Goal: Information Seeking & Learning: Learn about a topic

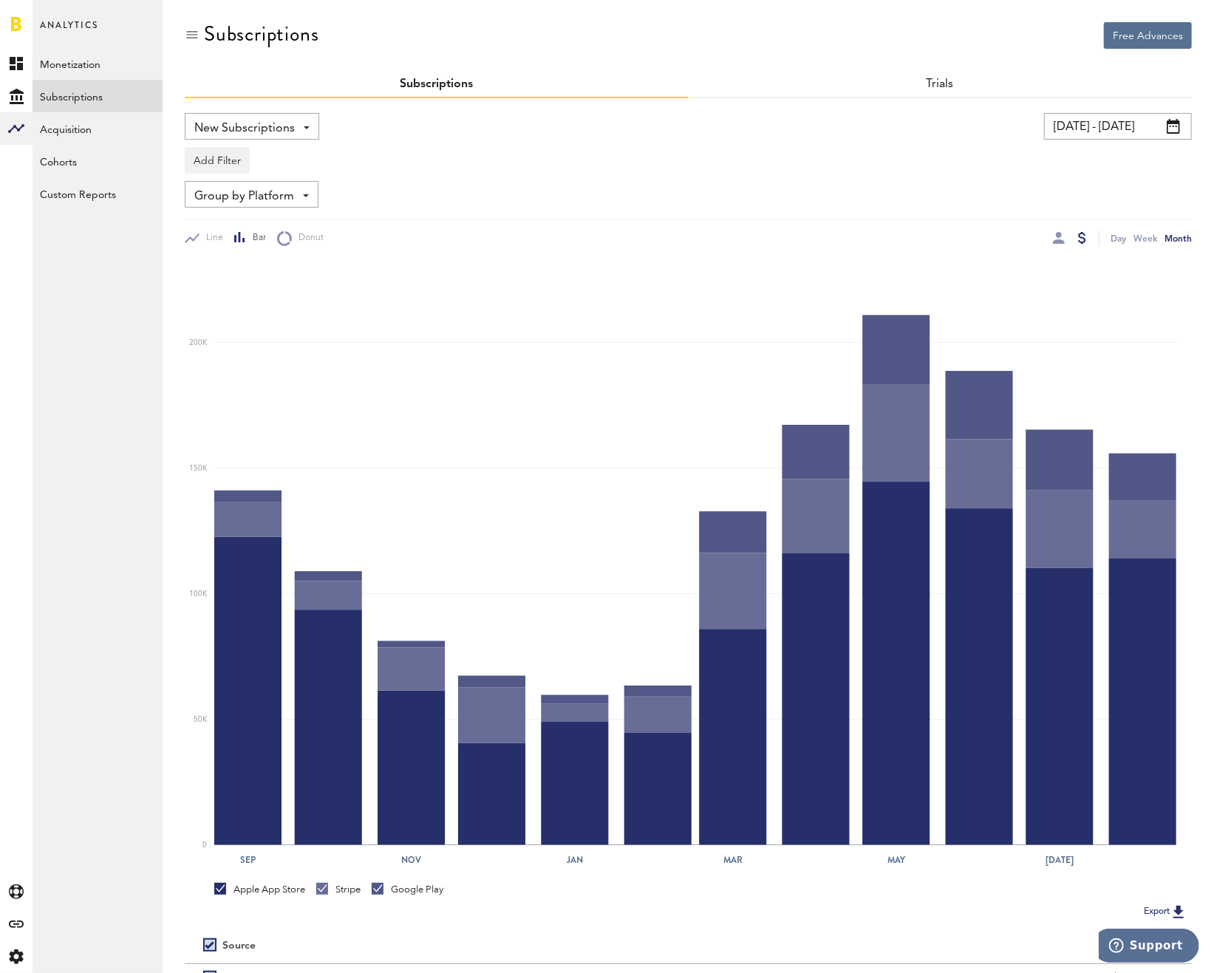
click at [1066, 238] on div at bounding box center [1070, 239] width 35 height 16
click at [1063, 237] on div at bounding box center [1059, 238] width 12 height 12
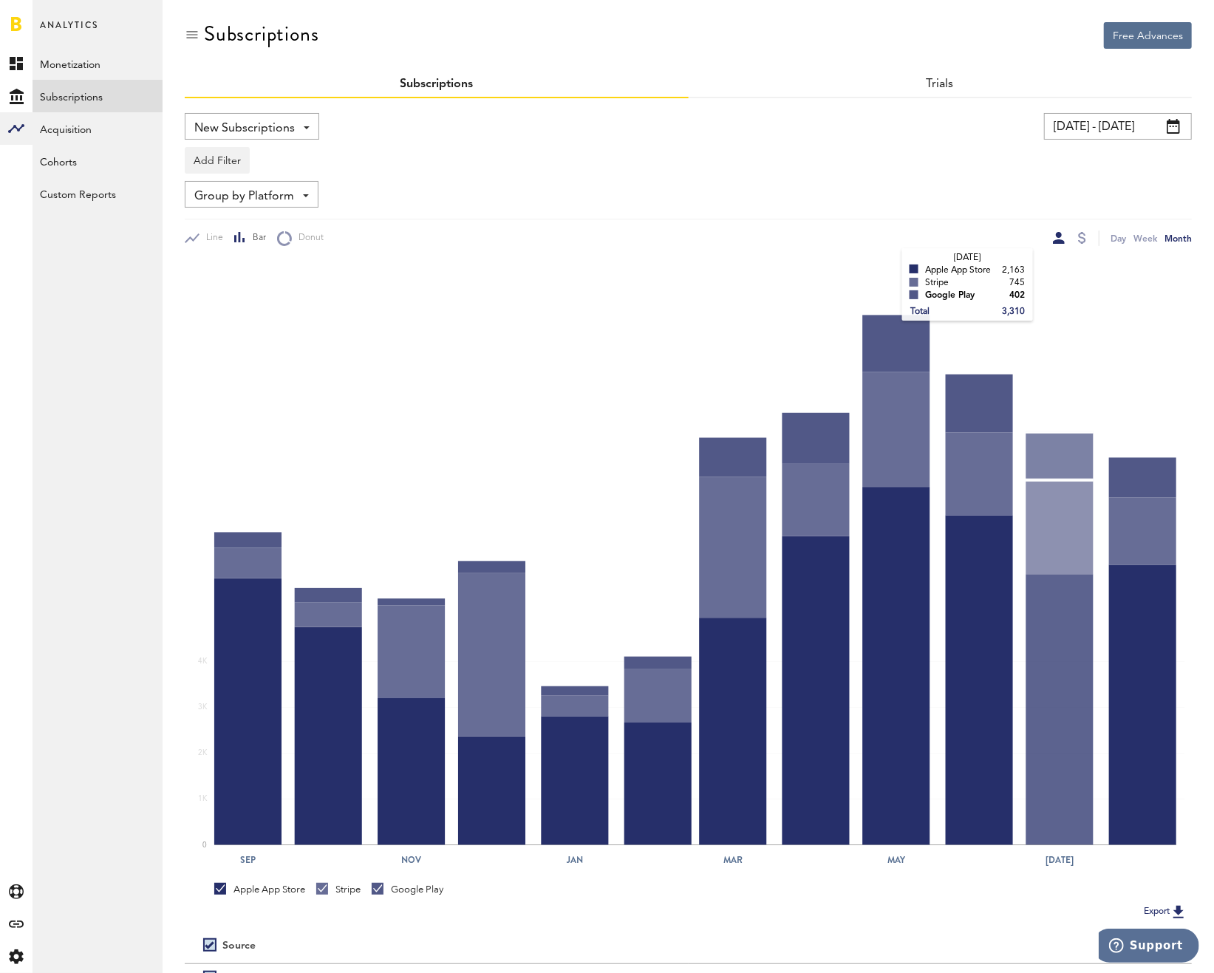
scroll to position [149, 0]
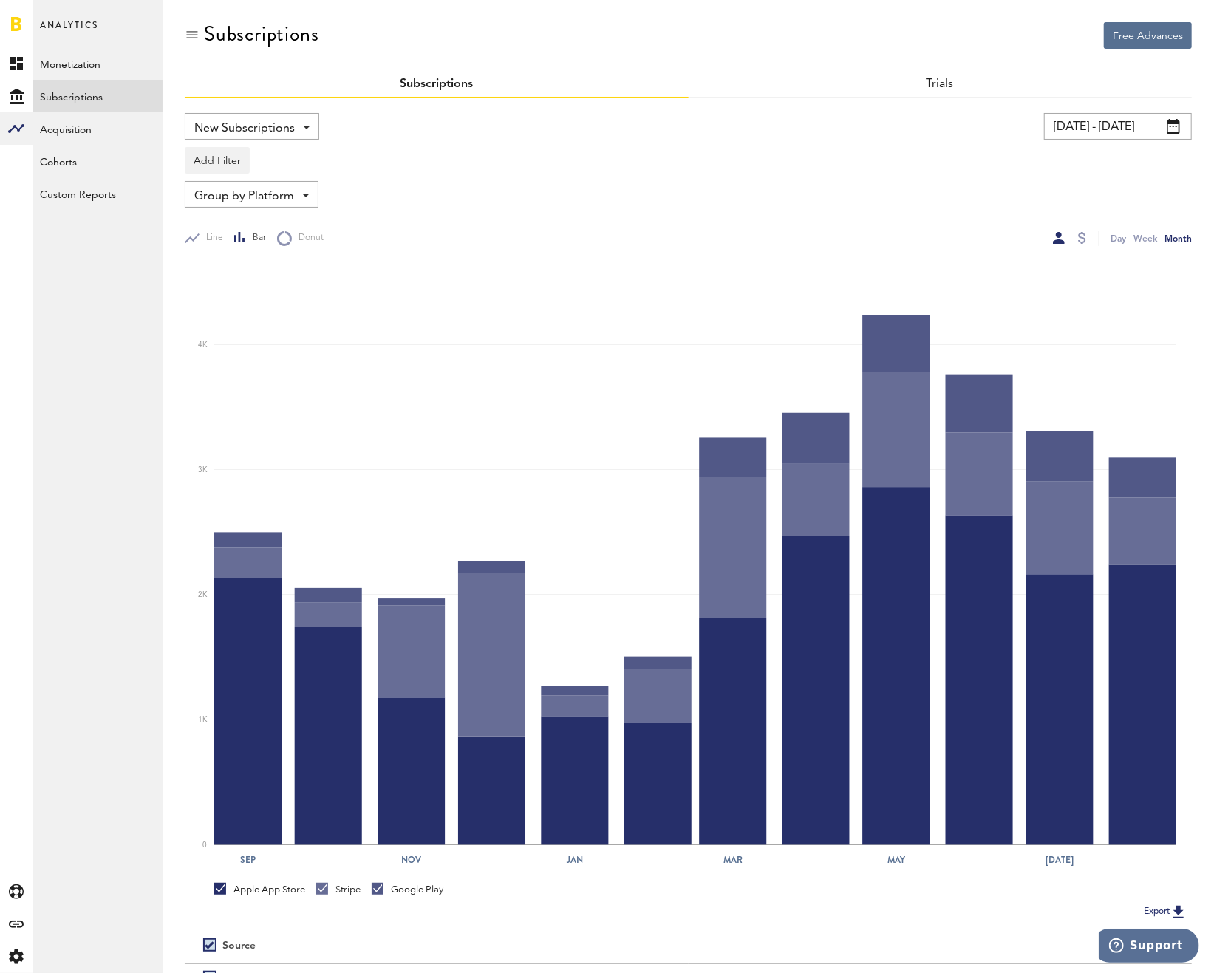
click at [1087, 115] on input "[DATE] - [DATE]" at bounding box center [1118, 126] width 148 height 27
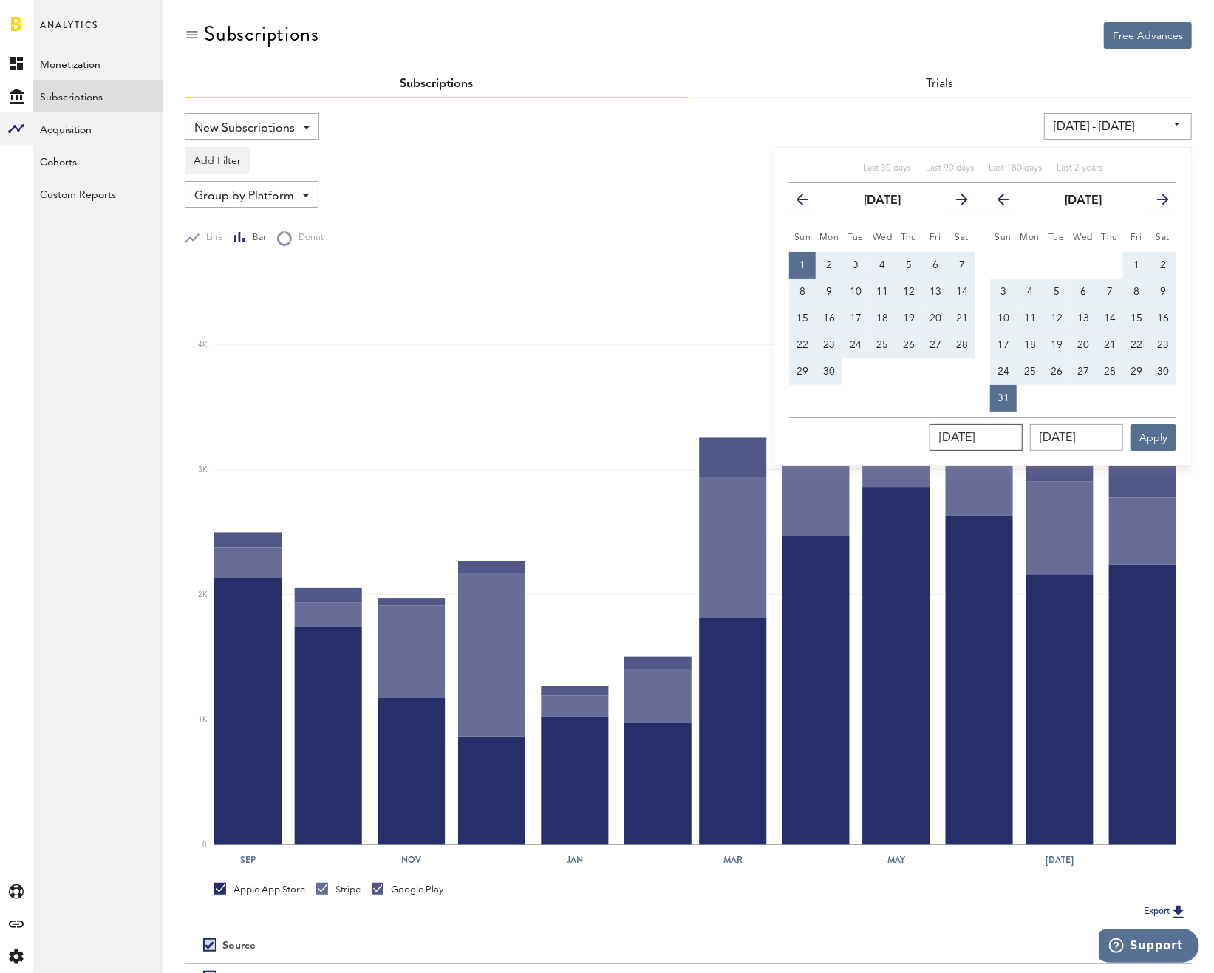
click at [975, 439] on input "[DATE]" at bounding box center [976, 437] width 93 height 27
type input "[DATE]"
type input "[DATE] - [DATE]"
type input "[DATE]"
click at [1097, 435] on input "[DATE]" at bounding box center [1076, 437] width 93 height 27
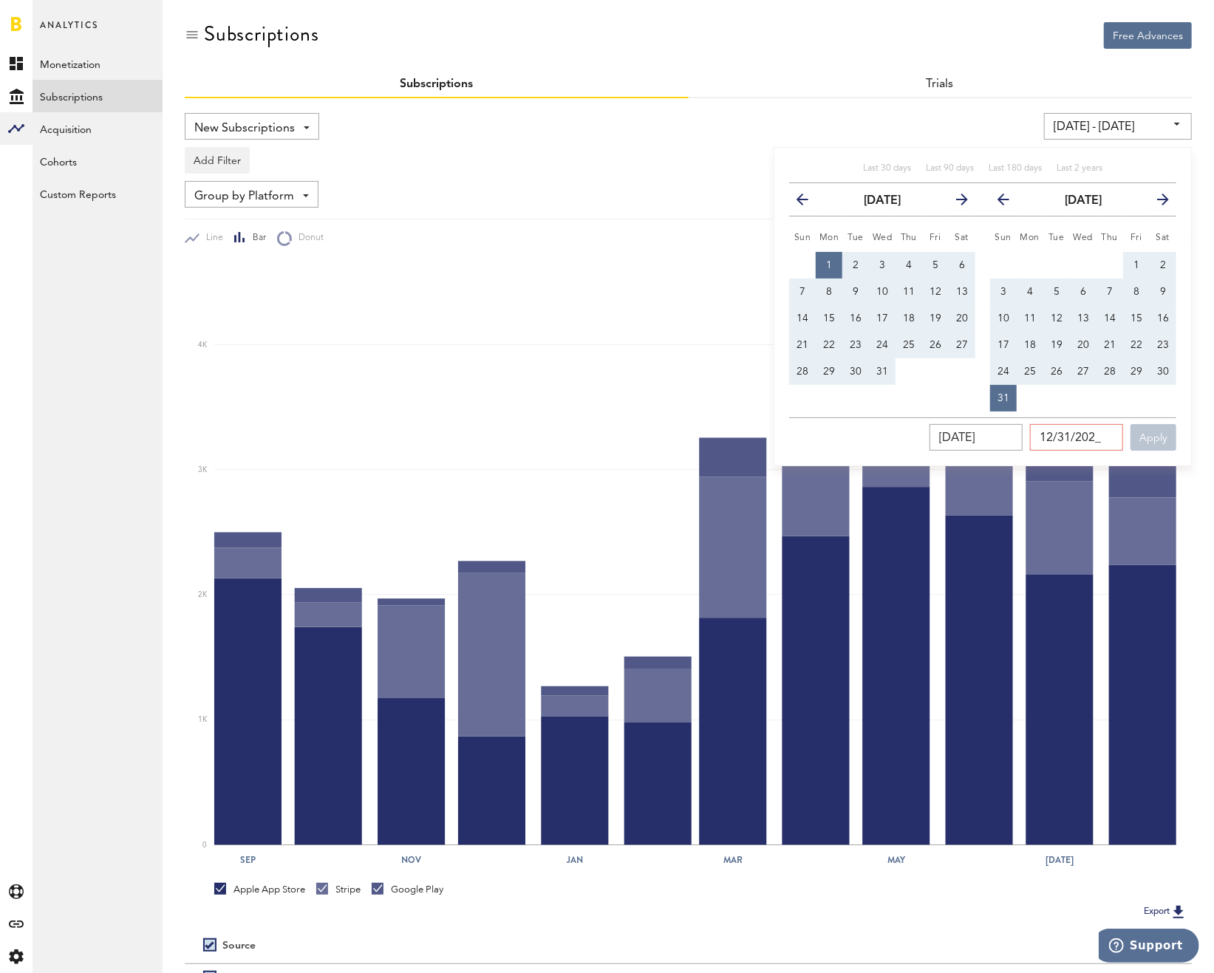
type input "[DATE]"
type input "[DATE] - [DATE]"
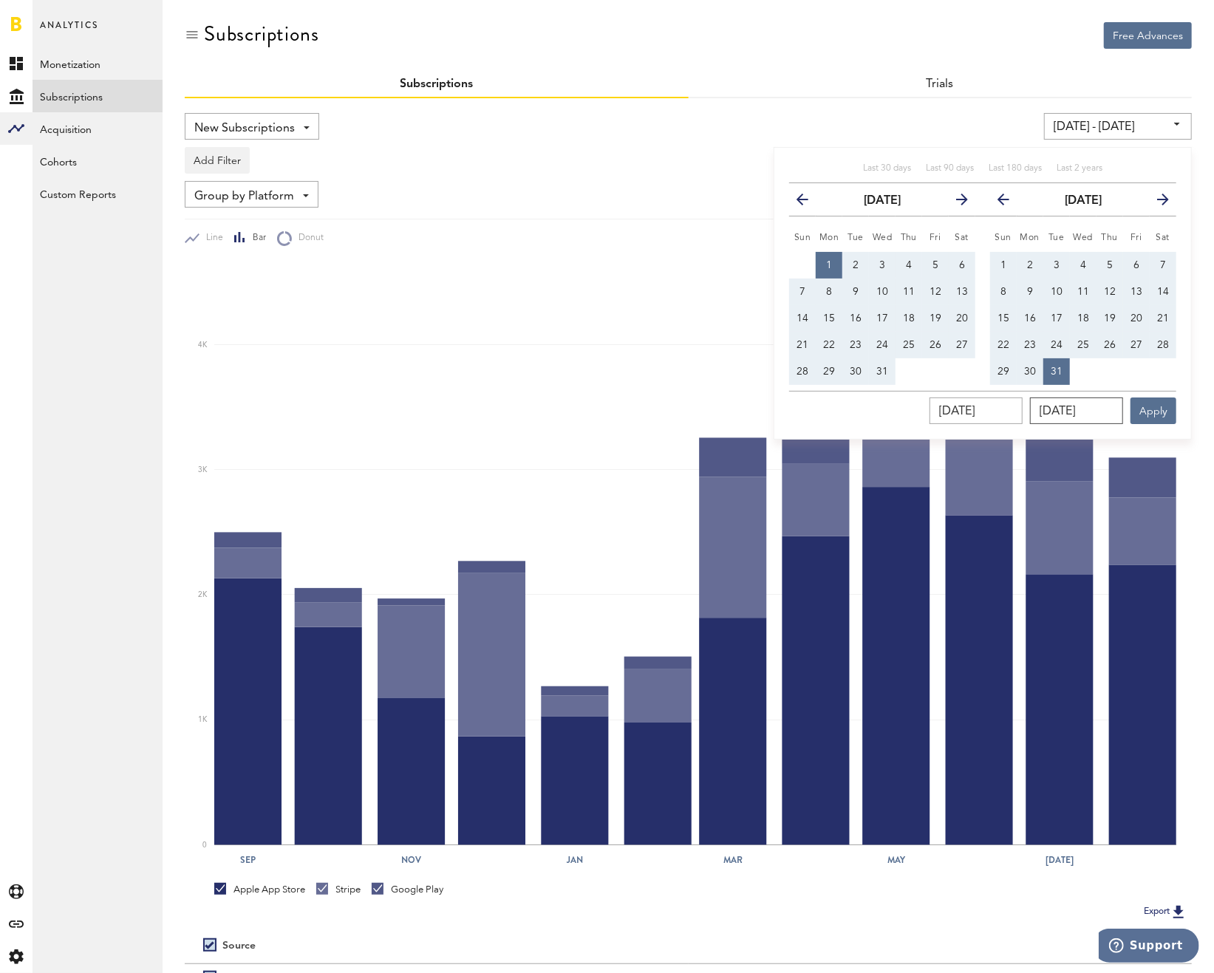
type input "[DATE]"
click at [1156, 404] on button "Apply" at bounding box center [1154, 411] width 46 height 27
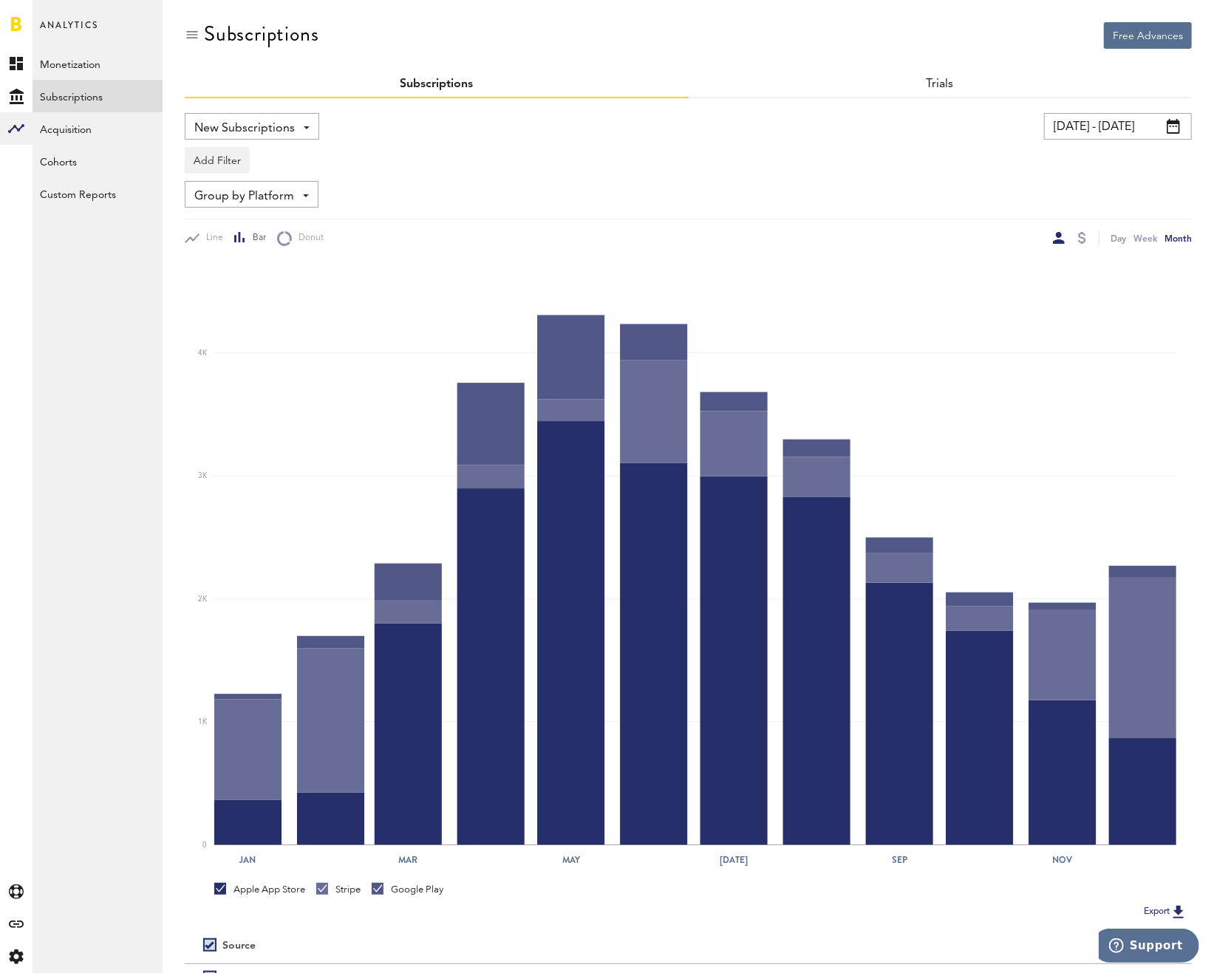
click at [1064, 126] on input "[DATE] - [DATE]" at bounding box center [1118, 126] width 148 height 27
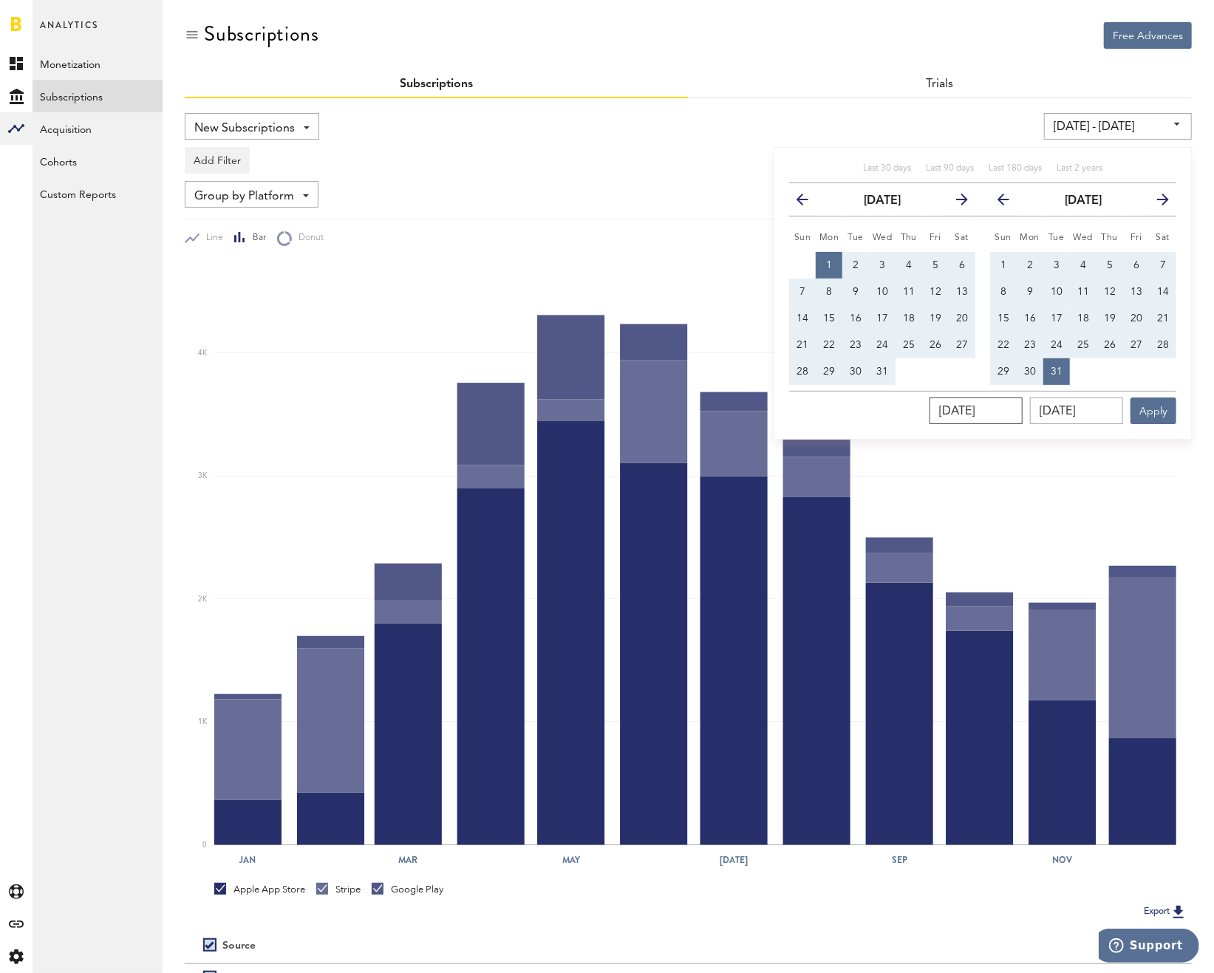
click at [1023, 415] on input "[DATE]" at bounding box center [976, 411] width 93 height 27
type input "[DATE]"
type input "[DATE] - [DATE]"
type input "[DATE]"
click at [1116, 409] on input "[DATE]" at bounding box center [1076, 411] width 93 height 27
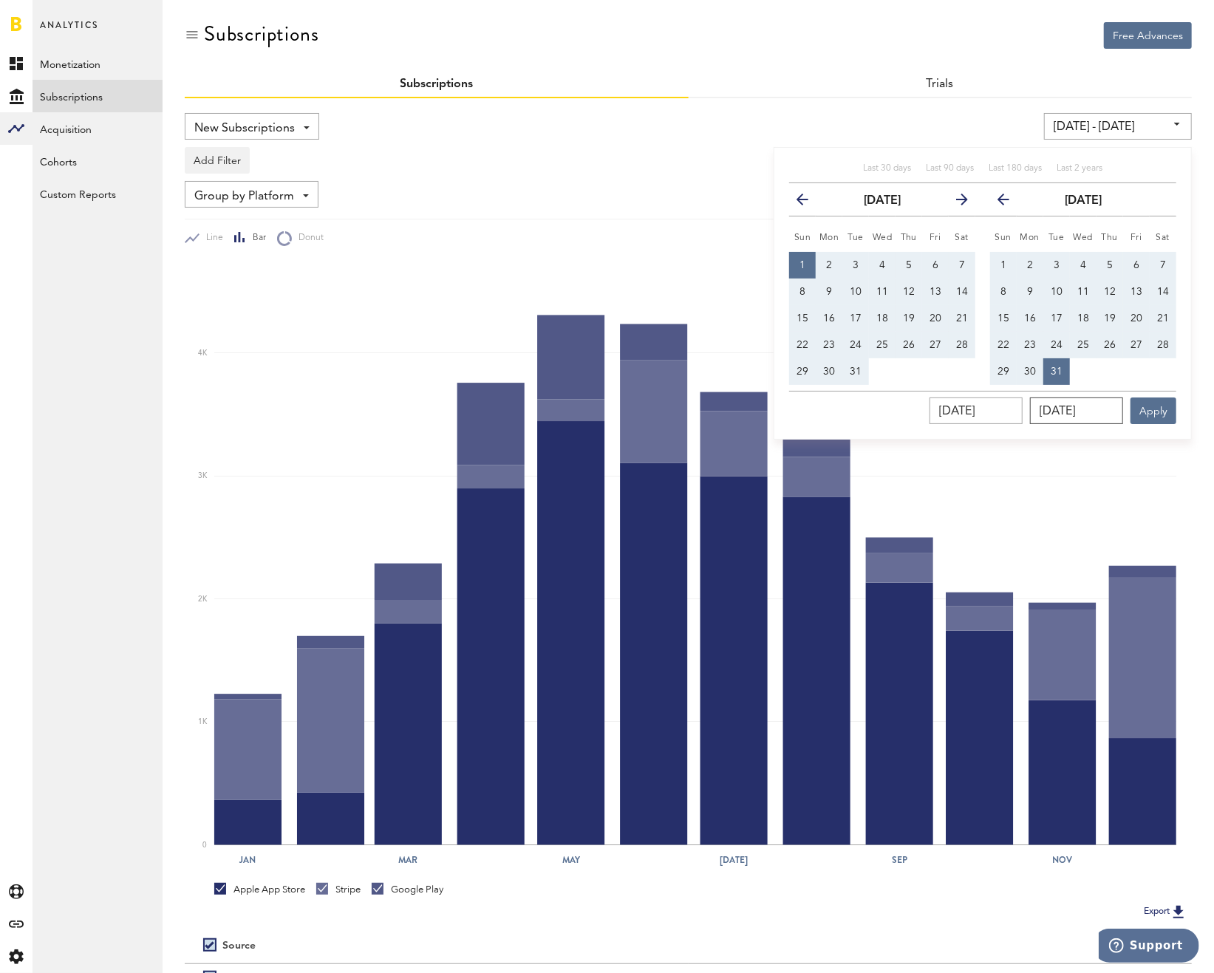
type input "12/31/202_"
type input "[DATE] - [DATE]"
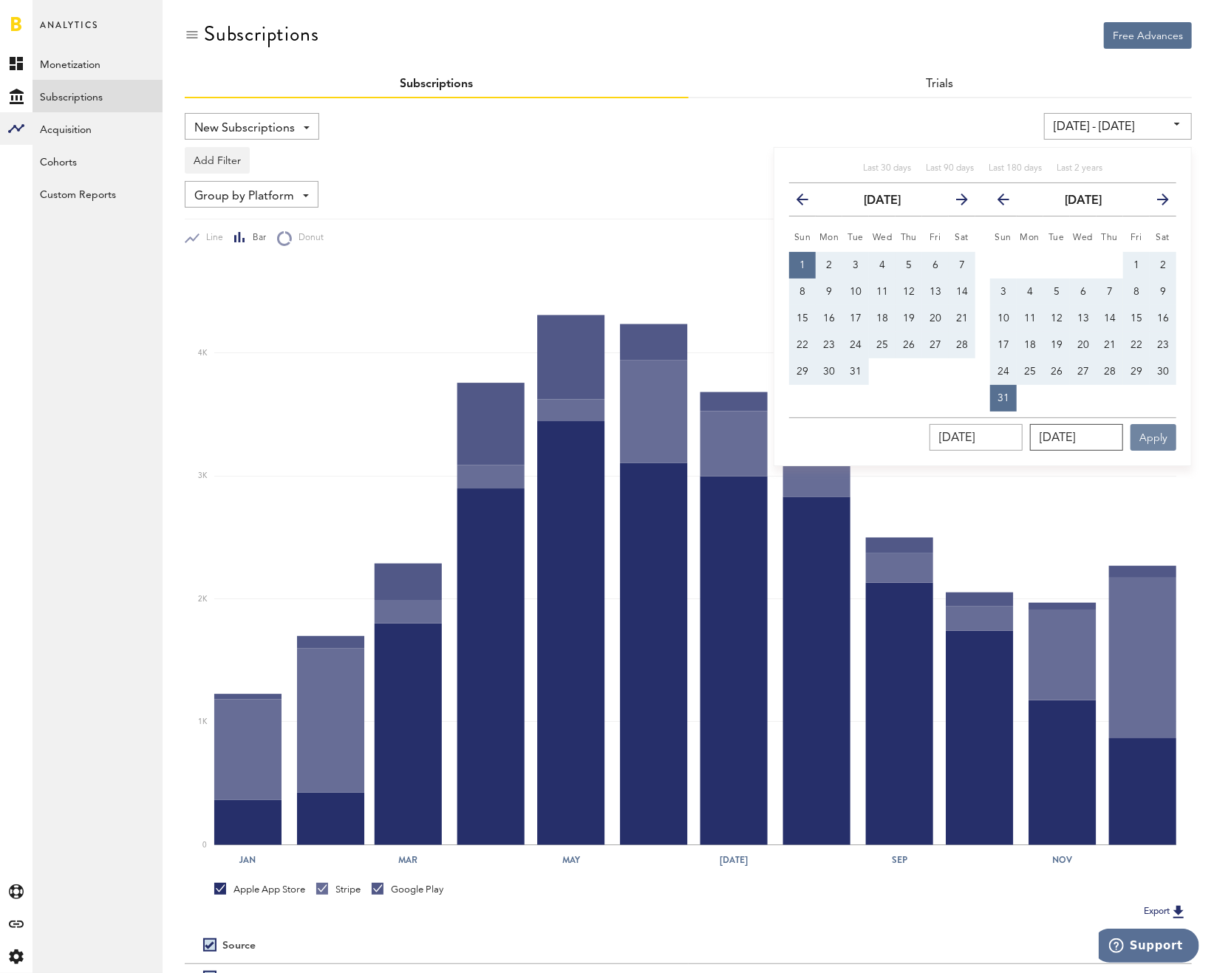
type input "[DATE]"
click at [1154, 435] on button "Apply" at bounding box center [1154, 437] width 46 height 27
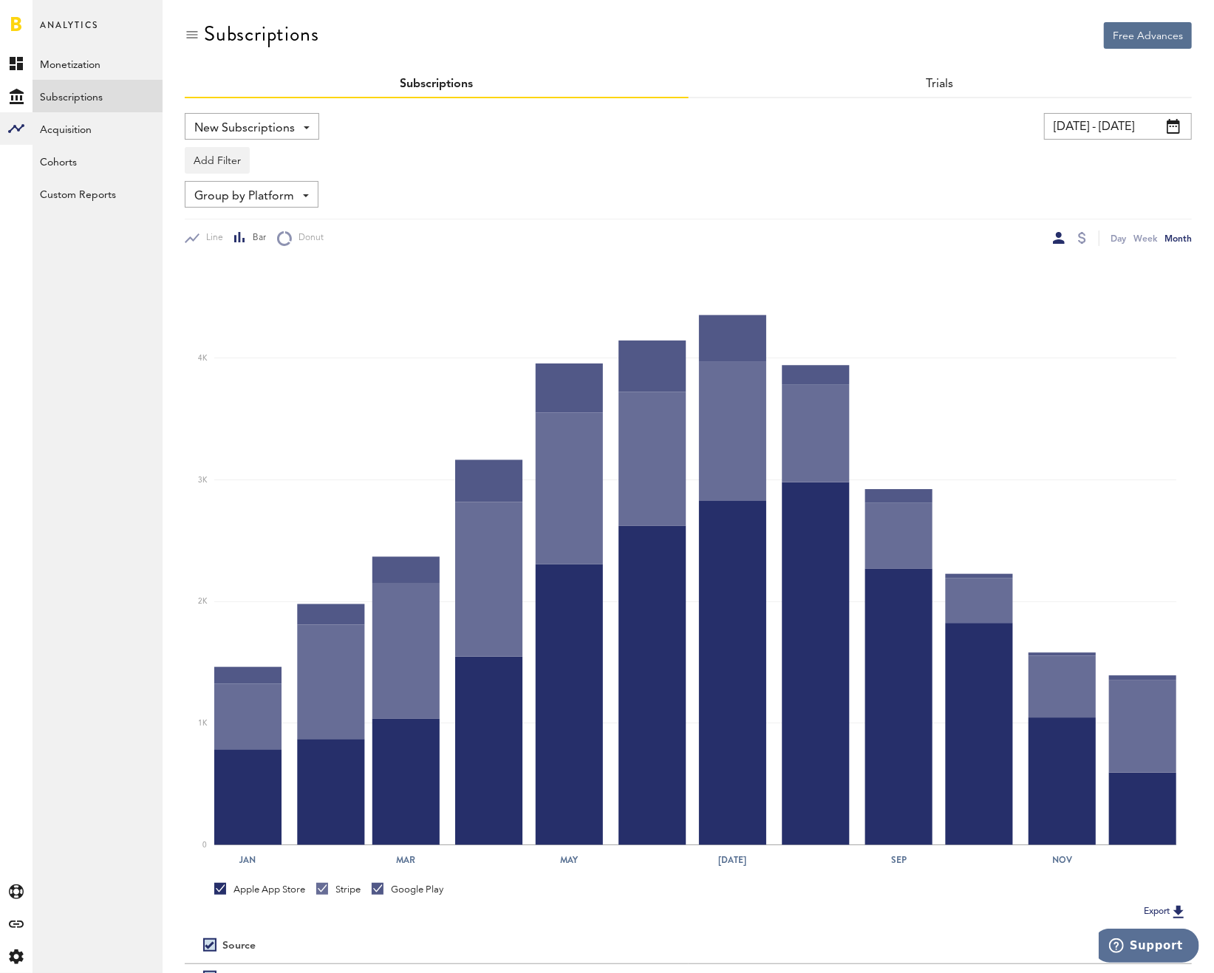
click at [272, 132] on span "New Subscriptions" at bounding box center [244, 128] width 101 height 25
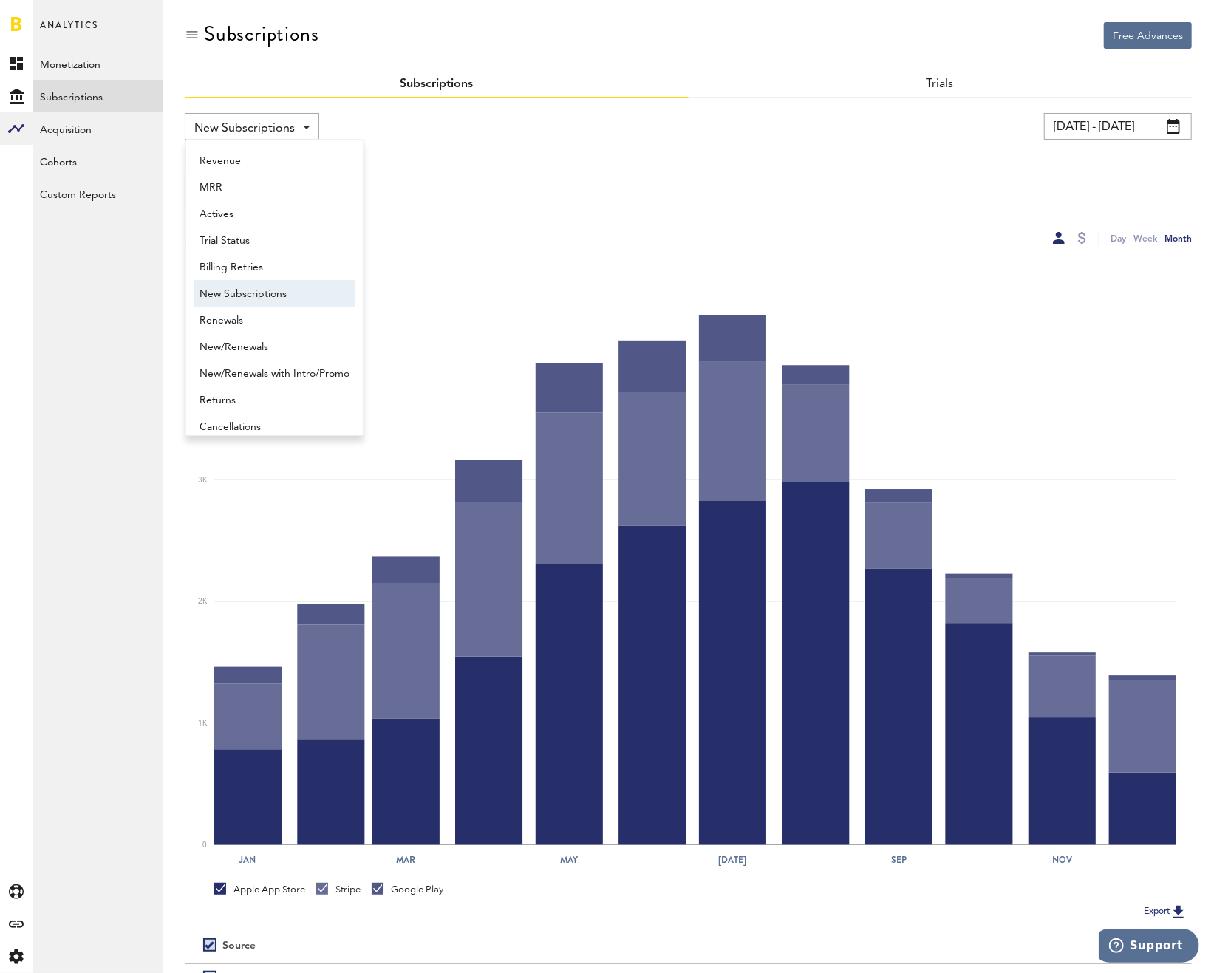
scroll to position [11, 0]
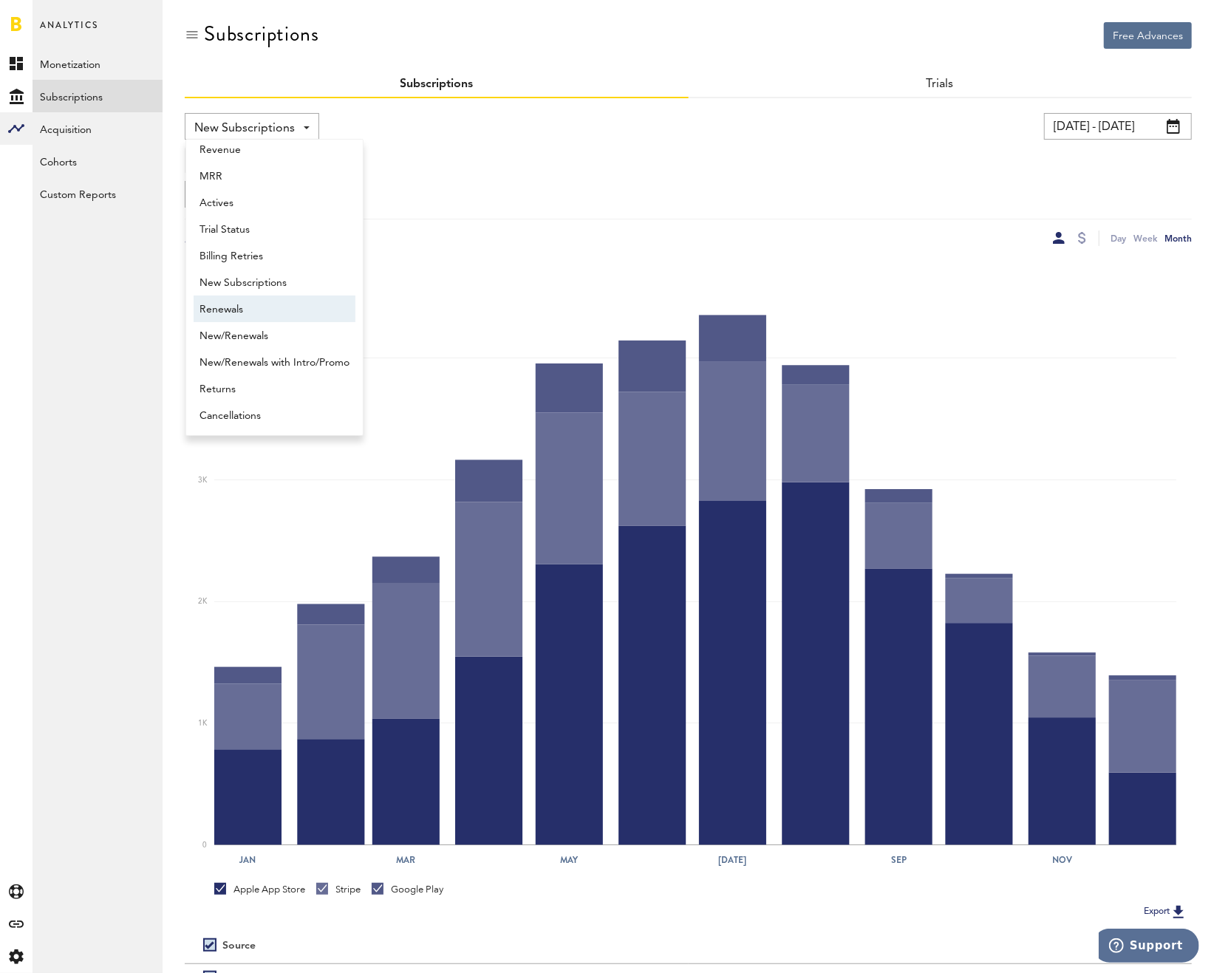
click at [265, 307] on span "Renewals" at bounding box center [275, 309] width 150 height 25
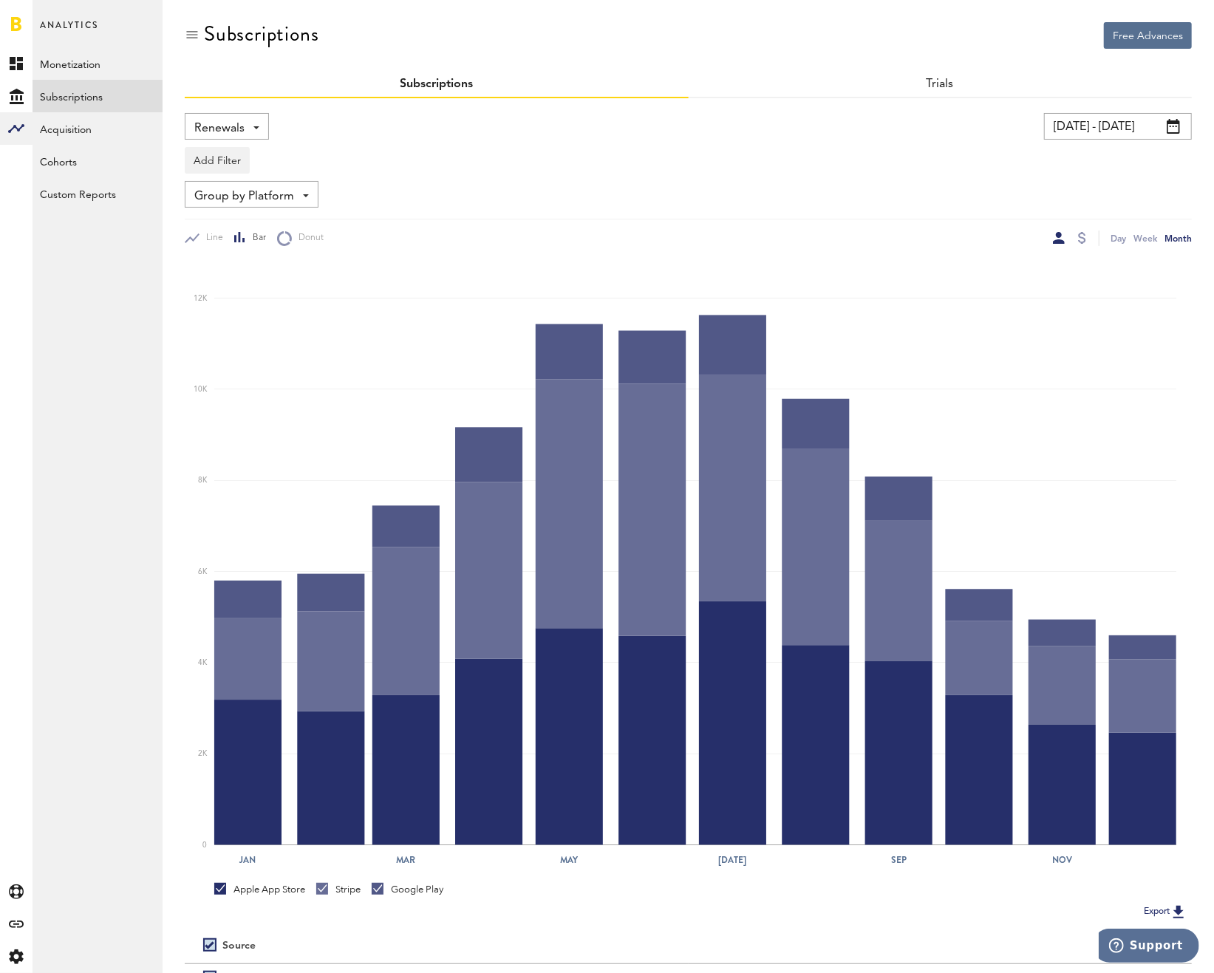
click at [1111, 134] on input "[DATE] - [DATE]" at bounding box center [1118, 126] width 148 height 27
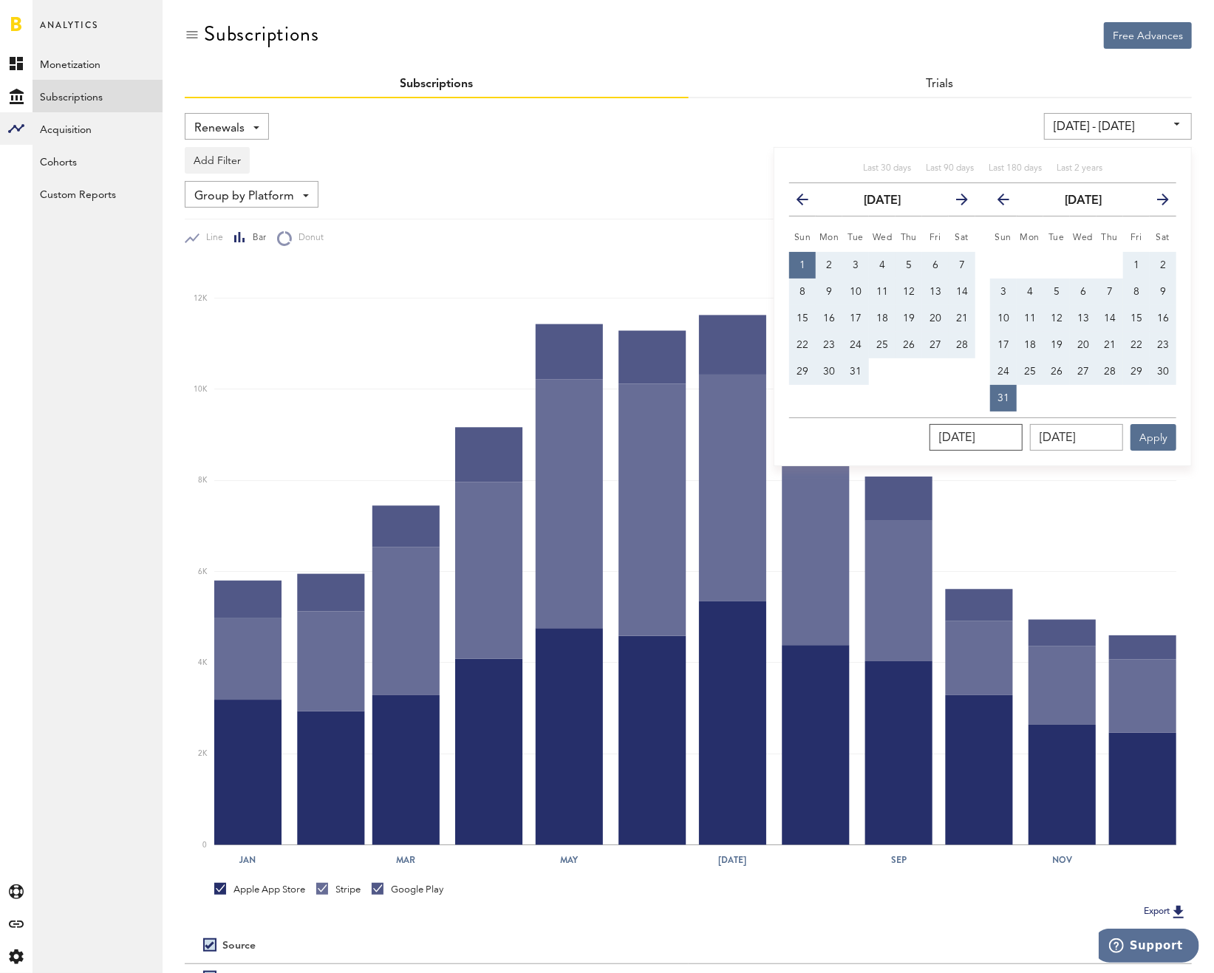
click at [1023, 434] on input "[DATE]" at bounding box center [976, 437] width 93 height 27
type input "01/01/202_"
type input "[DATE] - [DATE]"
type input "[DATE]"
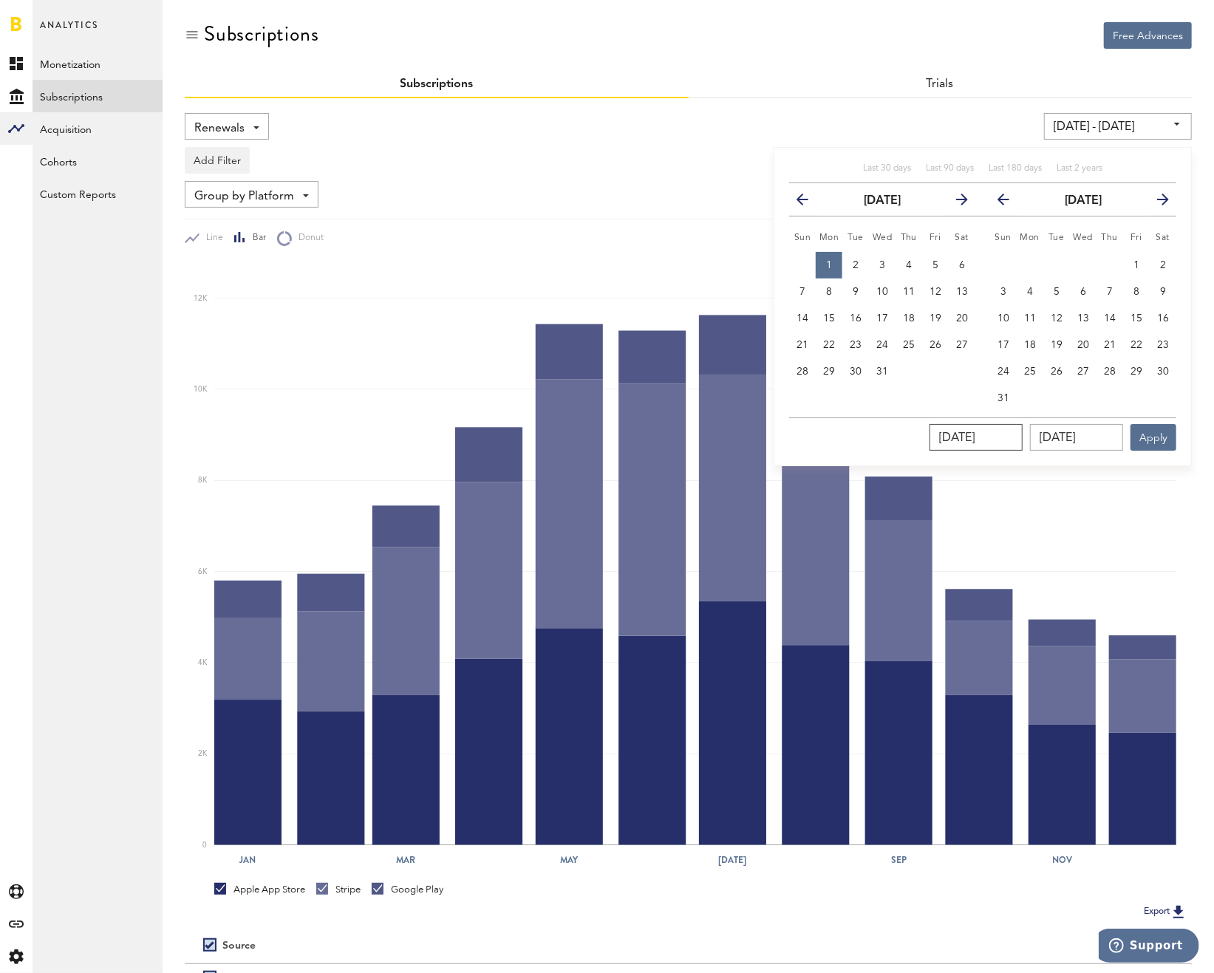
type input "[DATE]"
click at [1112, 446] on input "[DATE]" at bounding box center [1076, 437] width 93 height 27
click at [1062, 439] on input "[DATE]" at bounding box center [1076, 437] width 93 height 27
type input "[DATE]"
type input "[DATE] - [DATE]"
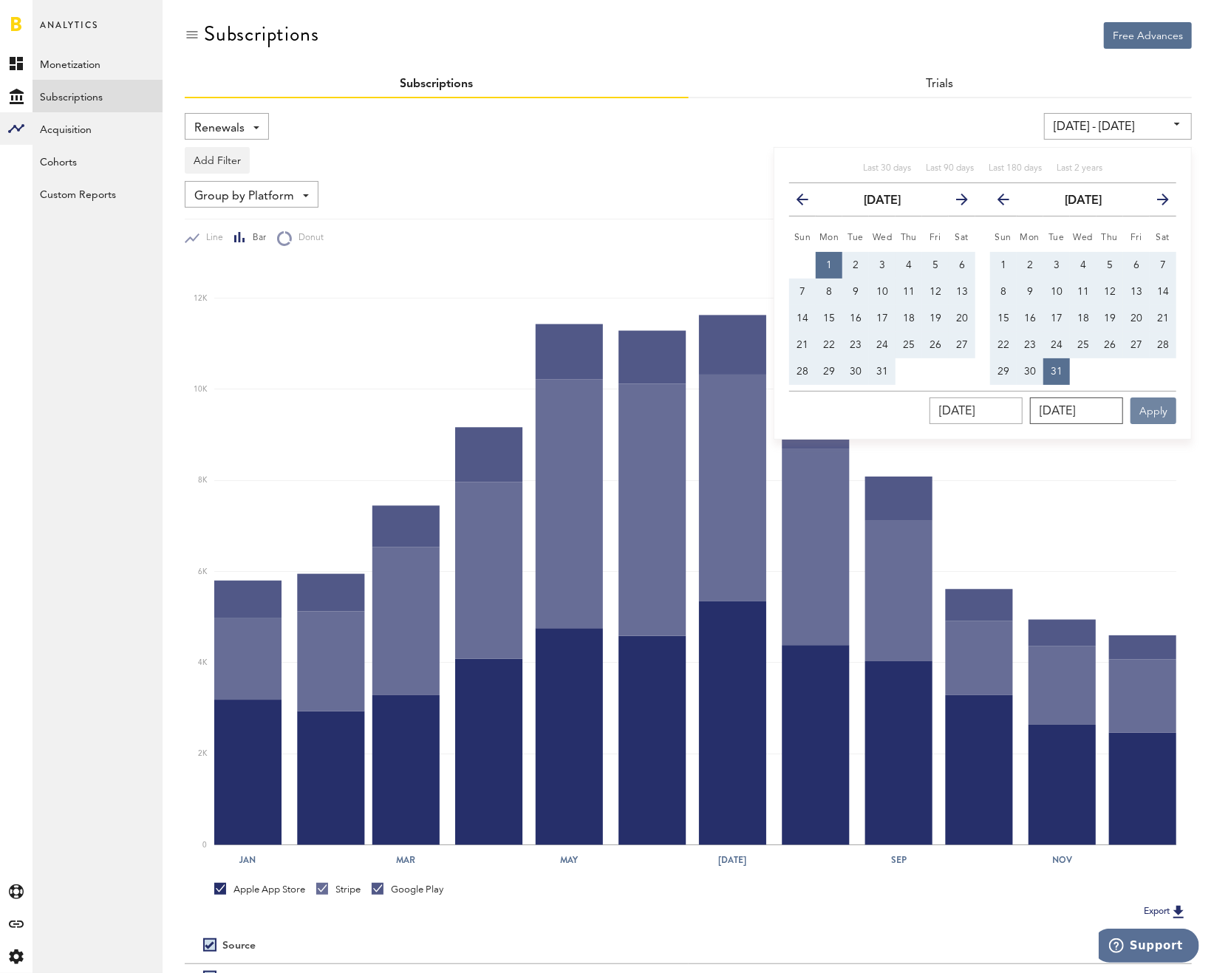
type input "[DATE]"
click at [1154, 405] on button "Apply" at bounding box center [1154, 411] width 46 height 27
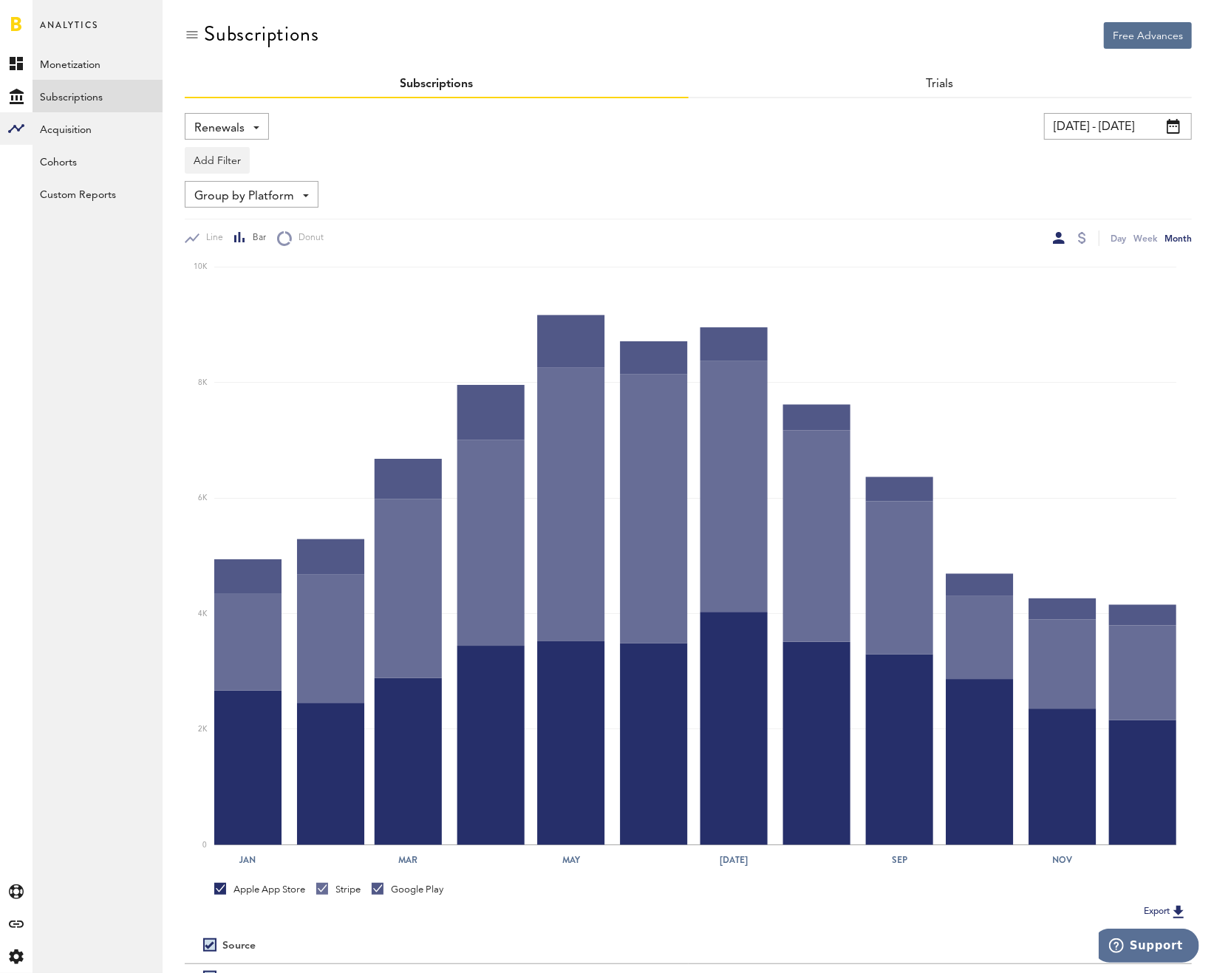
click at [1107, 120] on input "[DATE] - [DATE]" at bounding box center [1118, 126] width 148 height 27
click at [1063, 140] on div "Add Filter Platforms Apps Subscriptions Subscription durations Countries" at bounding box center [688, 157] width 1007 height 34
click at [1063, 123] on input "[DATE] - [DATE]" at bounding box center [1118, 126] width 148 height 27
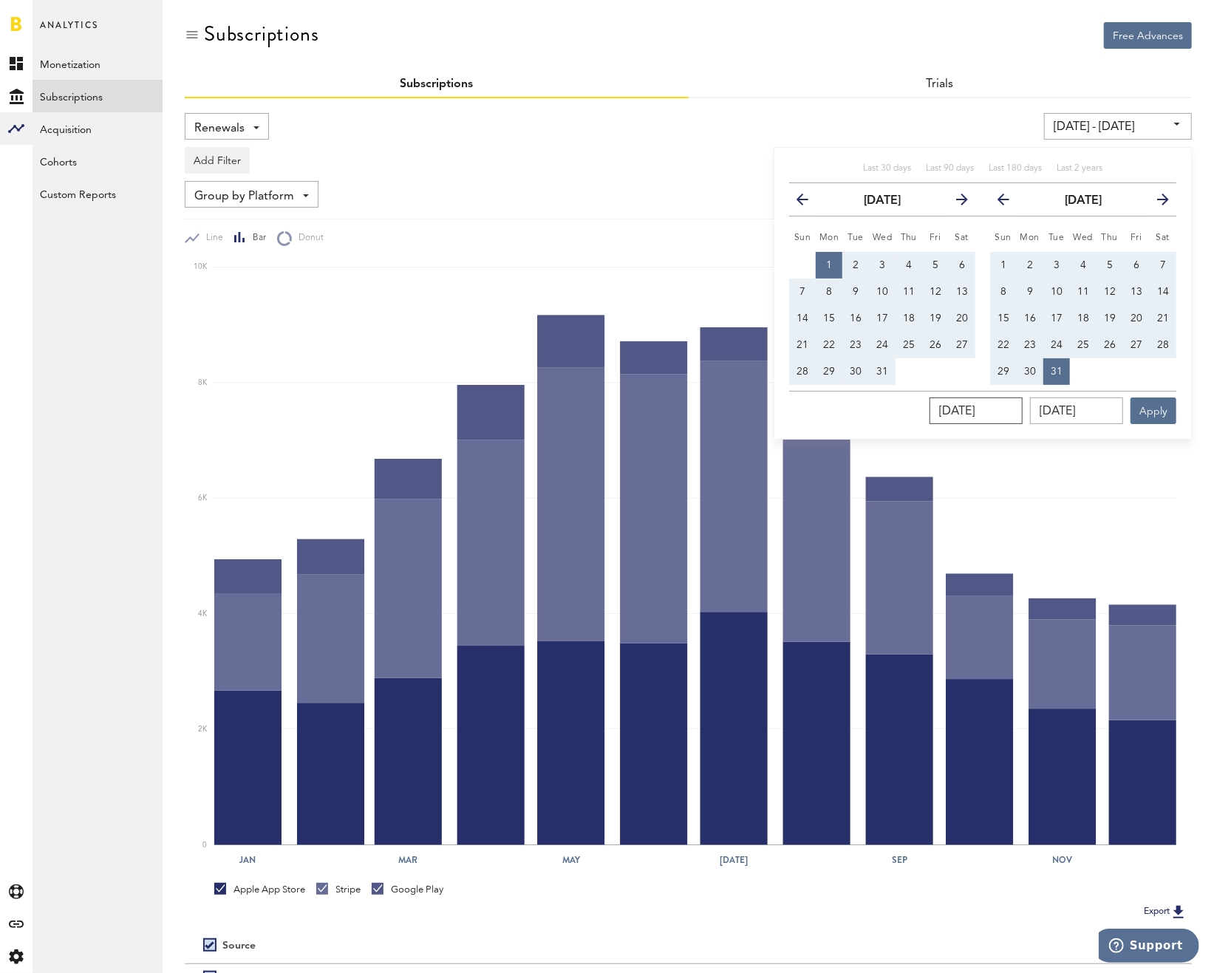
click at [975, 407] on input "[DATE]" at bounding box center [976, 411] width 93 height 27
type input "09/01/202_"
type input "[DATE] - [DATE]"
type input "[DATE]"
type input "08/31/202_"
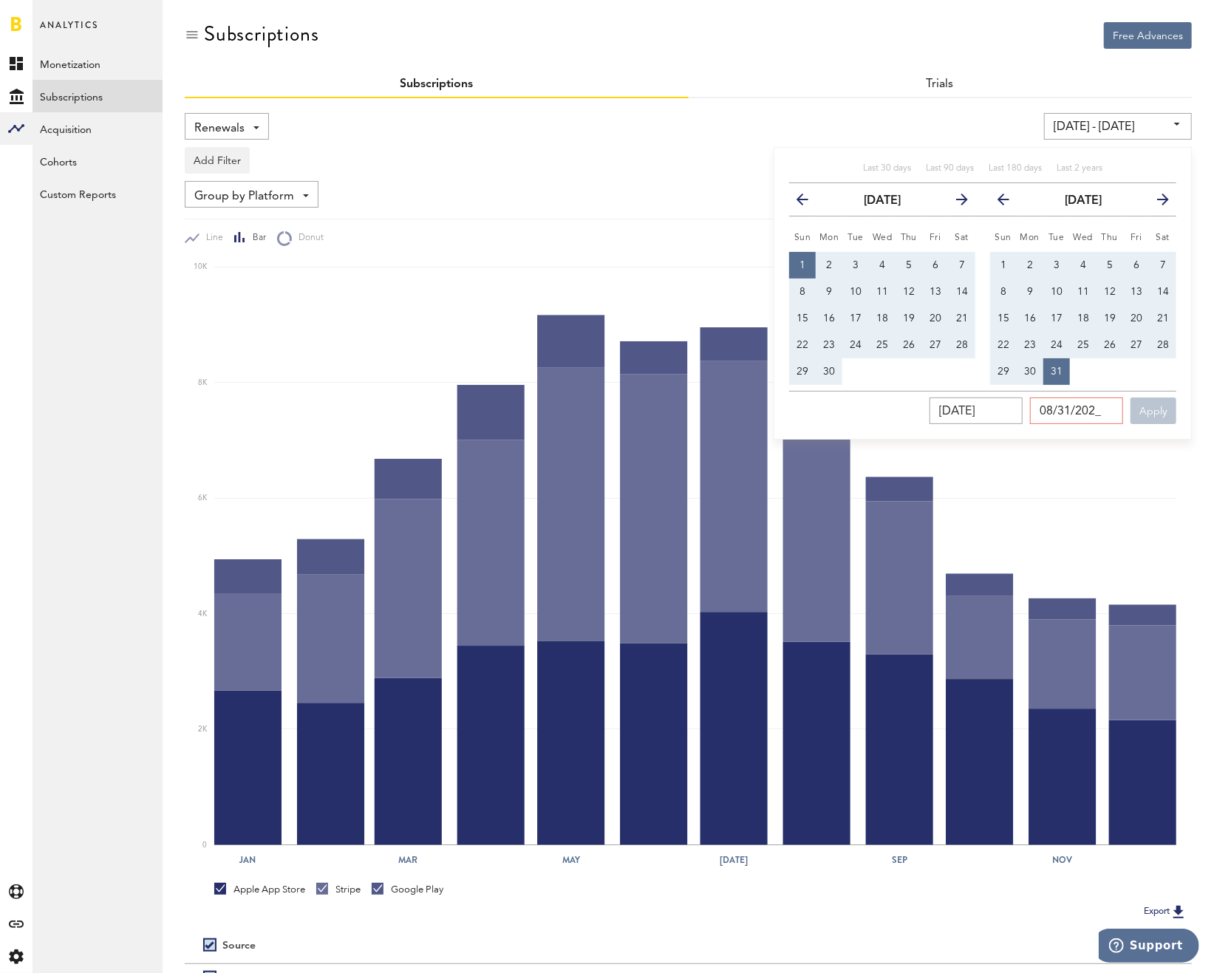
type input "[DATE] - [DATE]"
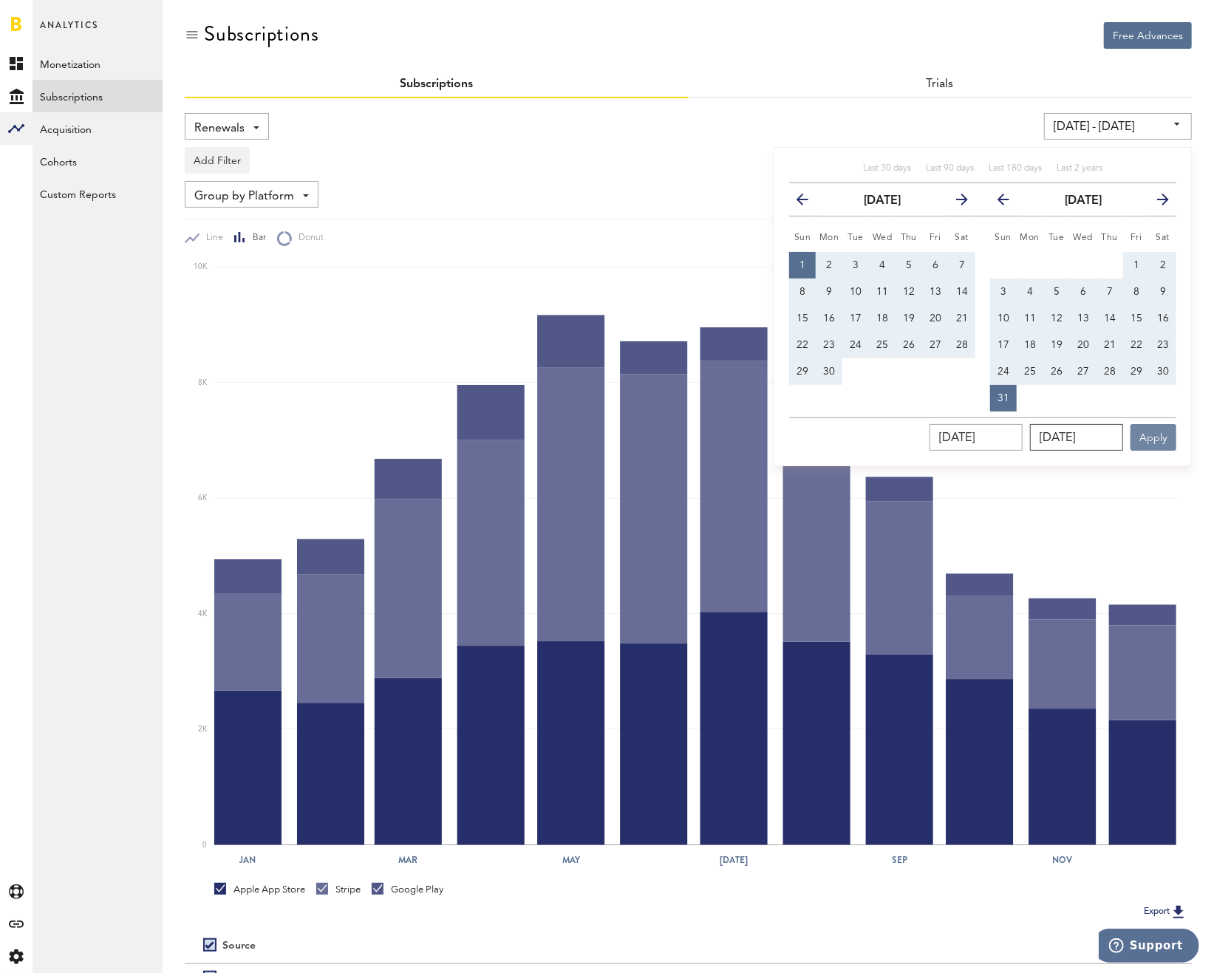
type input "[DATE]"
click at [1149, 438] on button "Apply" at bounding box center [1154, 437] width 46 height 27
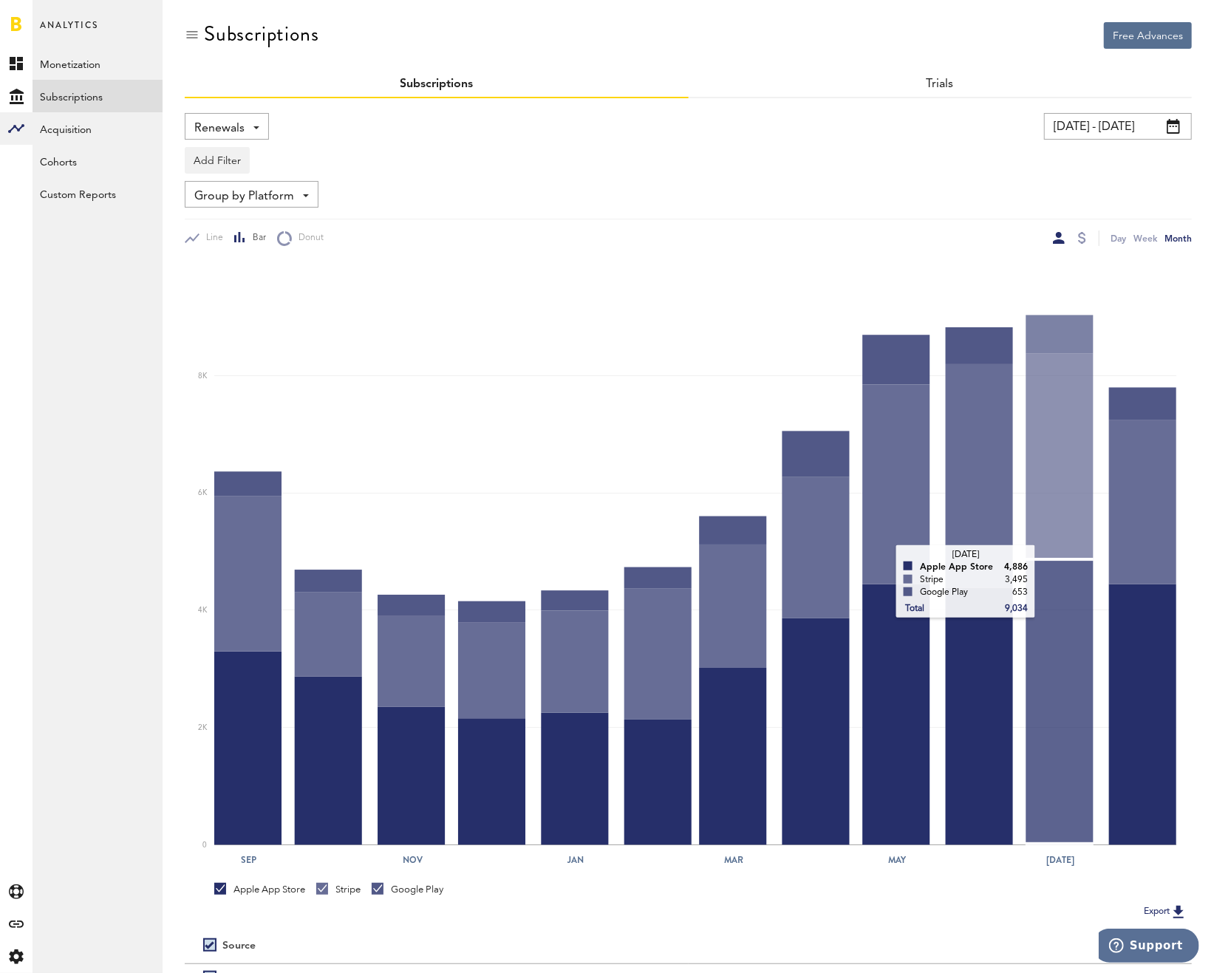
scroll to position [149, 0]
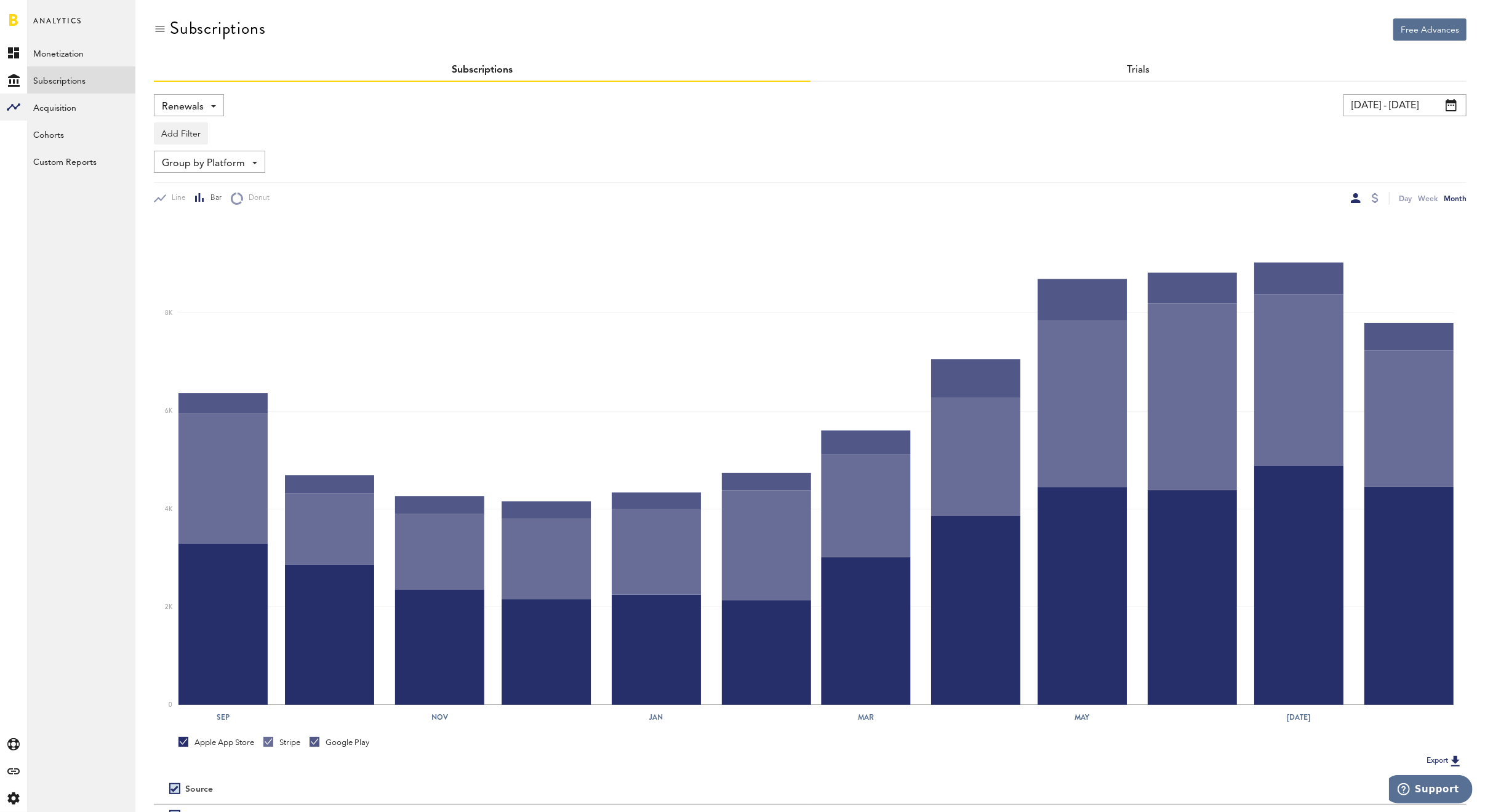
click at [195, 107] on span "Renewals" at bounding box center [182, 107] width 42 height 21
click at [216, 238] on span "New Subscriptions" at bounding box center [229, 235] width 125 height 21
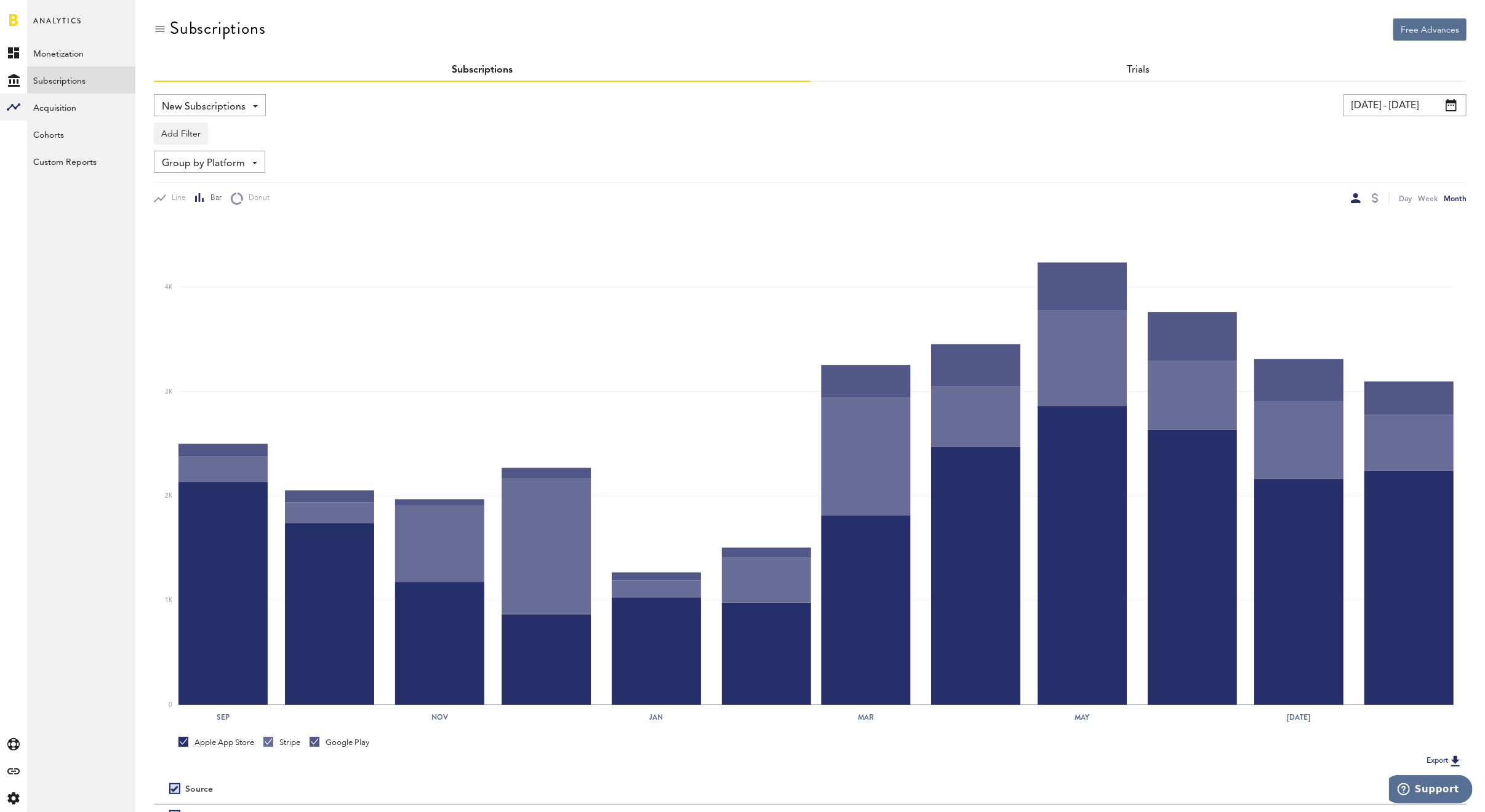
click at [197, 156] on span "Group by Platform" at bounding box center [203, 163] width 83 height 21
click at [178, 135] on button "Add Filter" at bounding box center [181, 133] width 54 height 22
click at [182, 164] on li "Platforms" at bounding box center [211, 165] width 100 height 22
click at [196, 159] on span "Group by Platform" at bounding box center [203, 163] width 83 height 21
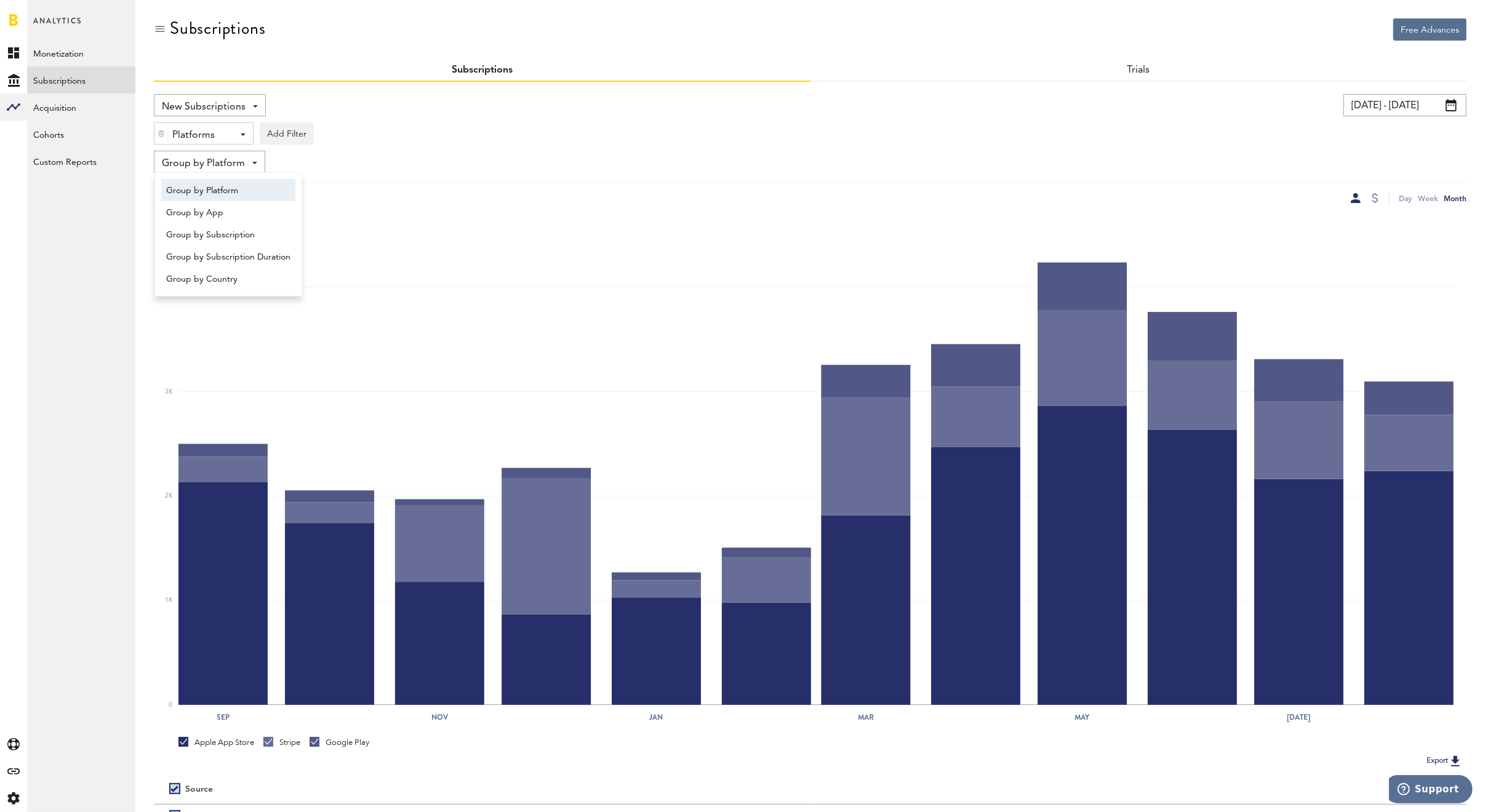
click at [222, 135] on div "Platforms" at bounding box center [199, 135] width 53 height 21
click at [388, 172] on div "Group by Platform Group by Platform Group by App Group by Subscription Group by…" at bounding box center [810, 162] width 1313 height 22
click at [188, 167] on span "Group by Platform" at bounding box center [203, 163] width 83 height 21
click at [204, 249] on span "Group by Subscription Duration" at bounding box center [228, 257] width 124 height 21
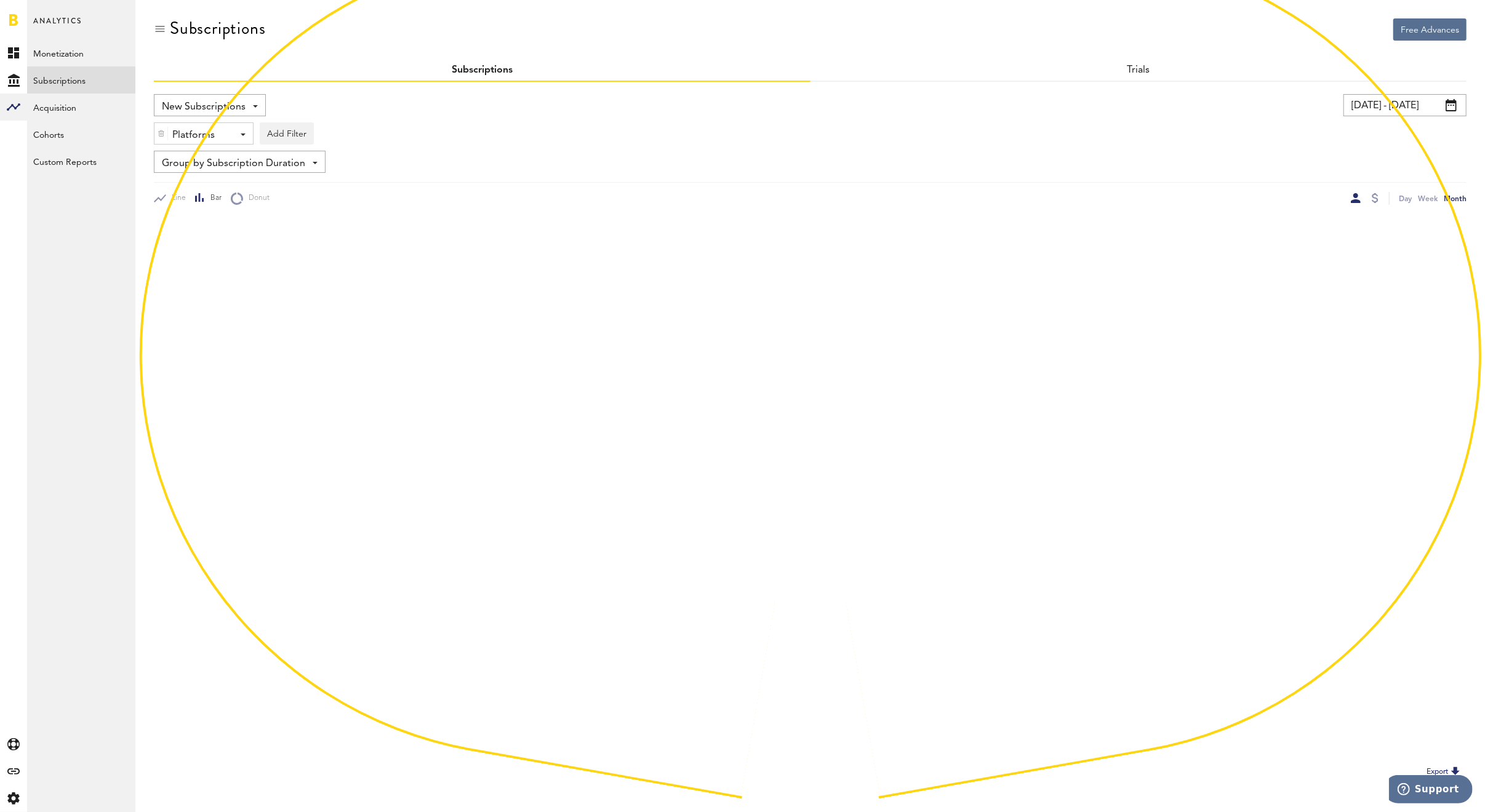
click at [189, 133] on div "Platforms" at bounding box center [199, 135] width 53 height 21
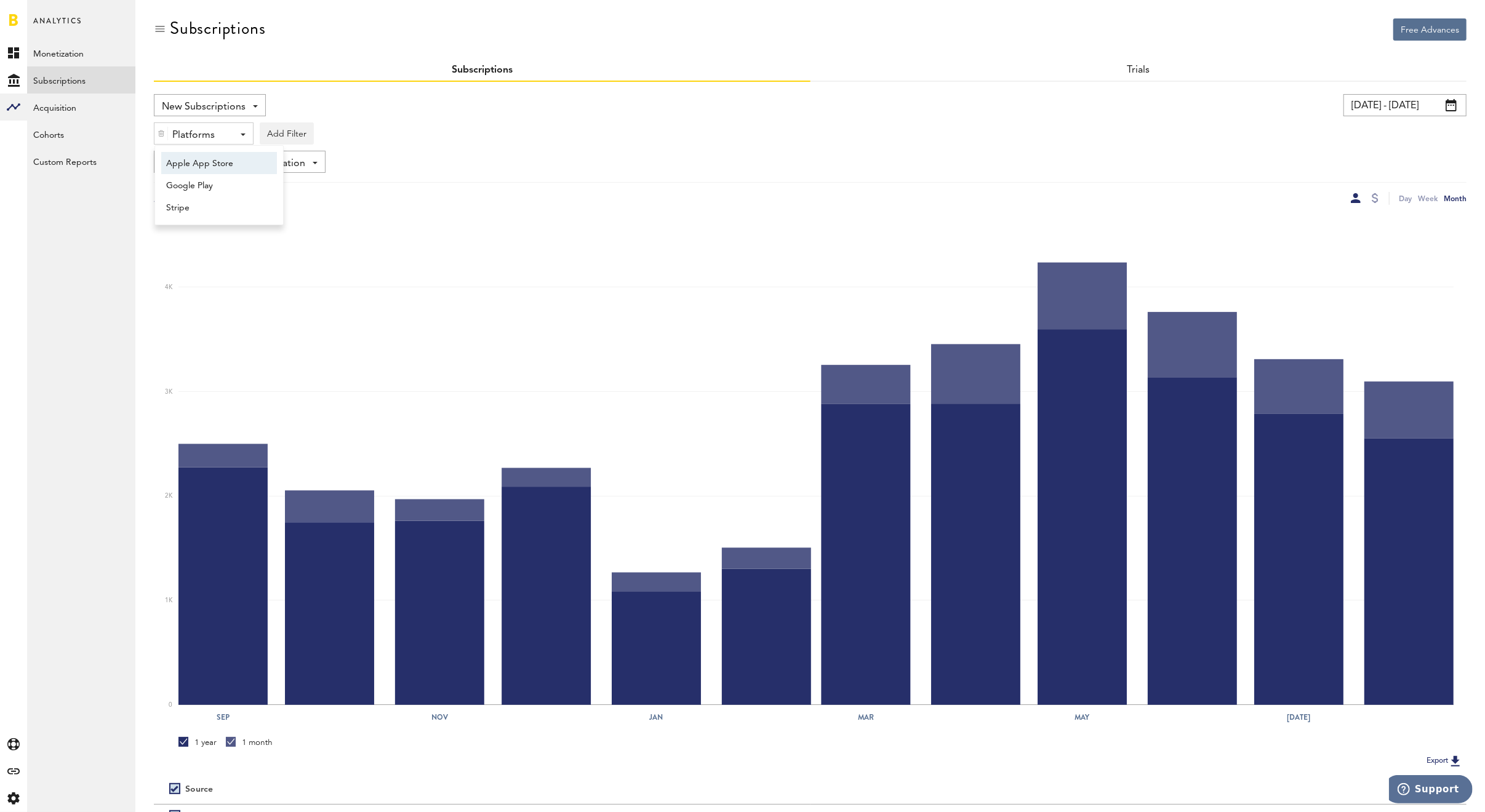
click at [217, 160] on span "Apple App Store" at bounding box center [213, 163] width 94 height 21
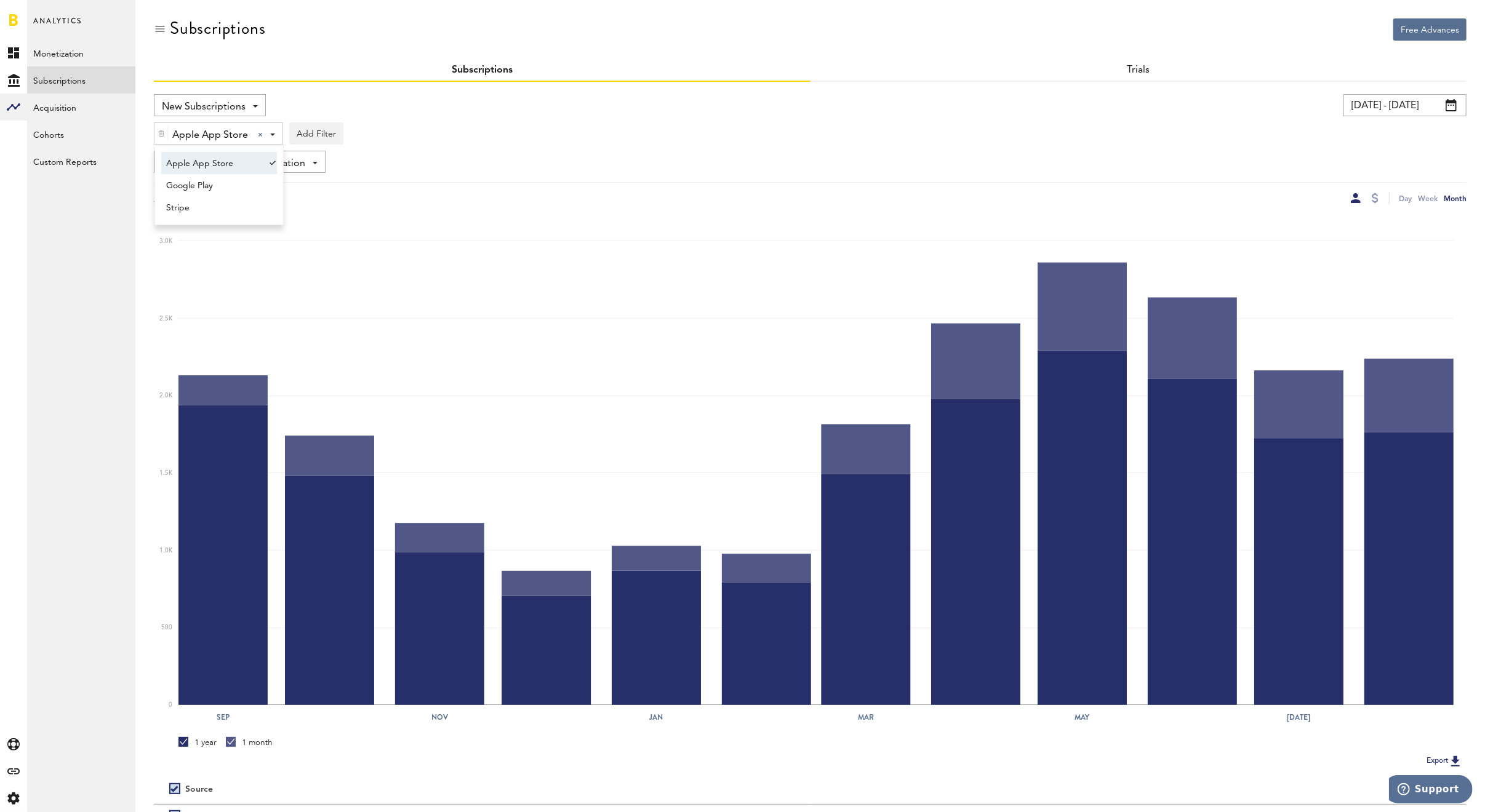
click at [1423, 121] on div "Apple App Store Apple App Store Apple App Store Google Play Stripe Add Filter P…" at bounding box center [810, 131] width 1313 height 28
click at [1421, 118] on div "Apple App Store Apple App Store Apple App Store Google Play Stripe Add Filter P…" at bounding box center [810, 131] width 1313 height 28
click at [1413, 109] on input "[DATE] - [DATE]" at bounding box center [1405, 105] width 123 height 22
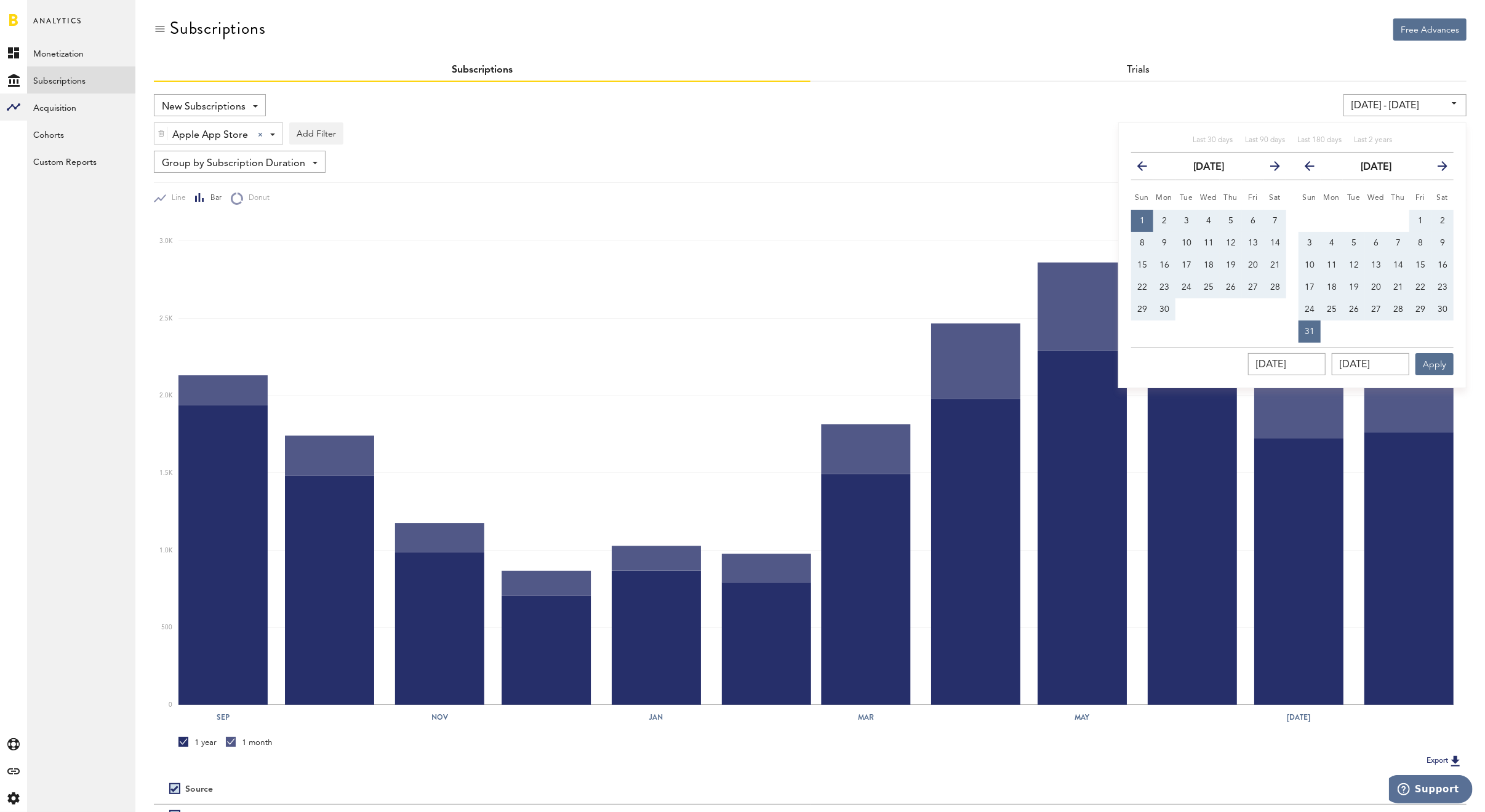
click at [1421, 217] on span "1" at bounding box center [1421, 221] width 5 height 8
type input "08/01/25 - 08/01/25"
type input "08/01/2025"
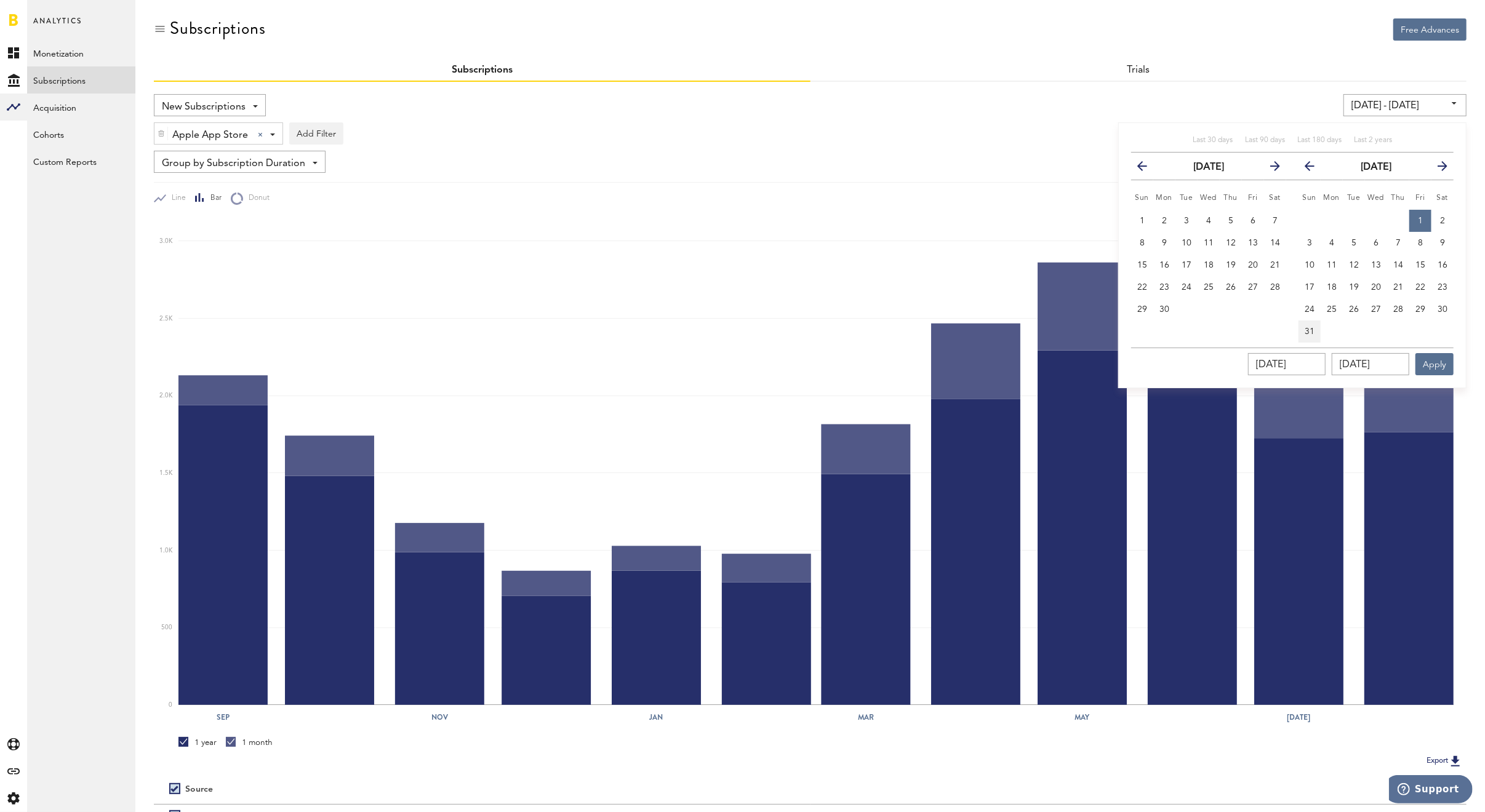
click at [1313, 327] on span "31" at bounding box center [1310, 331] width 10 height 8
type input "08/01/25 - 08/31/25"
type input "[DATE]"
click at [1433, 360] on button "Apply" at bounding box center [1435, 364] width 38 height 22
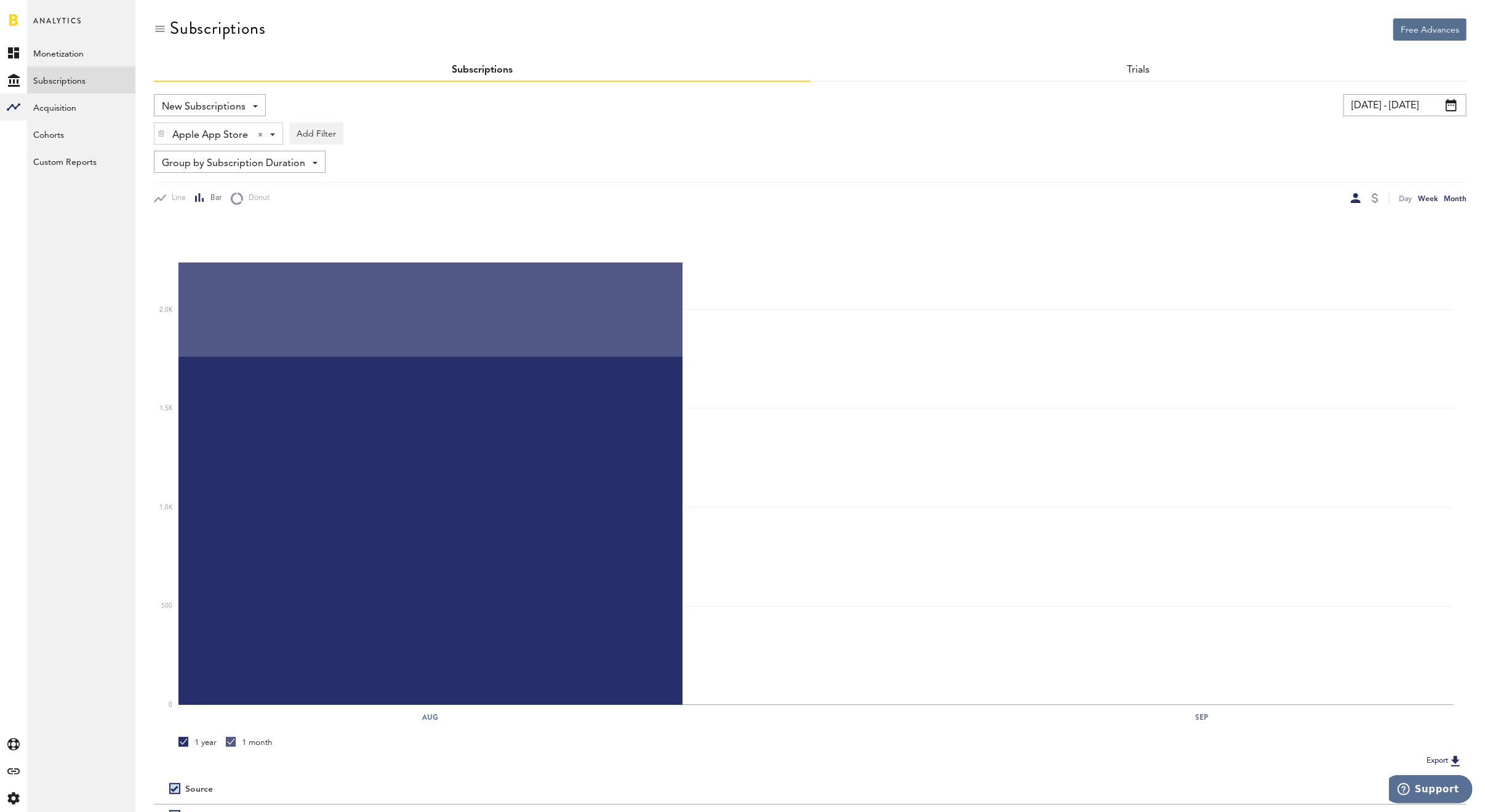
click at [1430, 197] on div "Week" at bounding box center [1428, 199] width 20 height 13
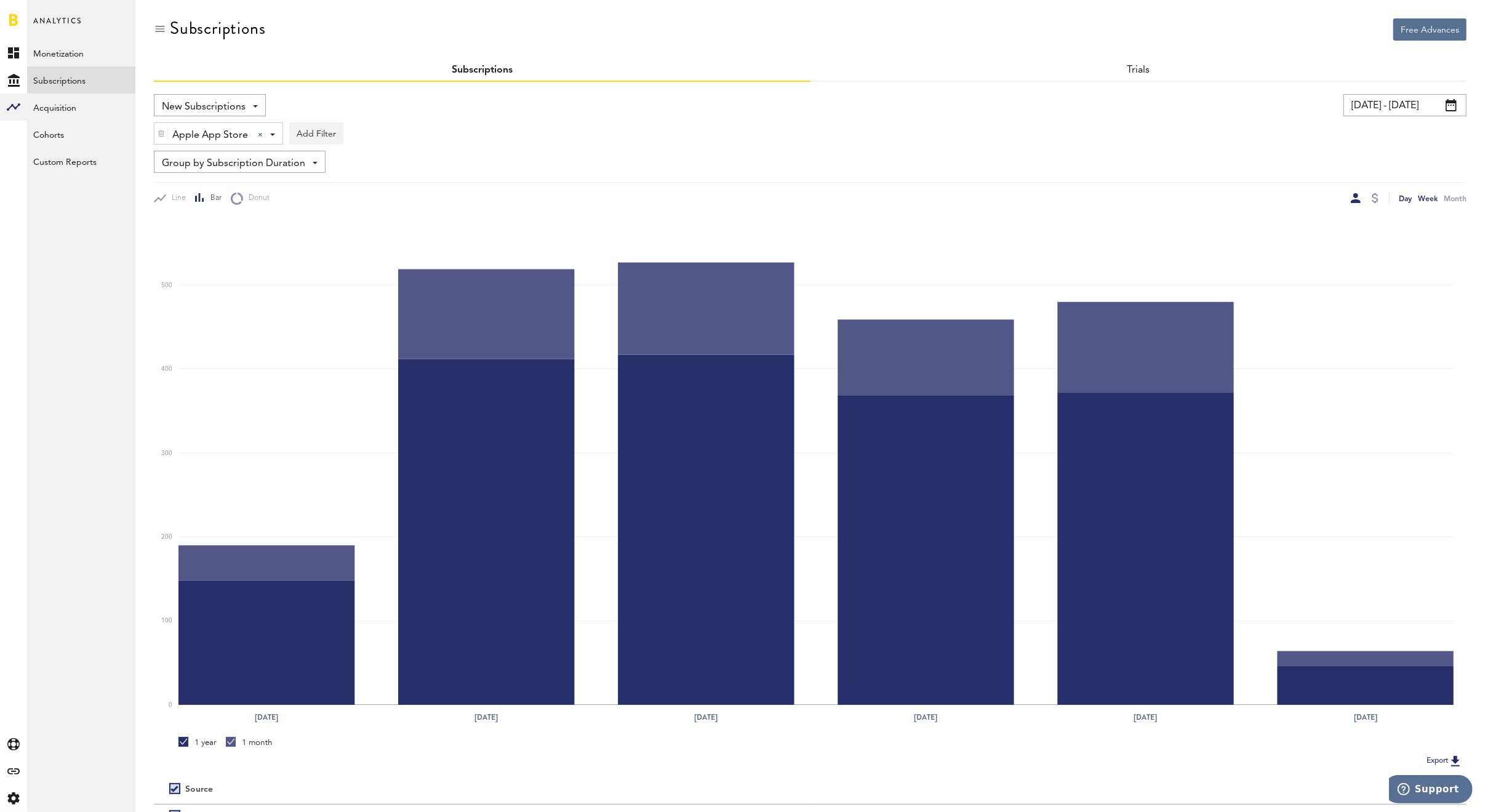
click at [1409, 197] on div "Day" at bounding box center [1406, 199] width 13 height 13
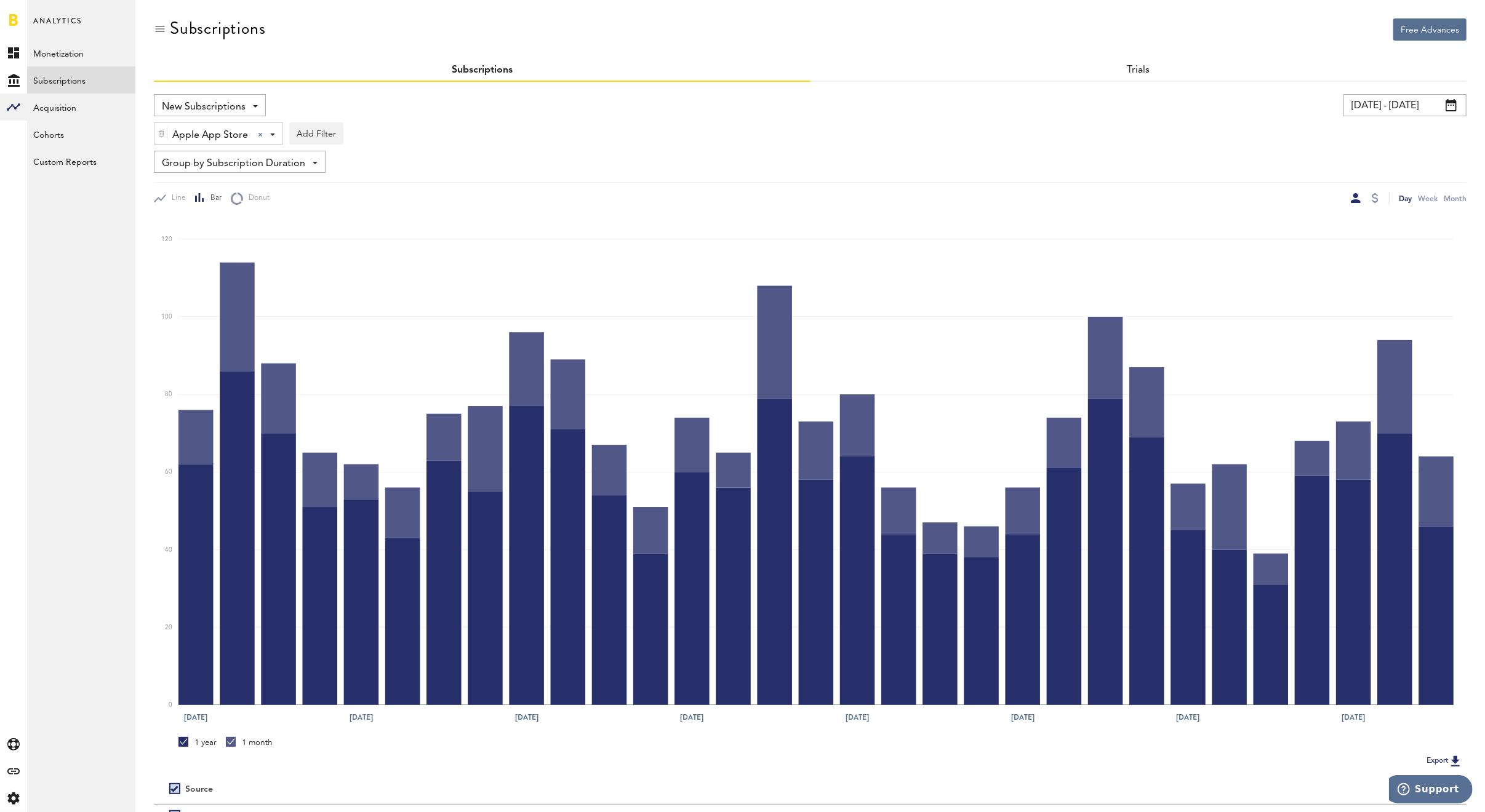
click at [213, 136] on span "Apple App Store" at bounding box center [210, 135] width 76 height 21
click at [202, 188] on span "Google Play" at bounding box center [213, 186] width 94 height 21
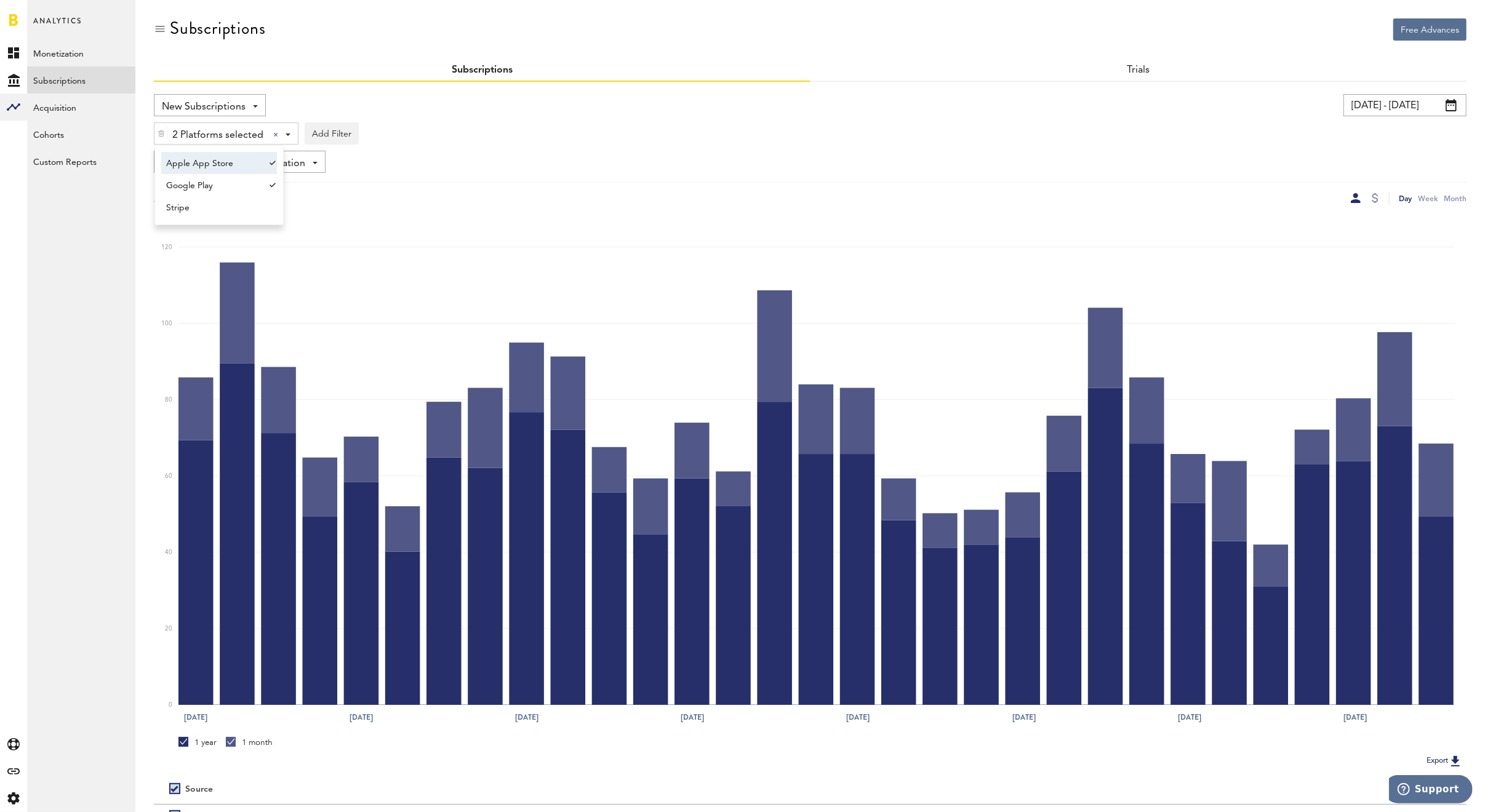
click at [207, 162] on span "Apple App Store" at bounding box center [213, 163] width 94 height 21
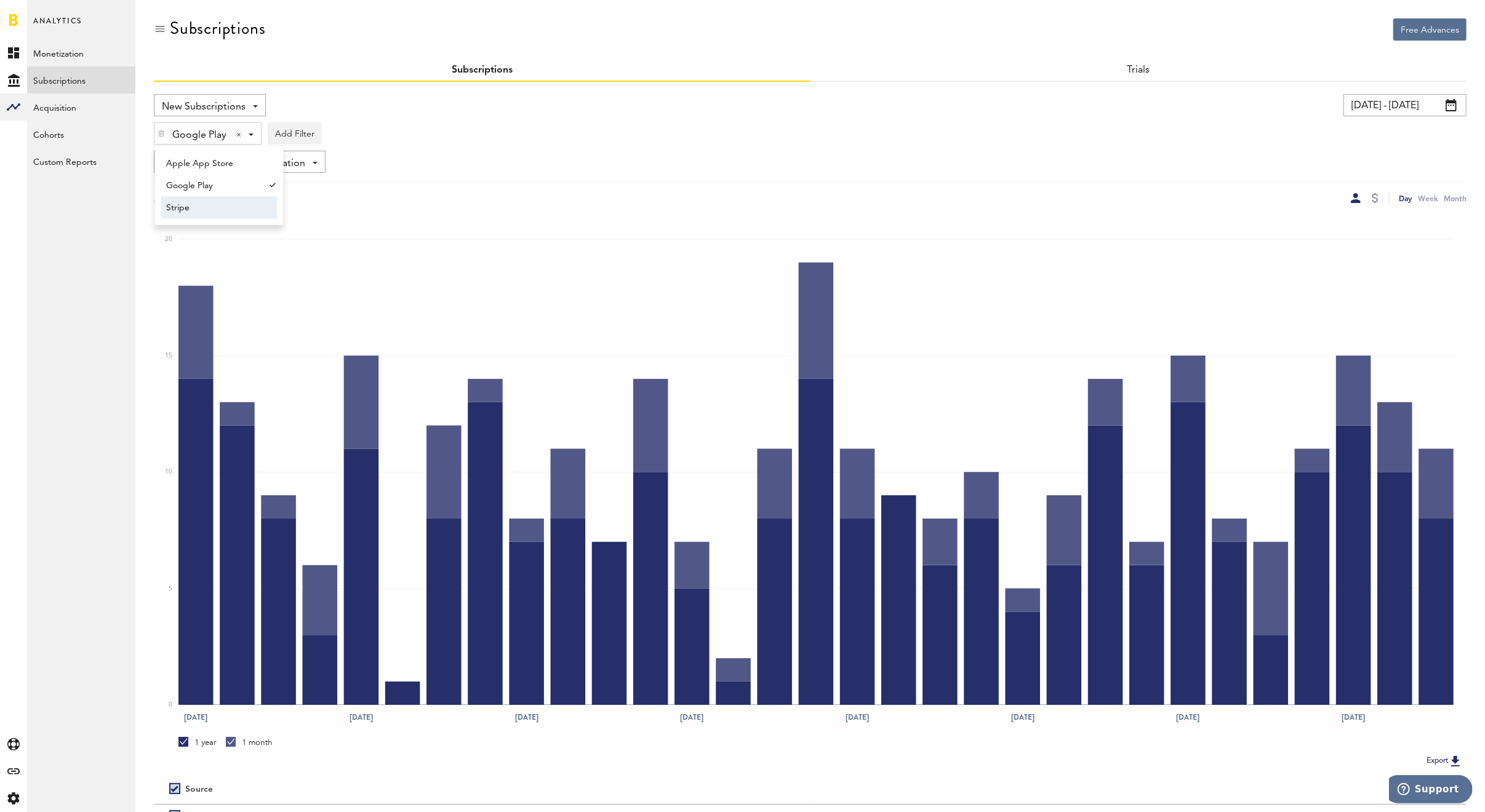
click at [238, 208] on span "Stripe" at bounding box center [213, 207] width 94 height 21
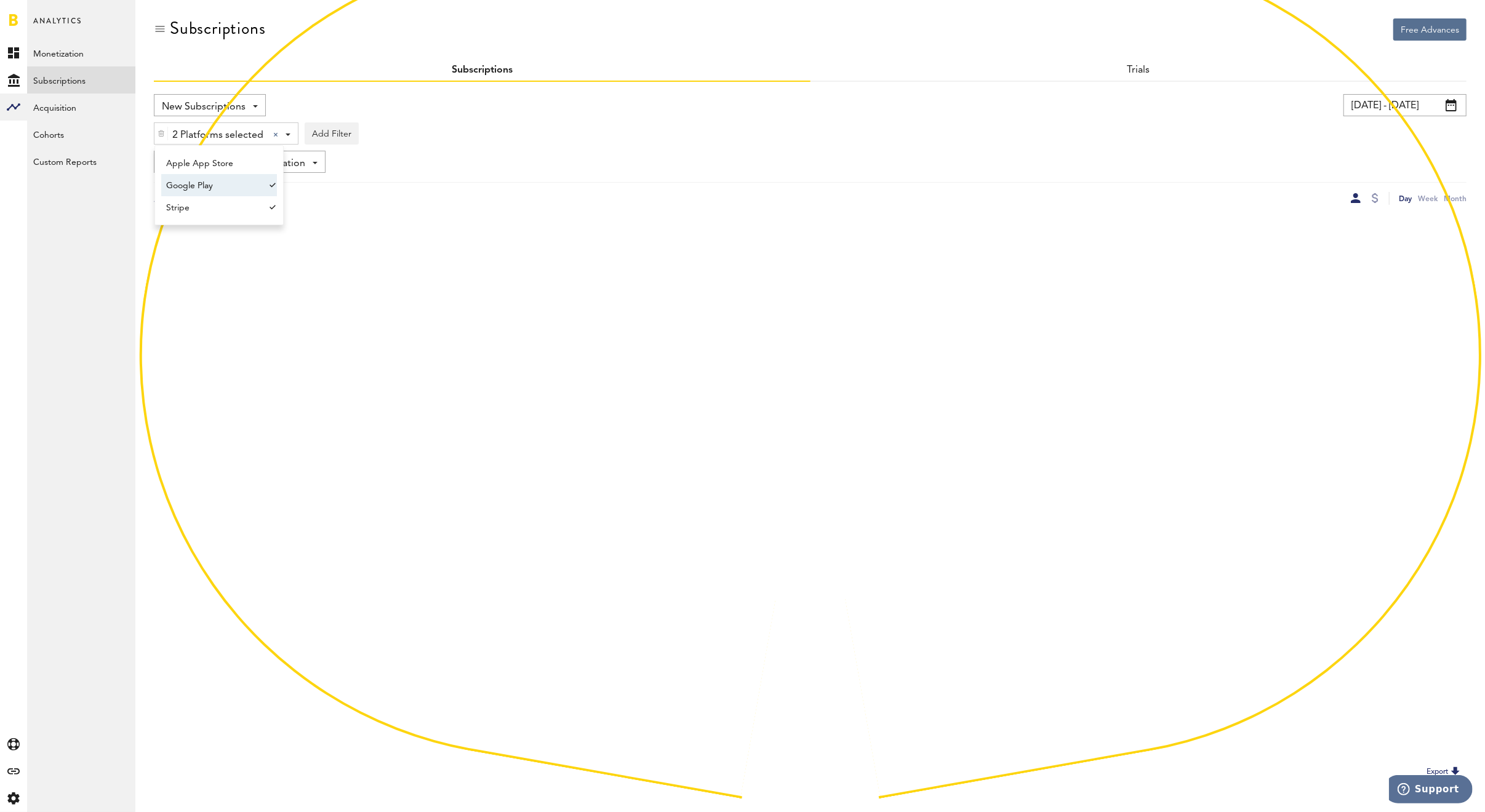
click at [236, 176] on span "Google Play" at bounding box center [213, 186] width 94 height 21
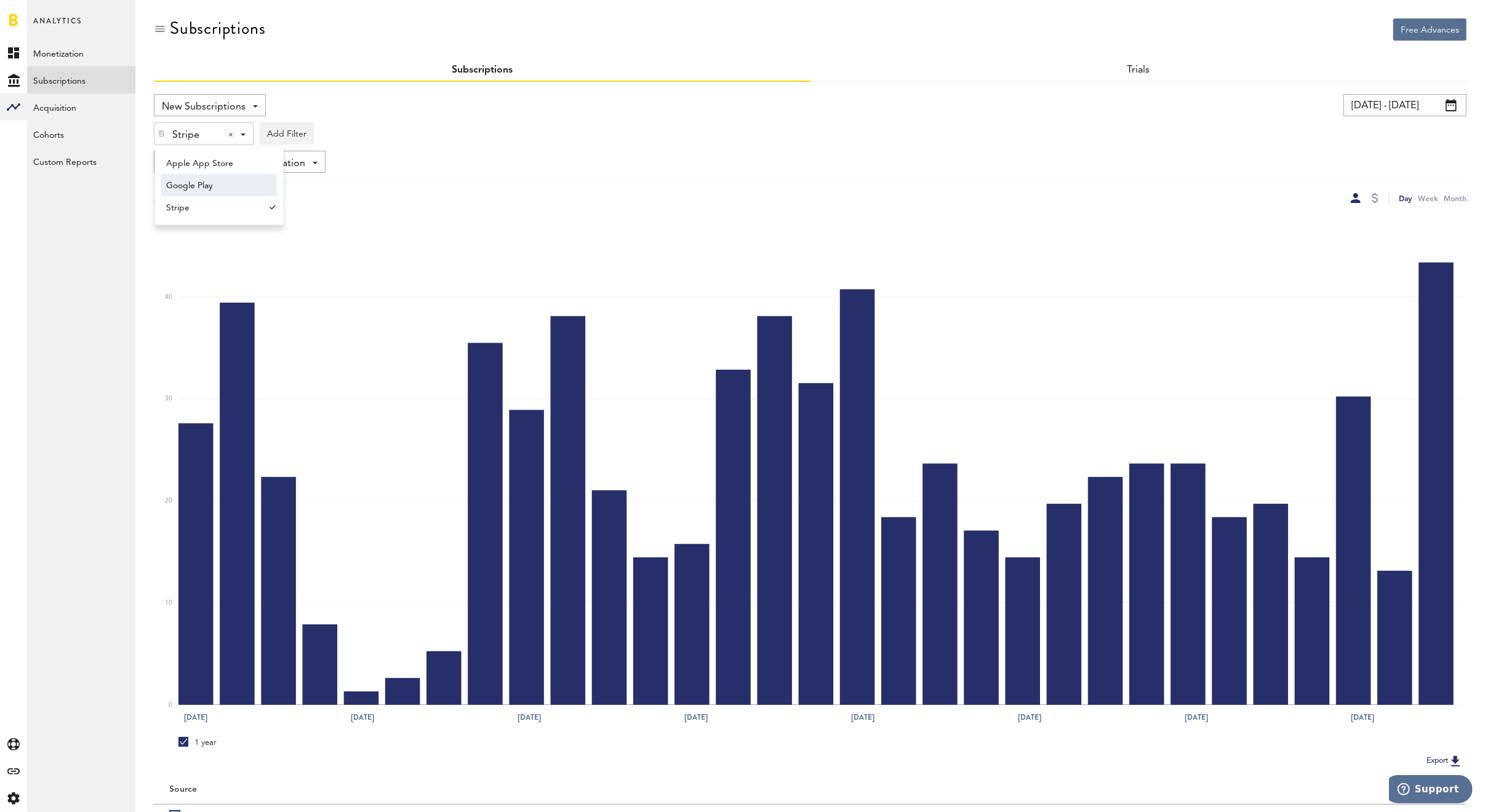
click at [506, 160] on div "Group by Subscription Duration Group by Platform Group by App Group by Subscrip…" at bounding box center [810, 162] width 1313 height 22
click at [242, 102] on span "New Subscriptions" at bounding box center [203, 107] width 84 height 21
click at [207, 343] on span "Cancellations" at bounding box center [229, 346] width 125 height 21
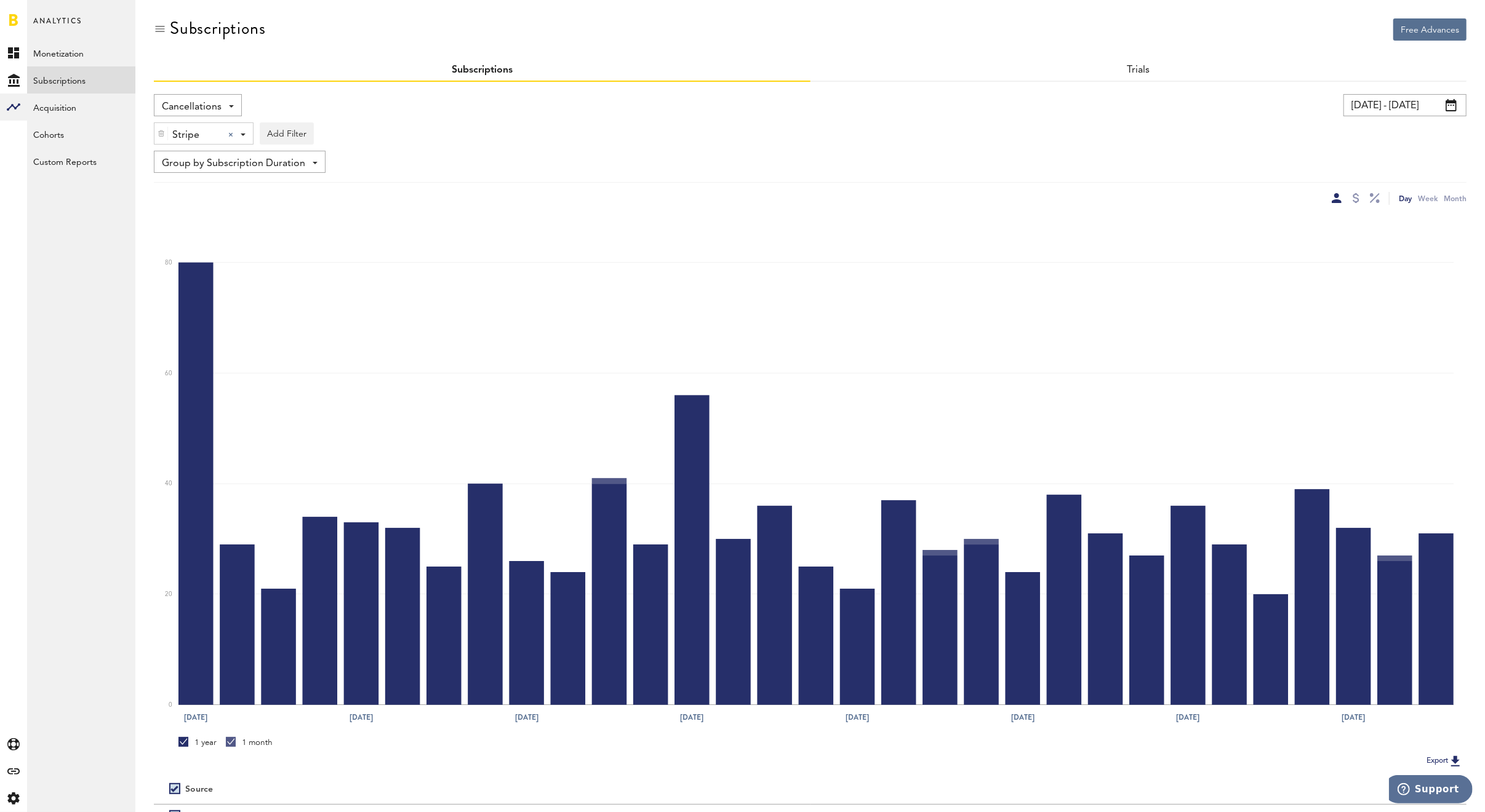
click at [195, 132] on span "Stripe" at bounding box center [195, 135] width 46 height 21
click at [208, 191] on span "Google Play" at bounding box center [213, 186] width 94 height 21
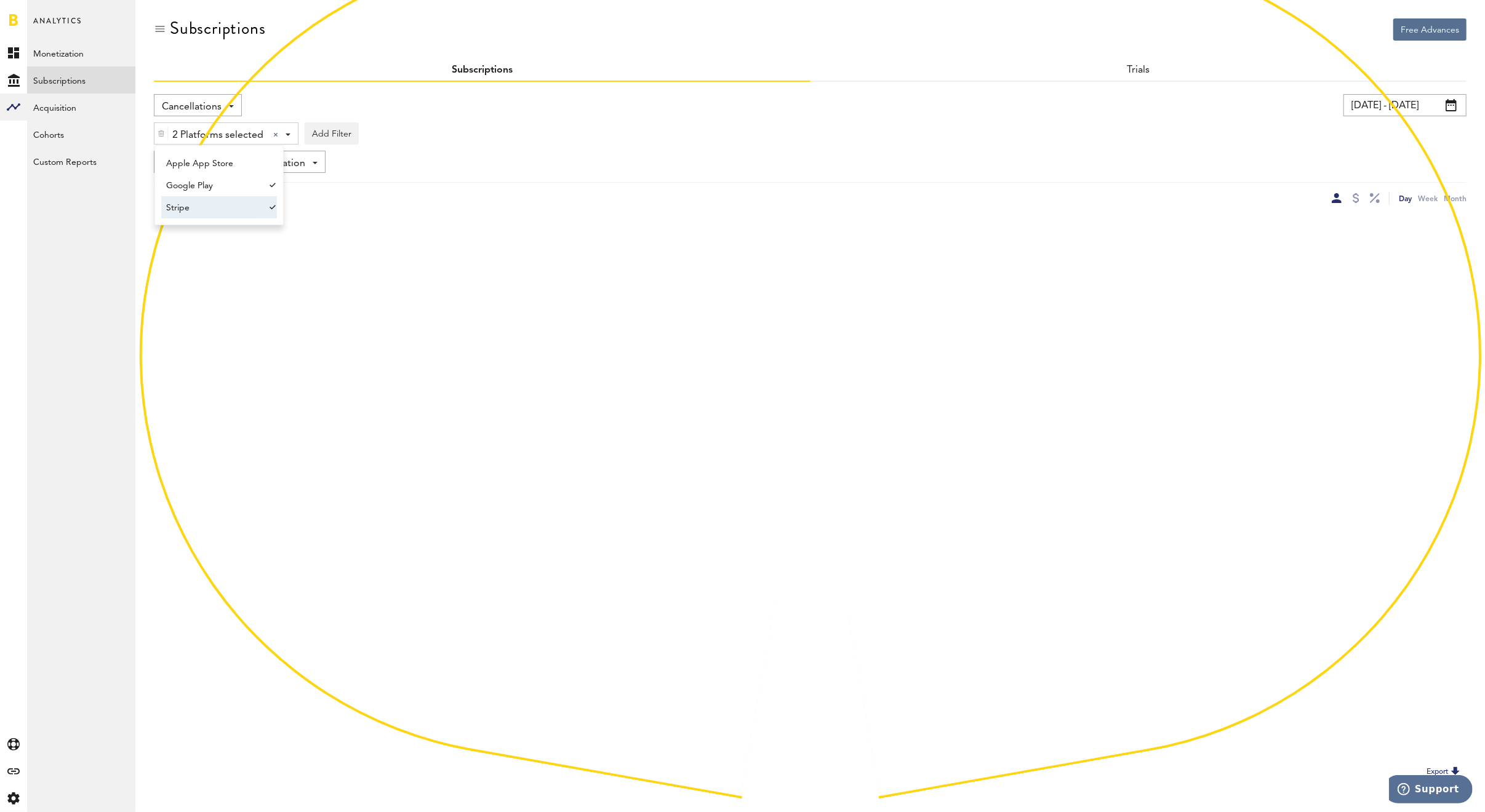
click at [199, 210] on span "Stripe" at bounding box center [213, 207] width 94 height 21
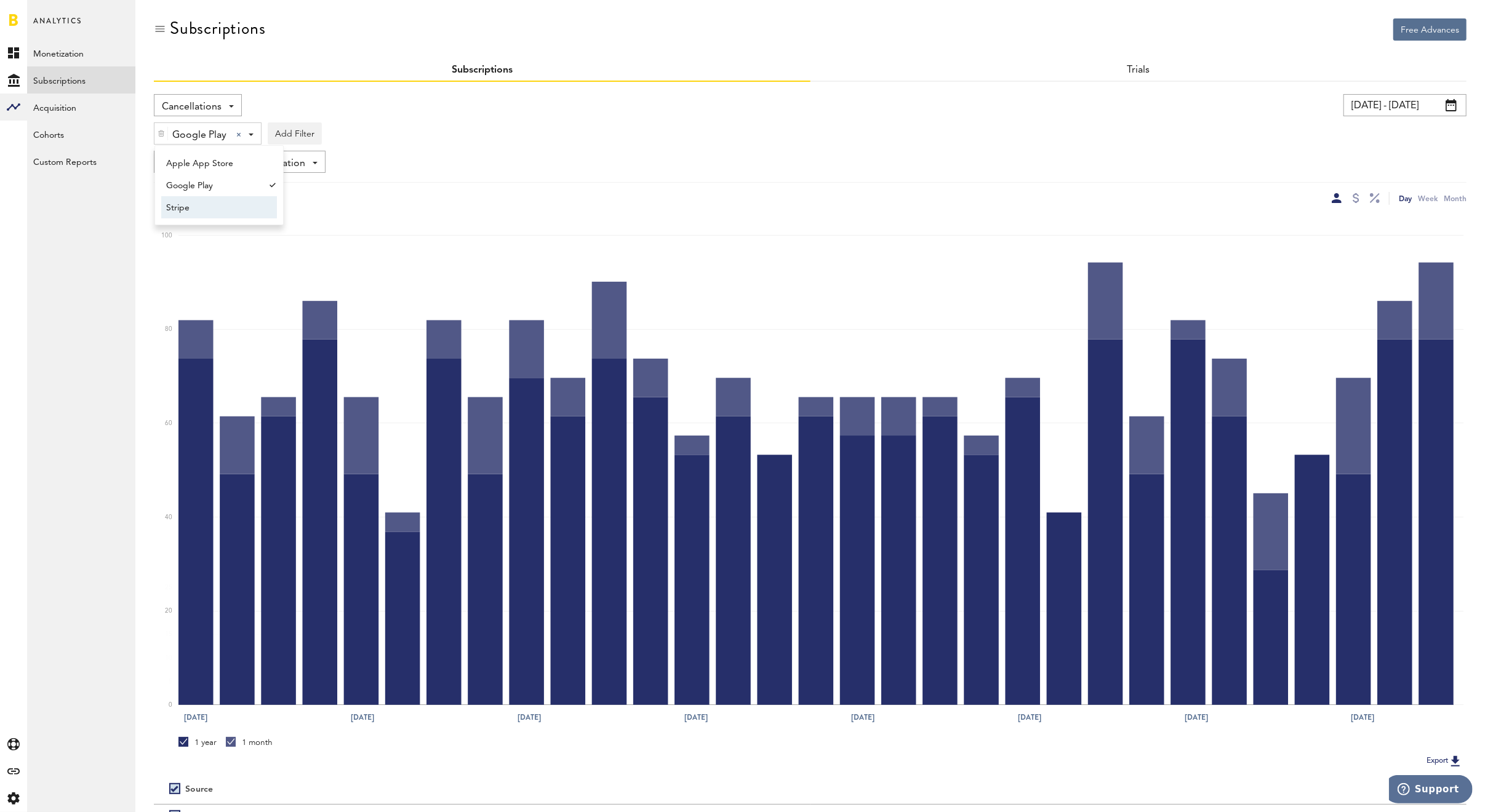
click at [798, 175] on div "Cancellations Revenue MRR Actives Trial Status Billing Retries New Subscription…" at bounding box center [810, 149] width 1313 height 111
click at [174, 131] on span "Google Play" at bounding box center [199, 135] width 54 height 21
click at [192, 167] on span "Apple App Store" at bounding box center [213, 163] width 94 height 21
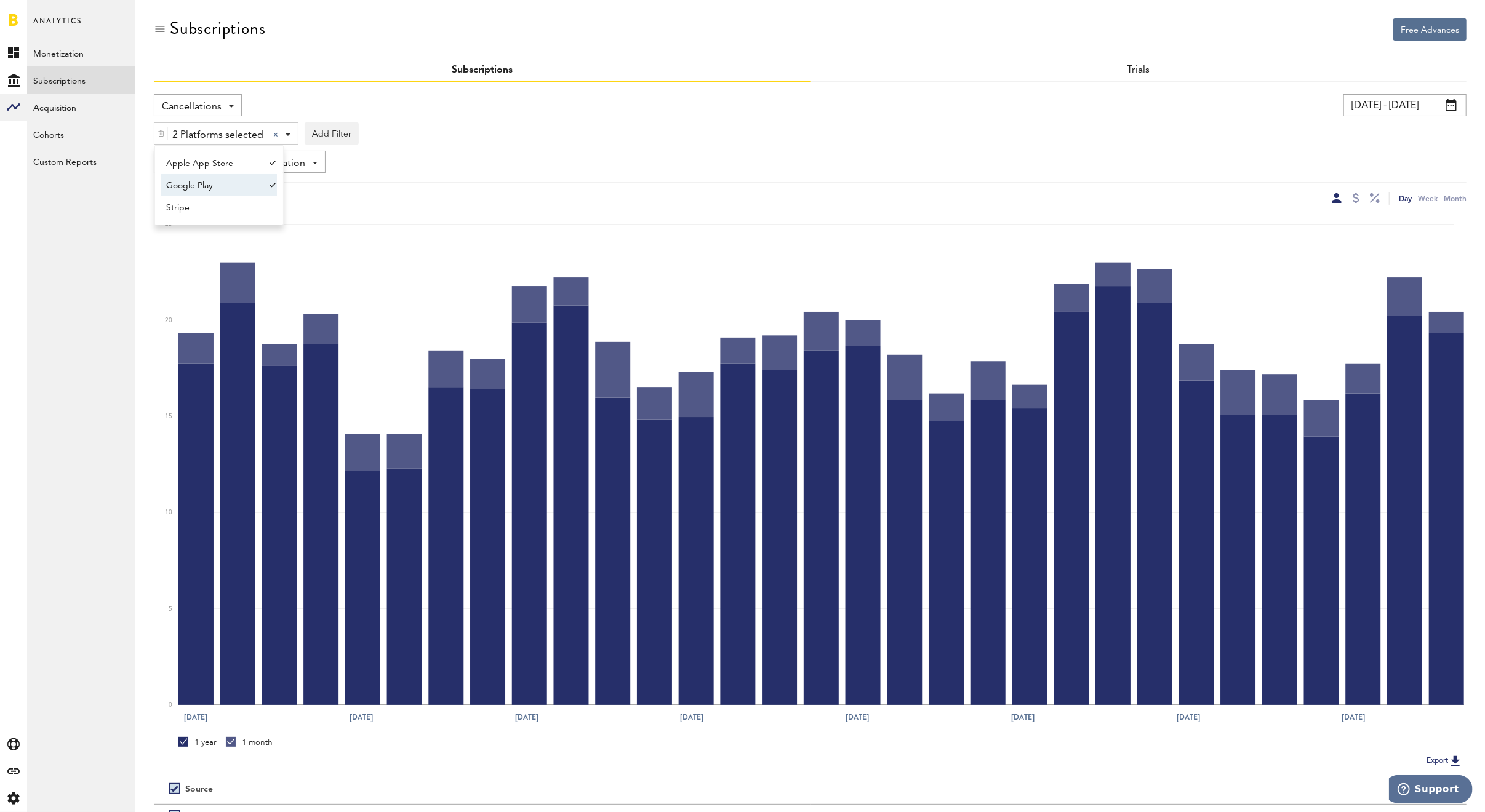
click at [197, 185] on span "Google Play" at bounding box center [213, 186] width 94 height 21
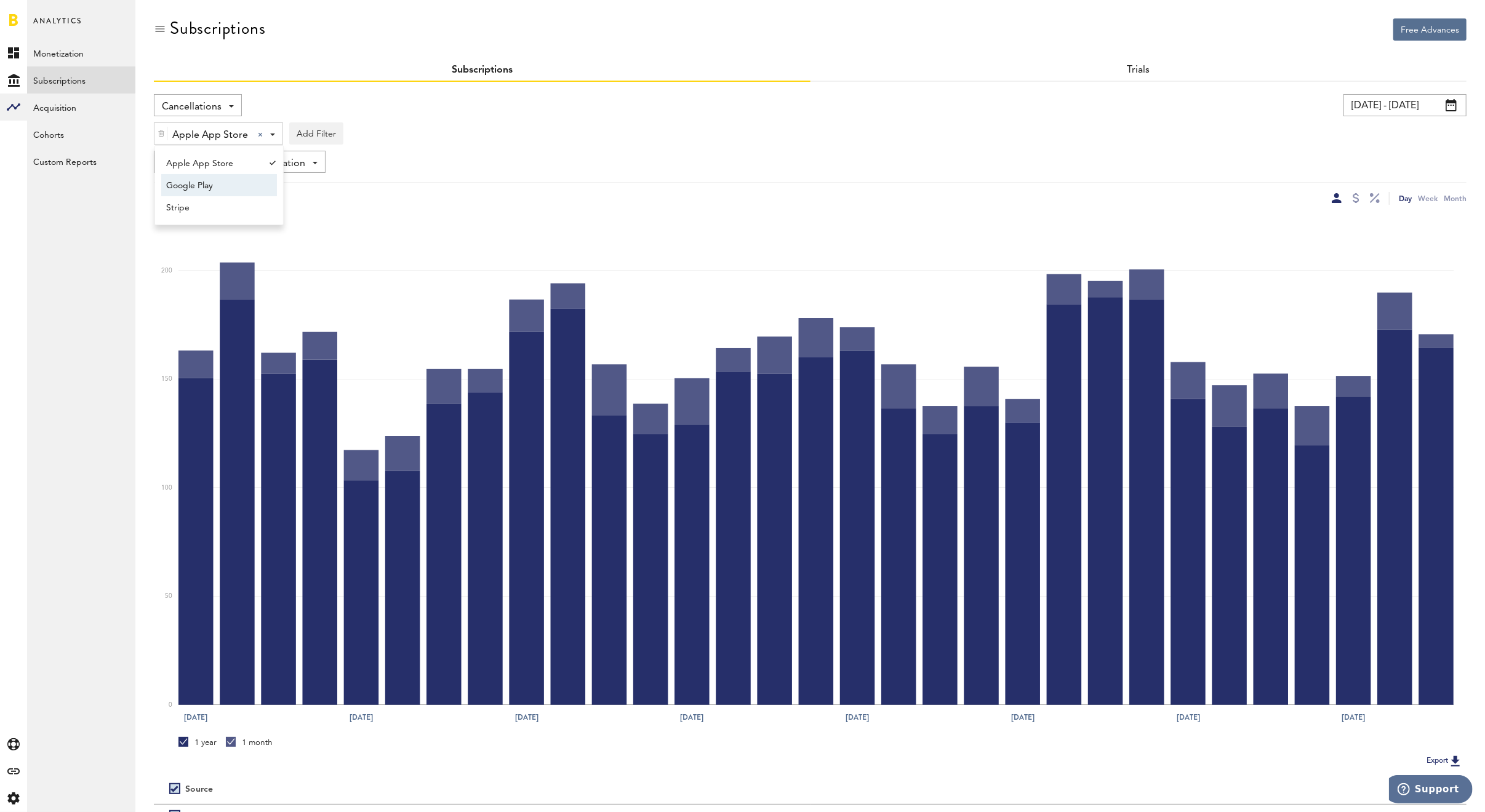
click at [547, 147] on div "Cancellations Revenue MRR Actives Trial Status Billing Retries New Subscription…" at bounding box center [810, 149] width 1313 height 111
click at [107, 61] on link "Monetization" at bounding box center [82, 52] width 108 height 27
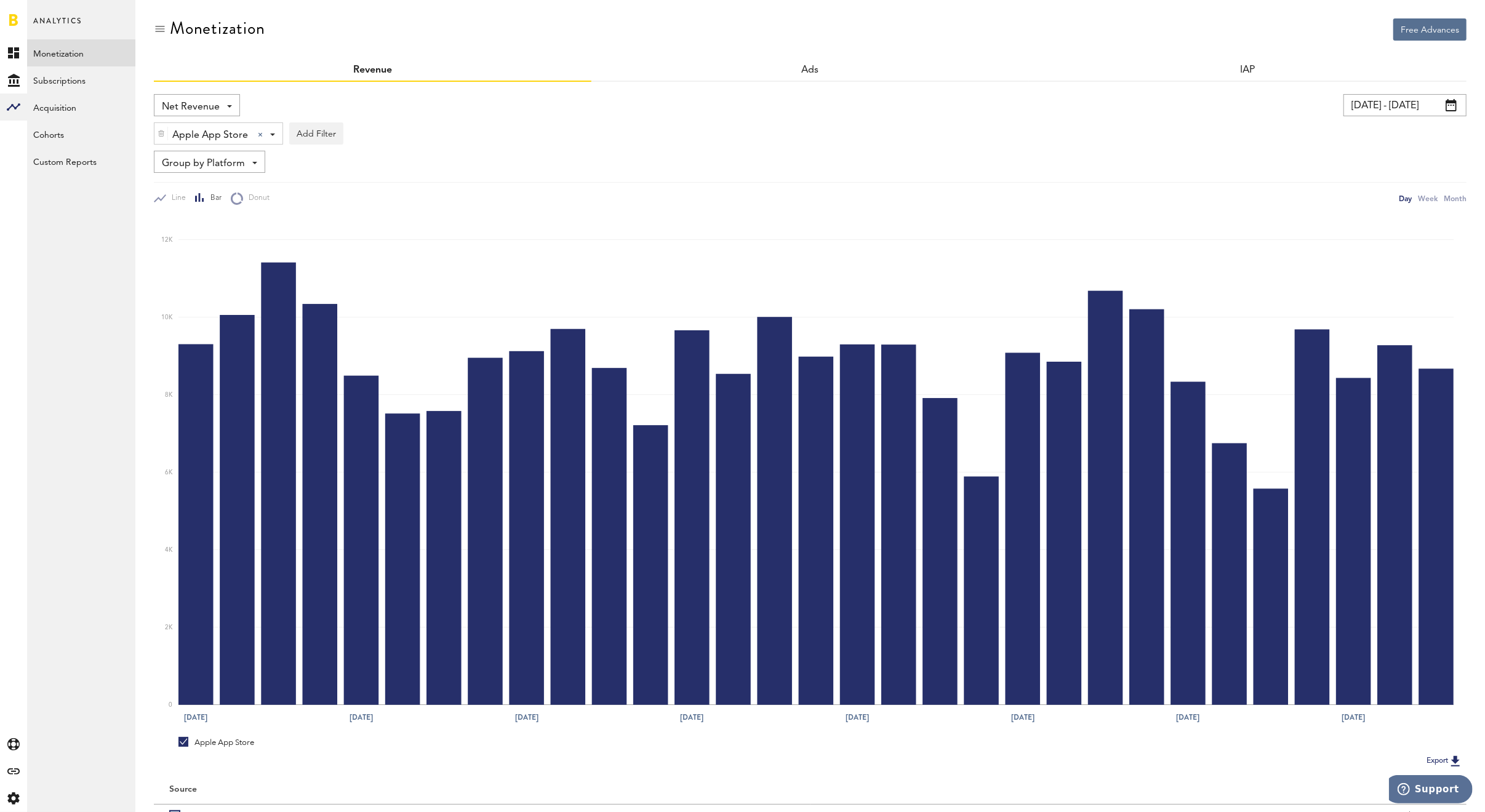
click at [167, 109] on span "Net Revenue" at bounding box center [190, 107] width 57 height 21
click at [177, 149] on span "Gross Revenue" at bounding box center [197, 156] width 62 height 21
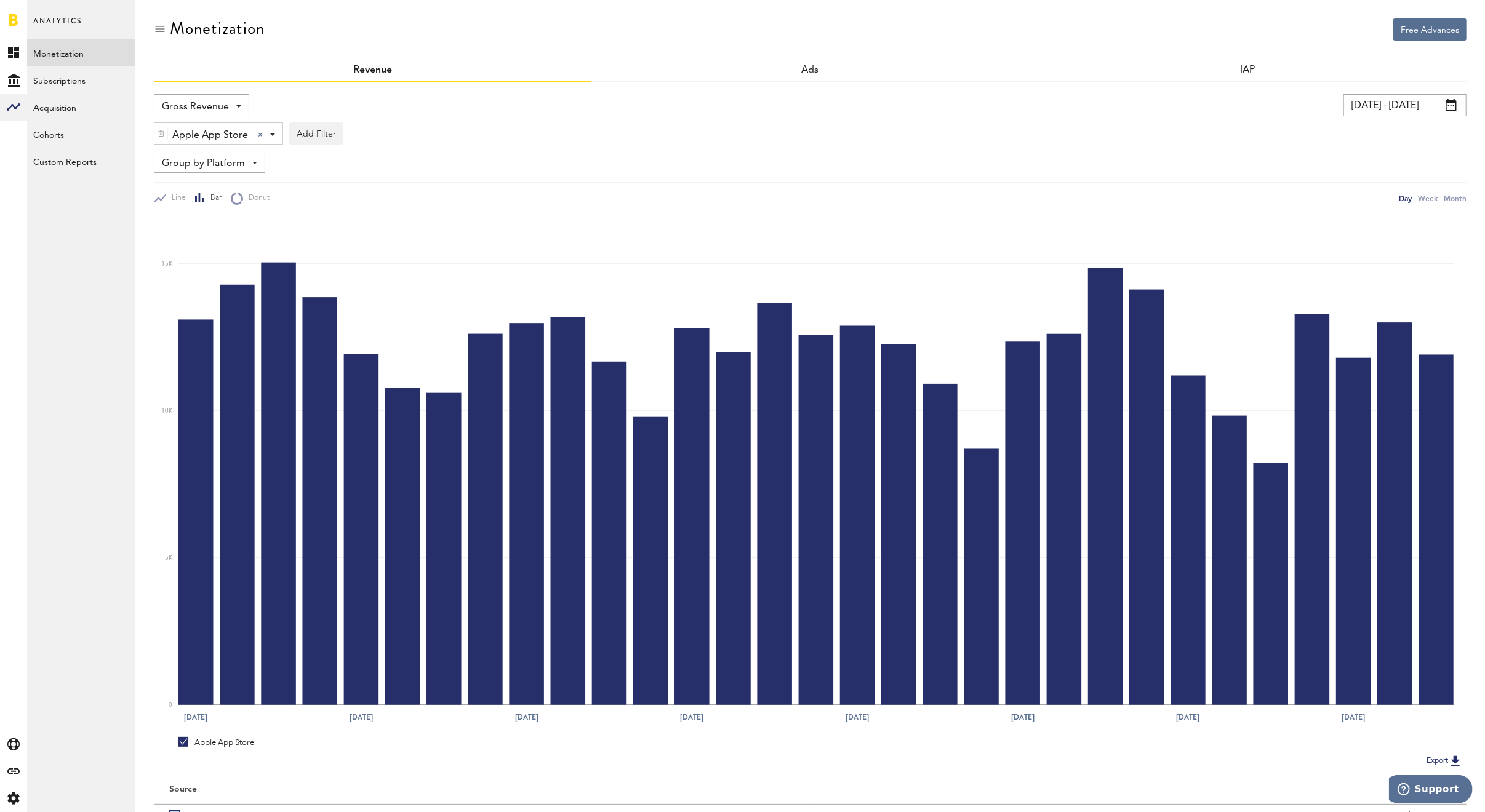
click at [161, 130] on img at bounding box center [161, 133] width 7 height 8
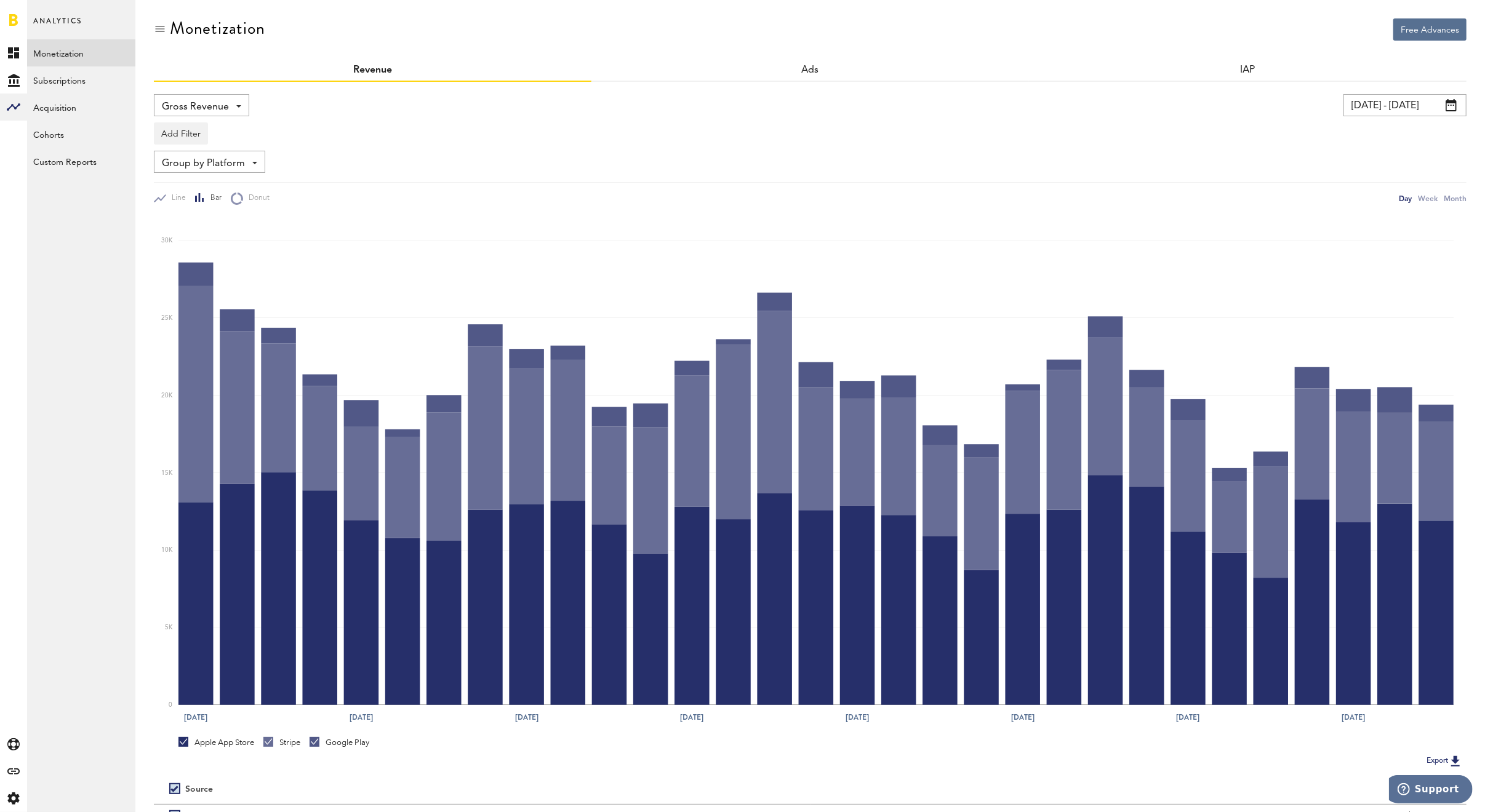
click at [235, 110] on div "Gross Revenue Net Revenue Gross Revenue Profit" at bounding box center [202, 105] width 96 height 22
click at [207, 138] on span "Net Revenue" at bounding box center [202, 134] width 71 height 21
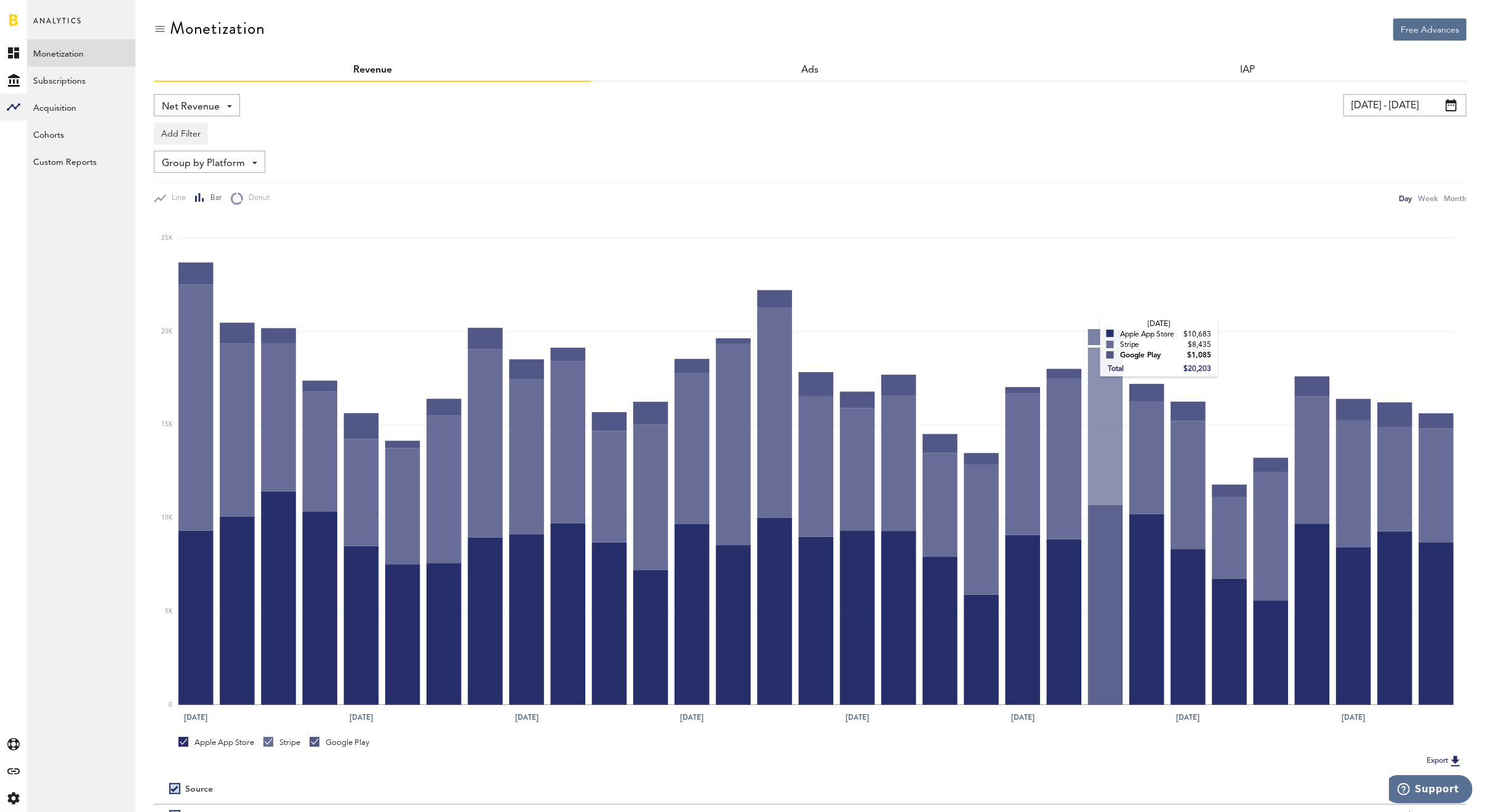
scroll to position [124, 0]
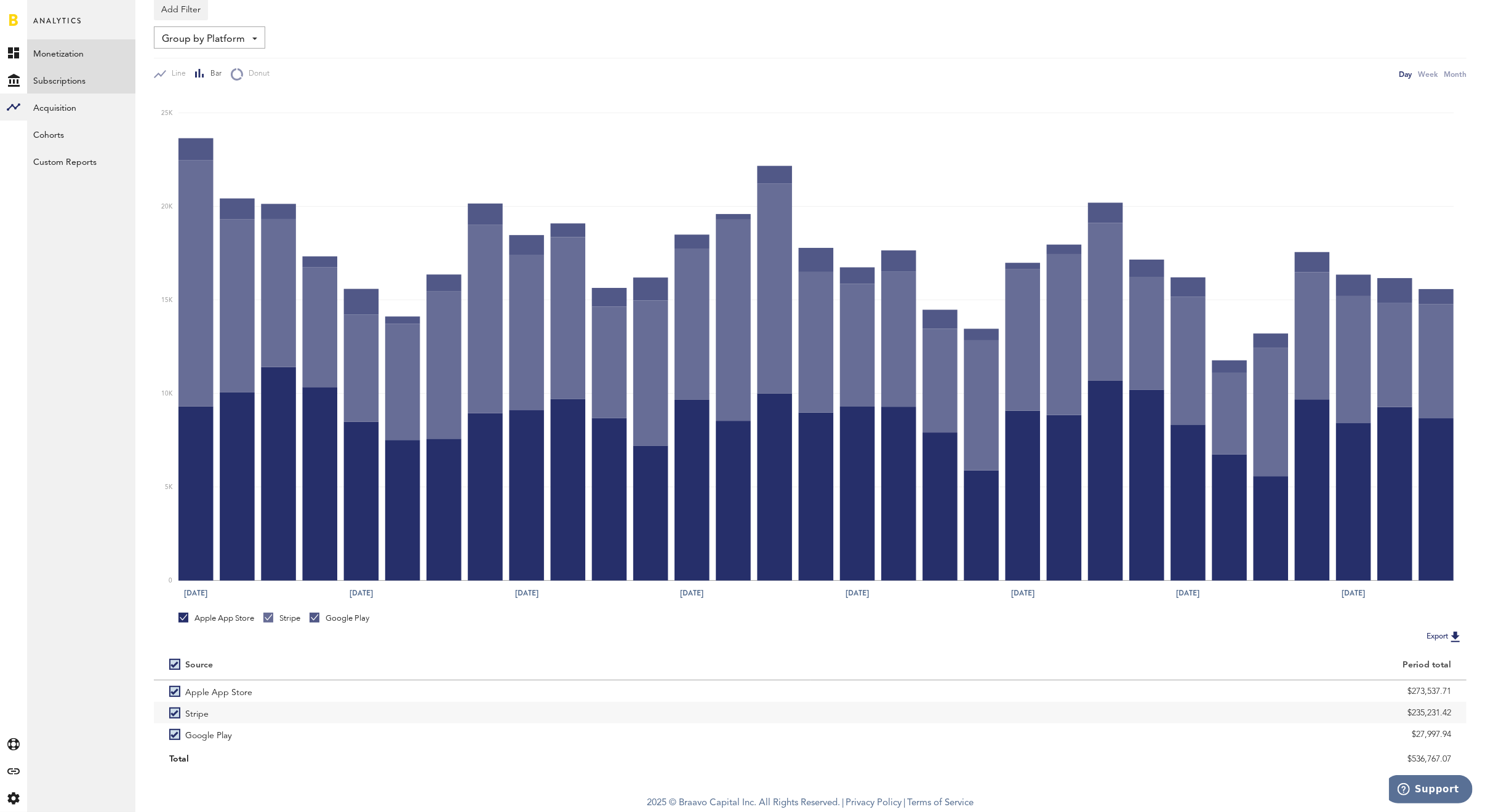
click at [65, 69] on link "Subscriptions" at bounding box center [82, 80] width 108 height 27
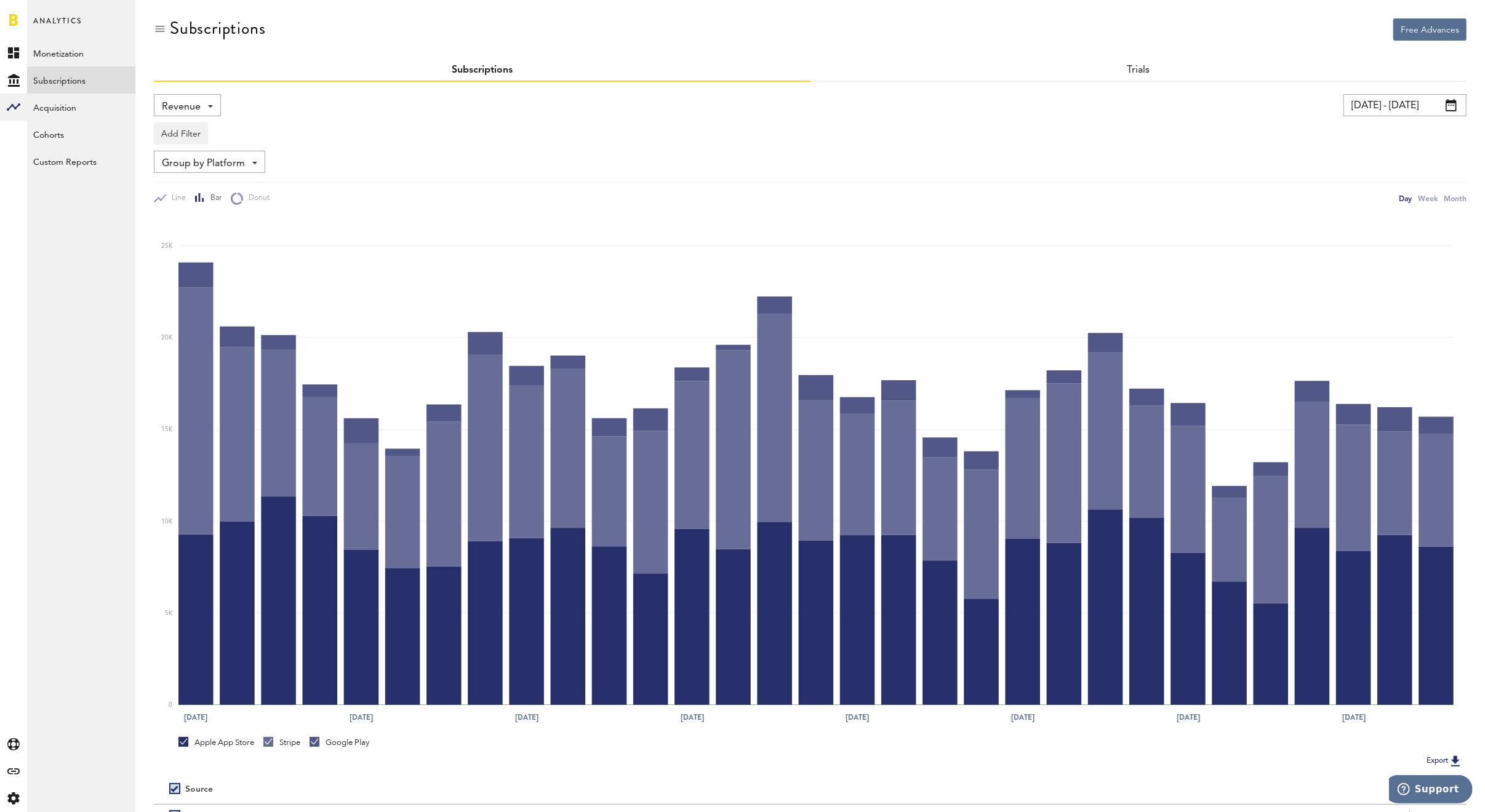
click at [197, 102] on span "Revenue" at bounding box center [181, 107] width 39 height 21
click at [213, 230] on span "New Subscriptions" at bounding box center [229, 238] width 125 height 21
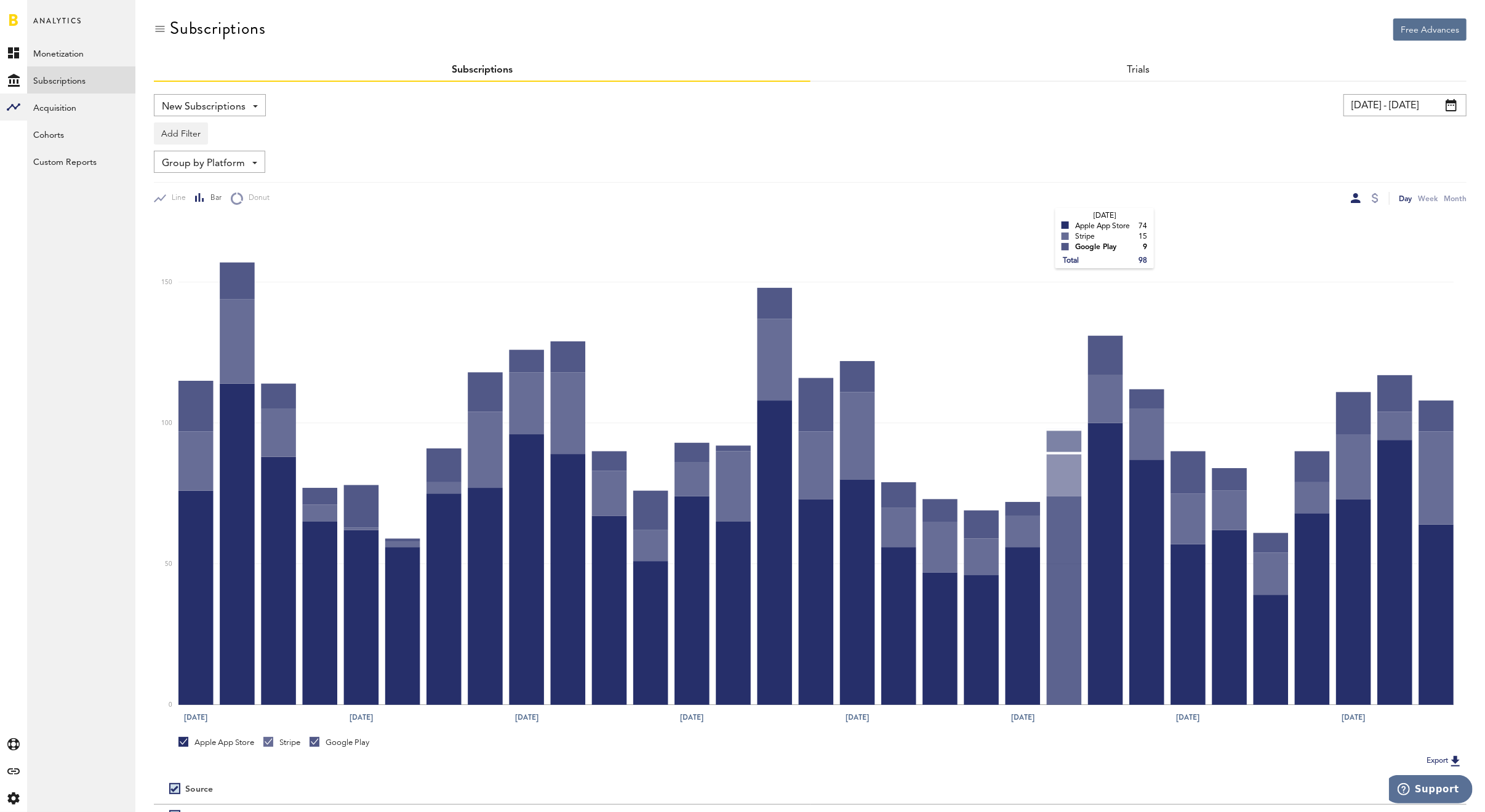
scroll to position [124, 0]
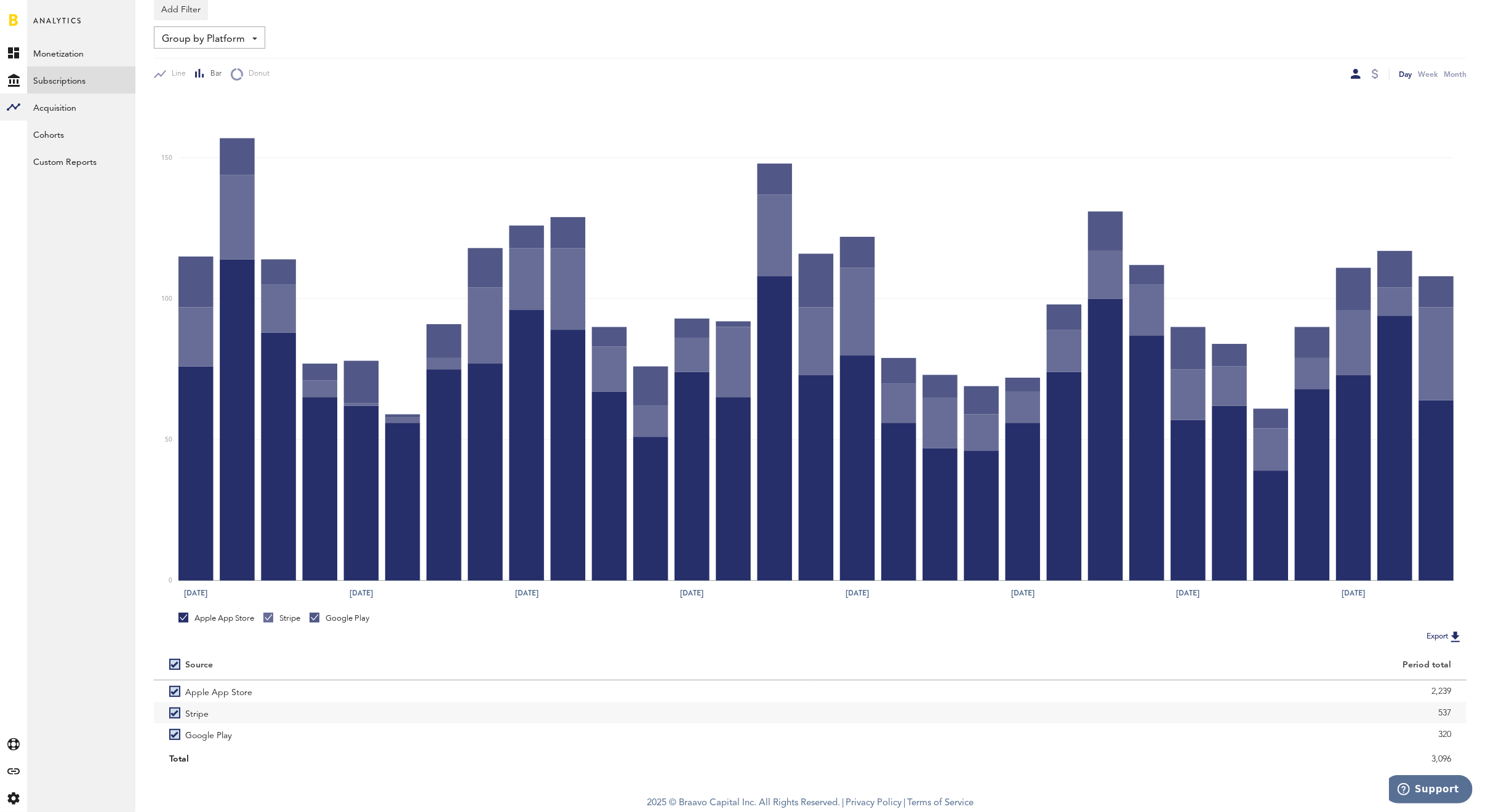
click at [1378, 74] on div at bounding box center [1375, 74] width 10 height 13
click at [1377, 72] on div at bounding box center [1375, 74] width 7 height 10
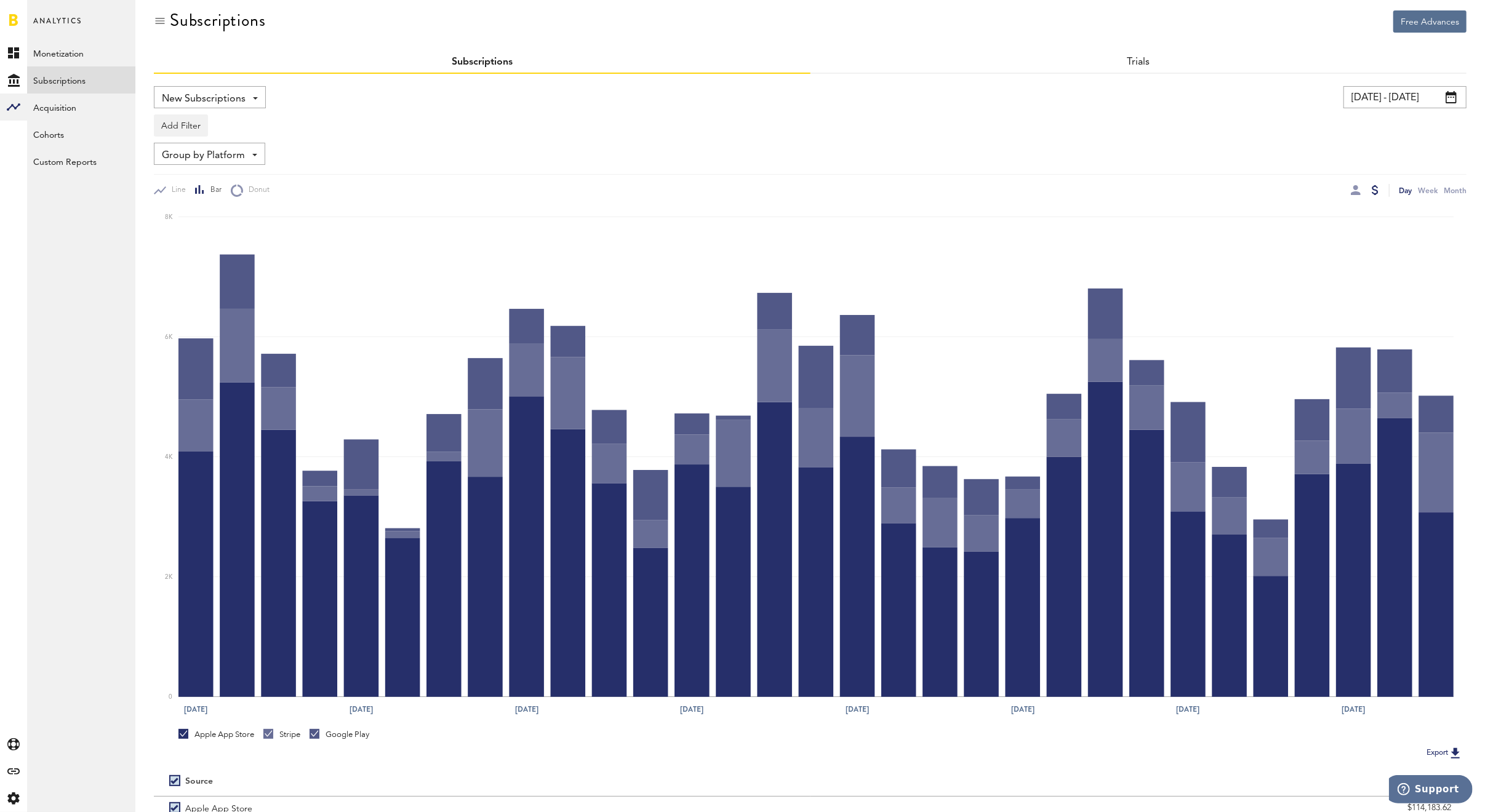
scroll to position [124, 0]
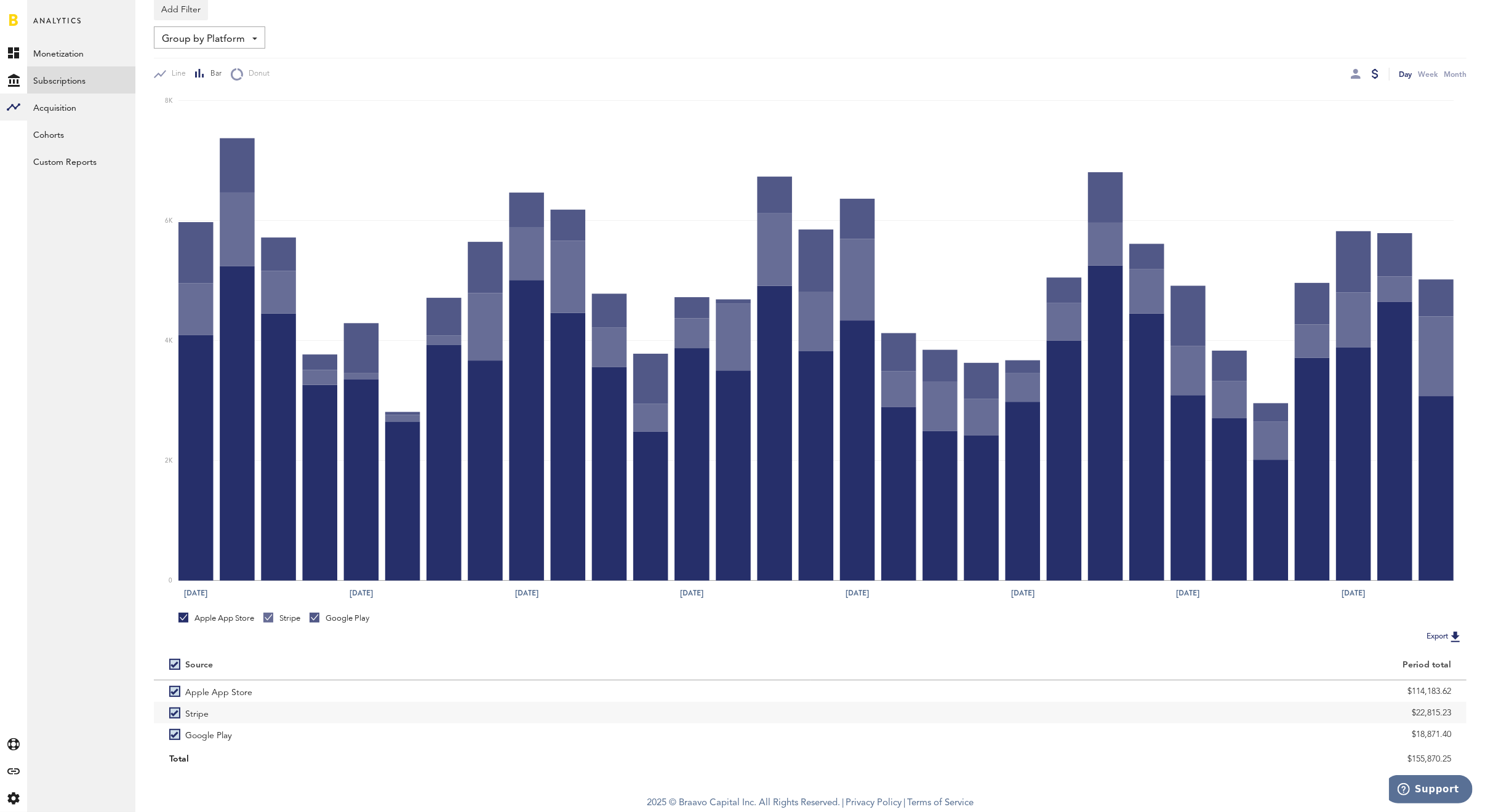
click at [1353, 79] on div at bounding box center [1356, 74] width 10 height 13
click at [1354, 72] on div at bounding box center [1356, 74] width 10 height 10
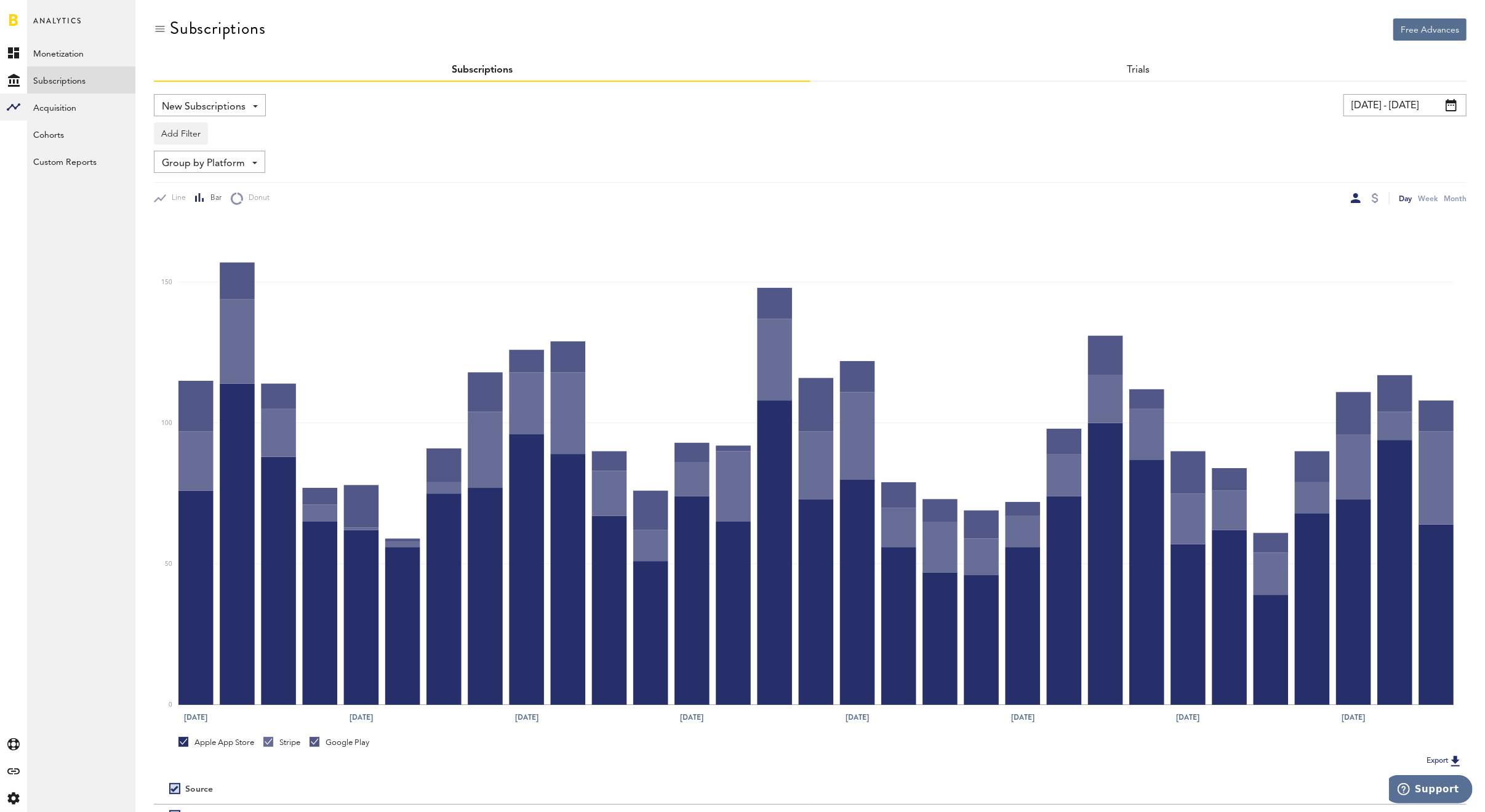
scroll to position [124, 0]
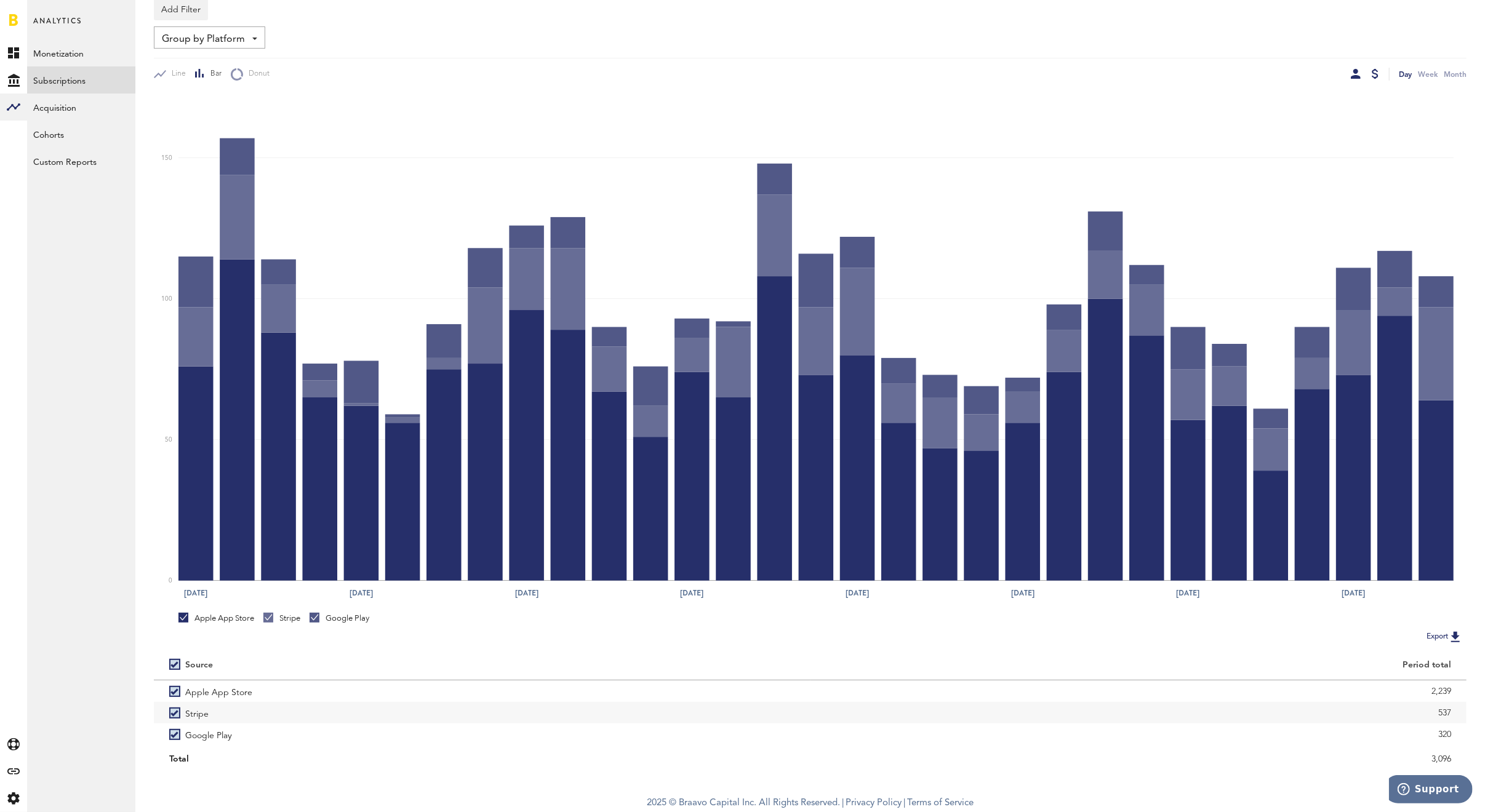
click at [1374, 69] on div at bounding box center [1375, 74] width 7 height 10
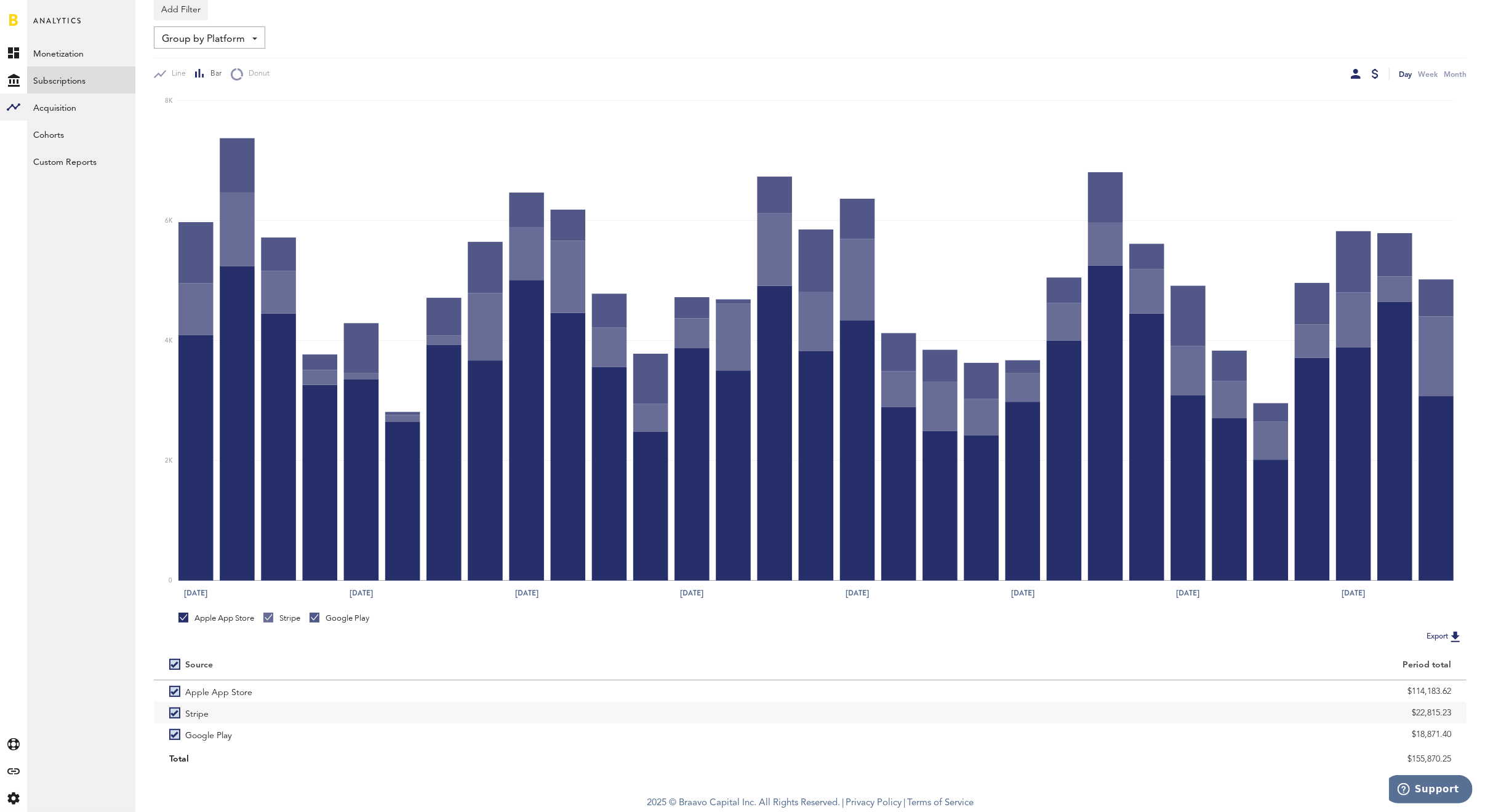
click at [1354, 72] on div at bounding box center [1356, 74] width 10 height 10
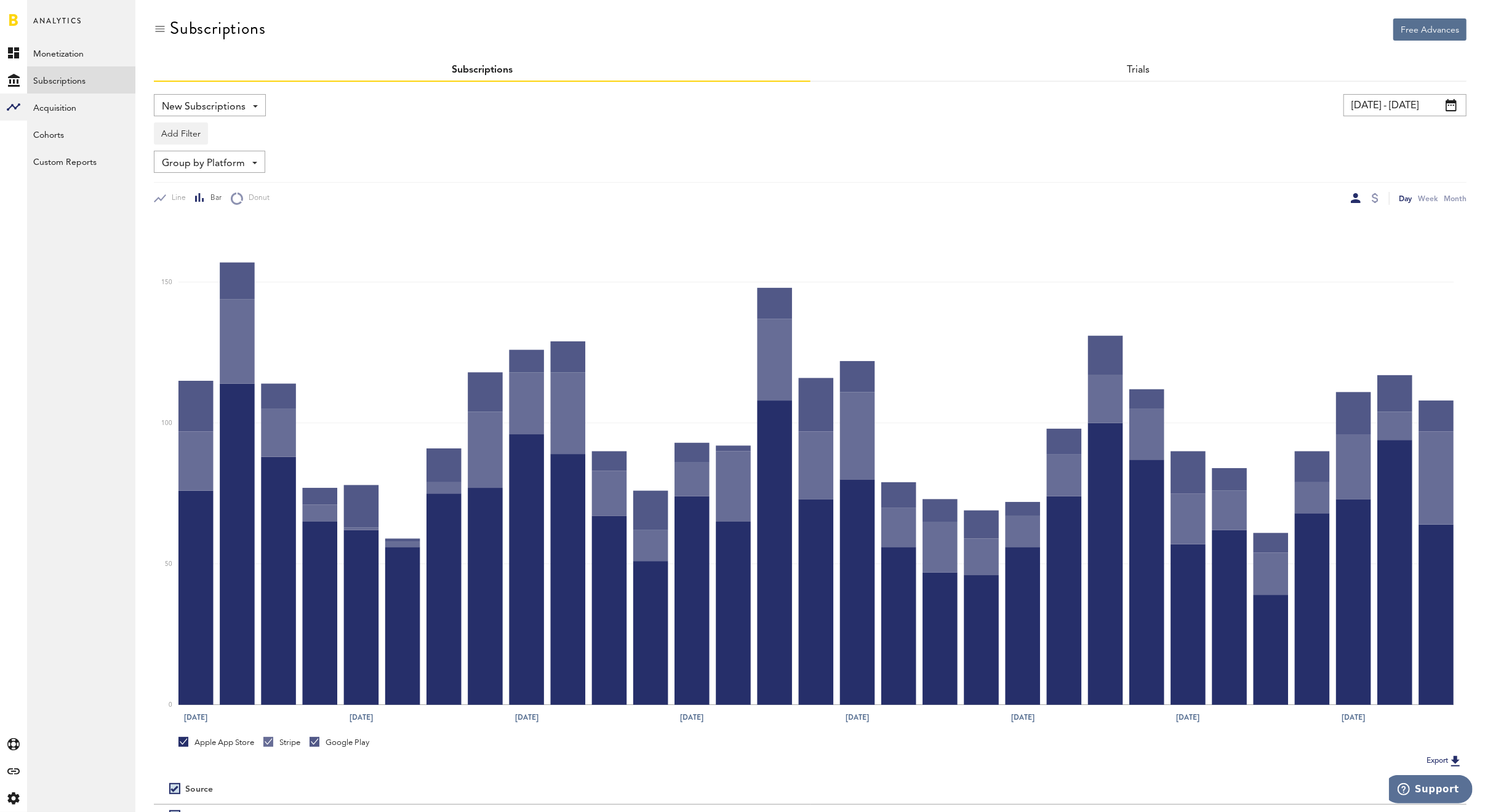
click at [231, 102] on span "New Subscriptions" at bounding box center [203, 107] width 84 height 21
click at [204, 270] on span "New/Renewals" at bounding box center [229, 280] width 125 height 21
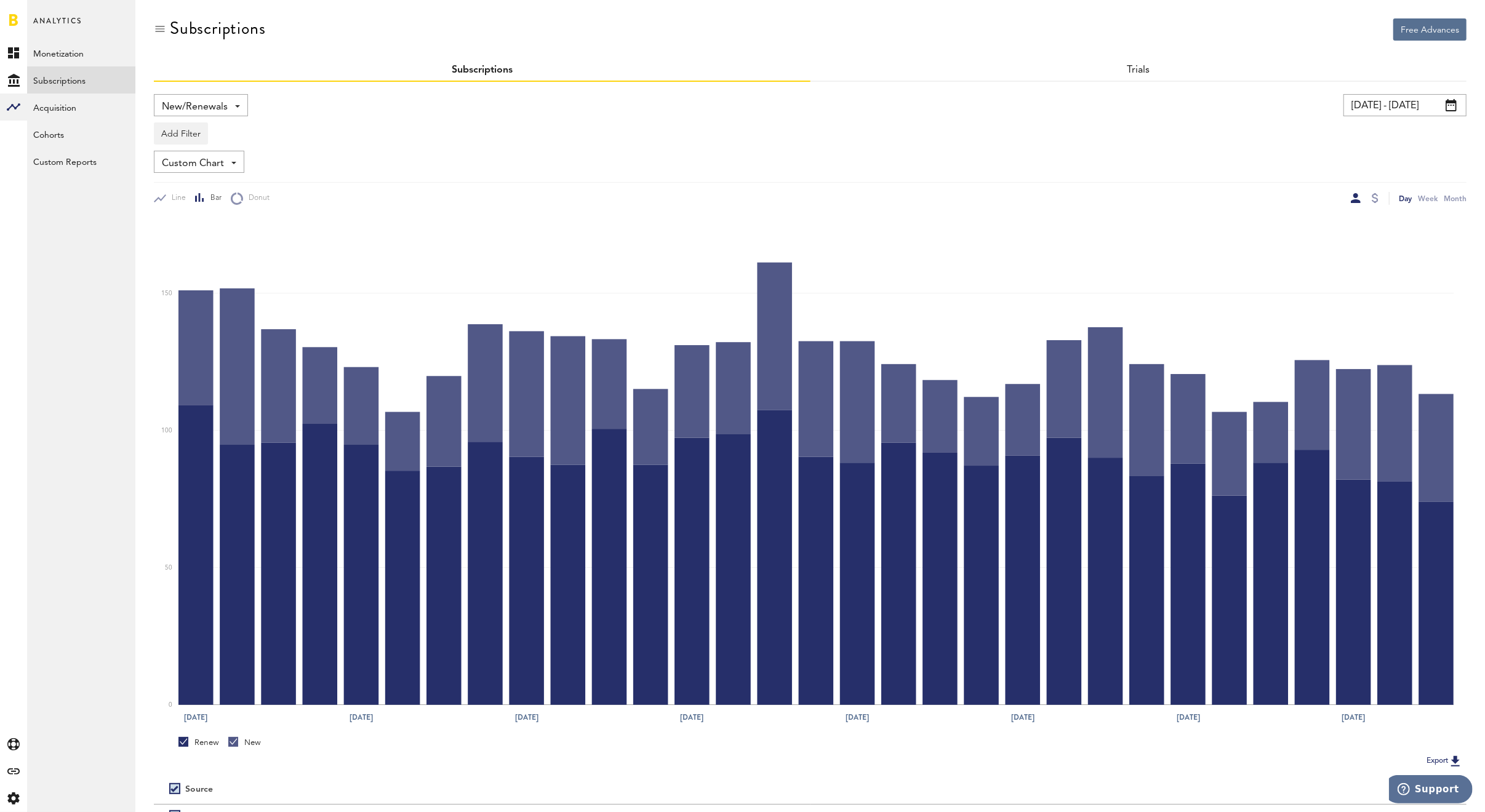
click at [197, 105] on span "New/Renewals" at bounding box center [194, 107] width 66 height 21
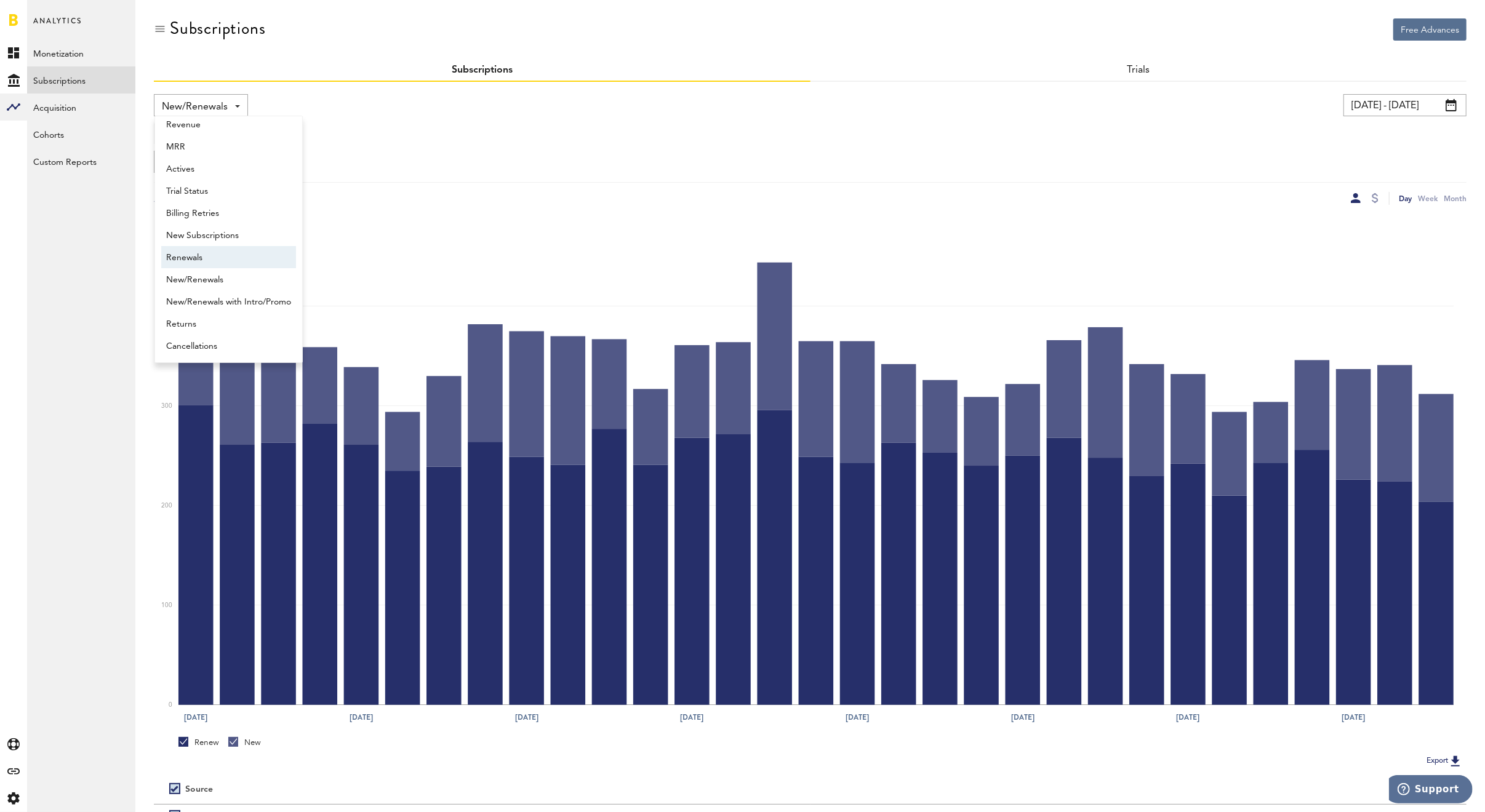
click at [183, 247] on span "Renewals" at bounding box center [229, 257] width 125 height 21
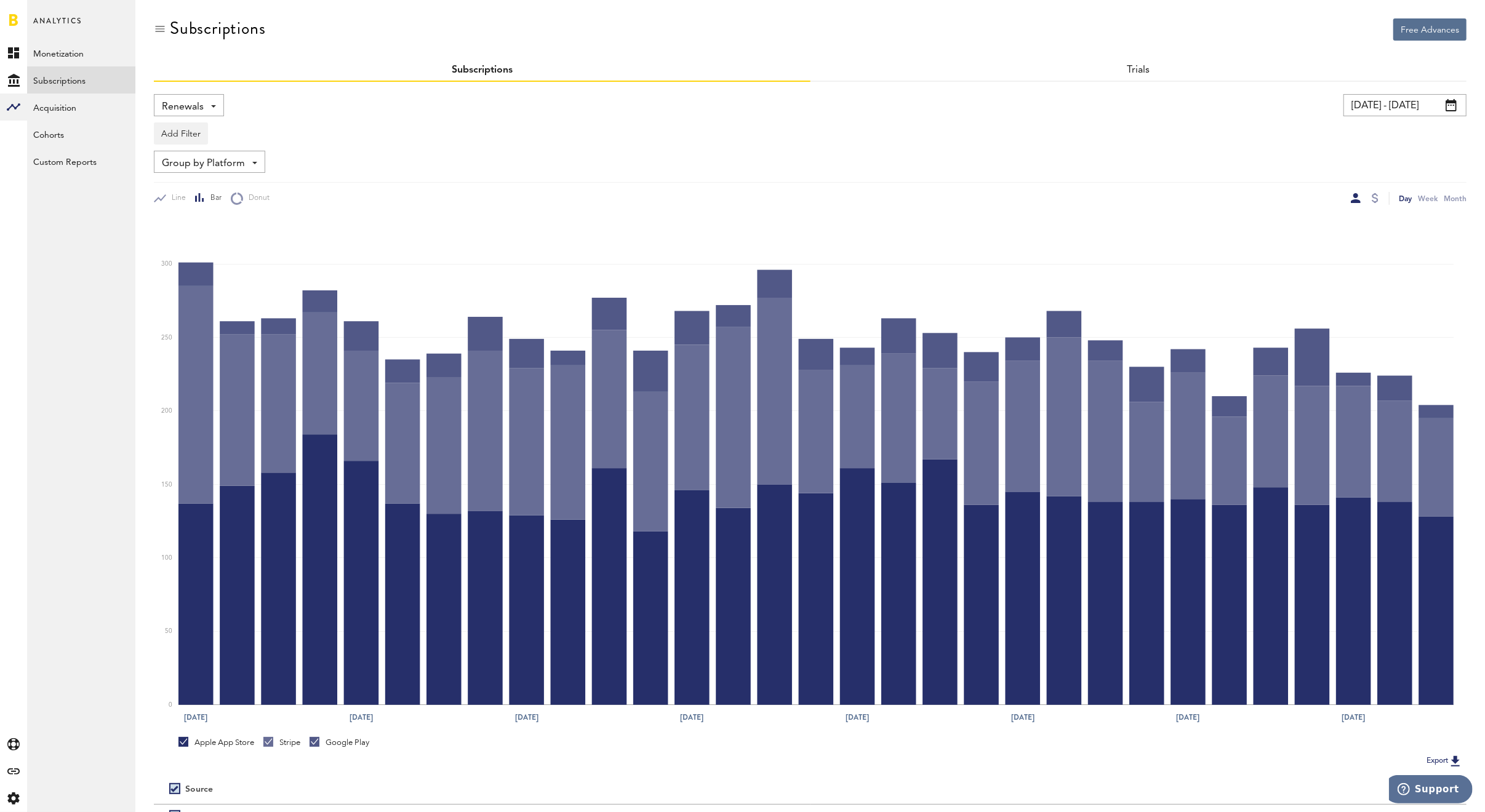
click at [1378, 192] on div at bounding box center [1375, 199] width 10 height 13
click at [1378, 195] on div at bounding box center [1375, 198] width 7 height 10
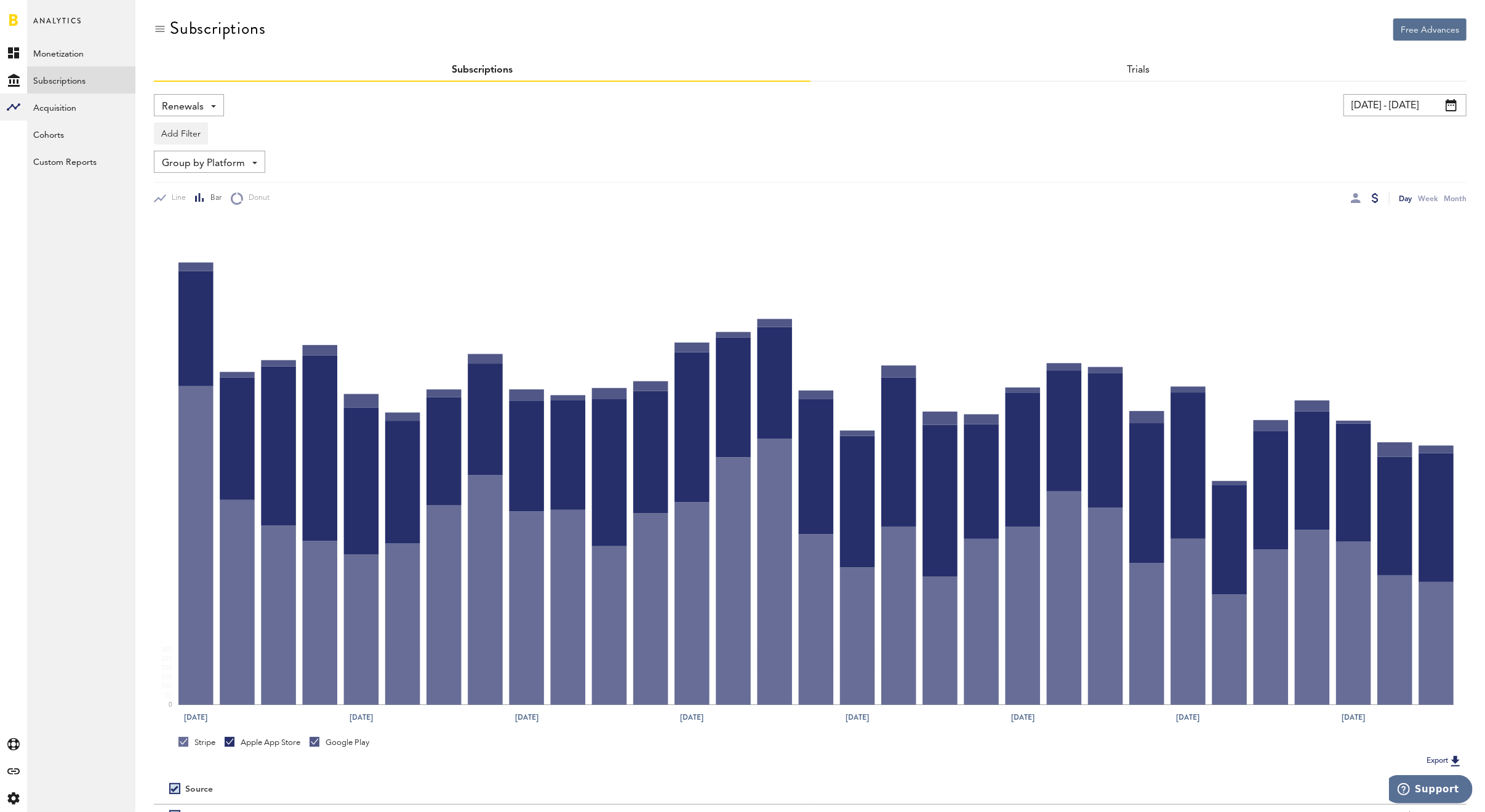
scroll to position [124, 0]
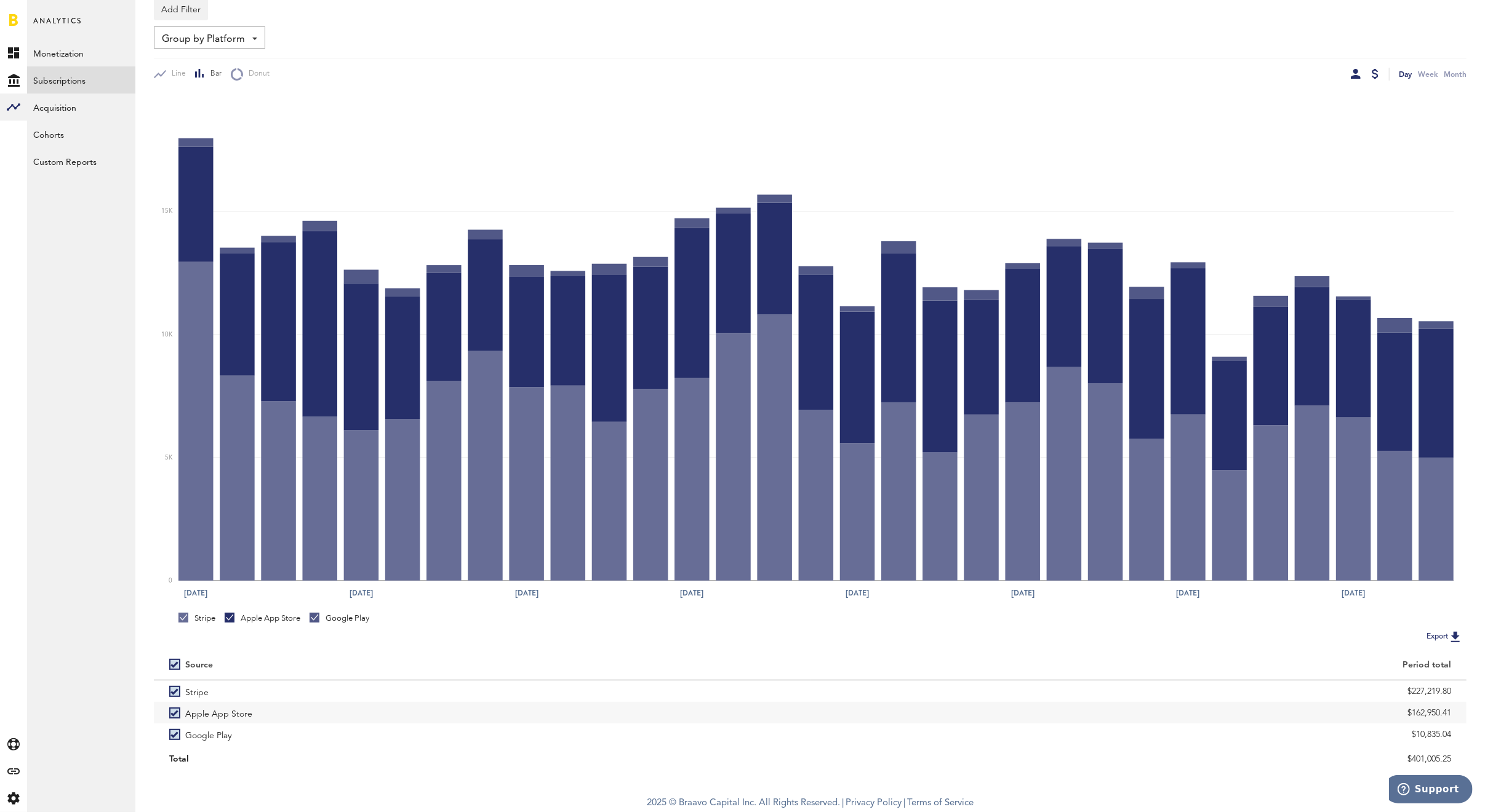
click at [1353, 70] on div at bounding box center [1356, 74] width 10 height 10
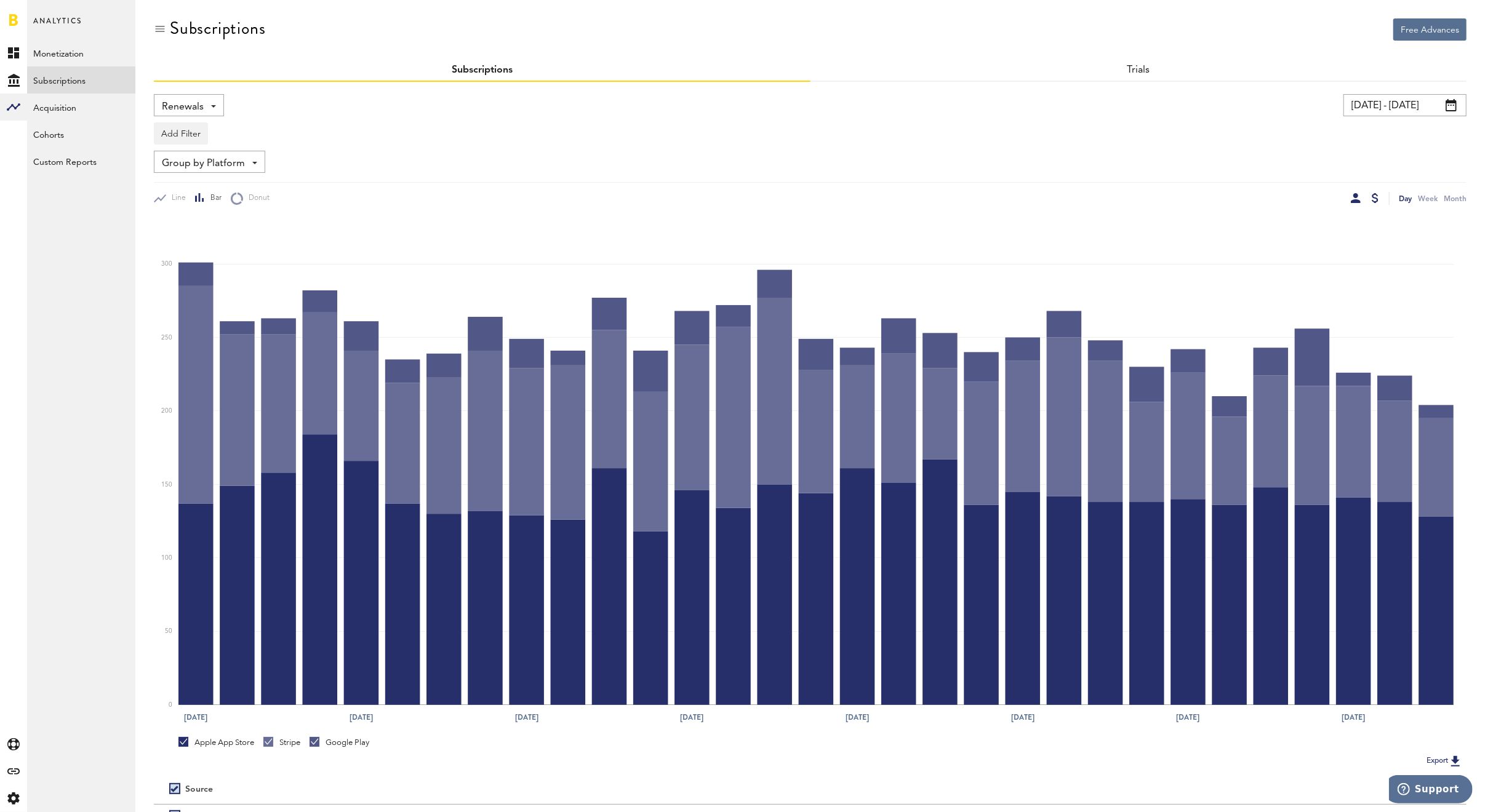
click at [1374, 197] on div at bounding box center [1375, 198] width 7 height 10
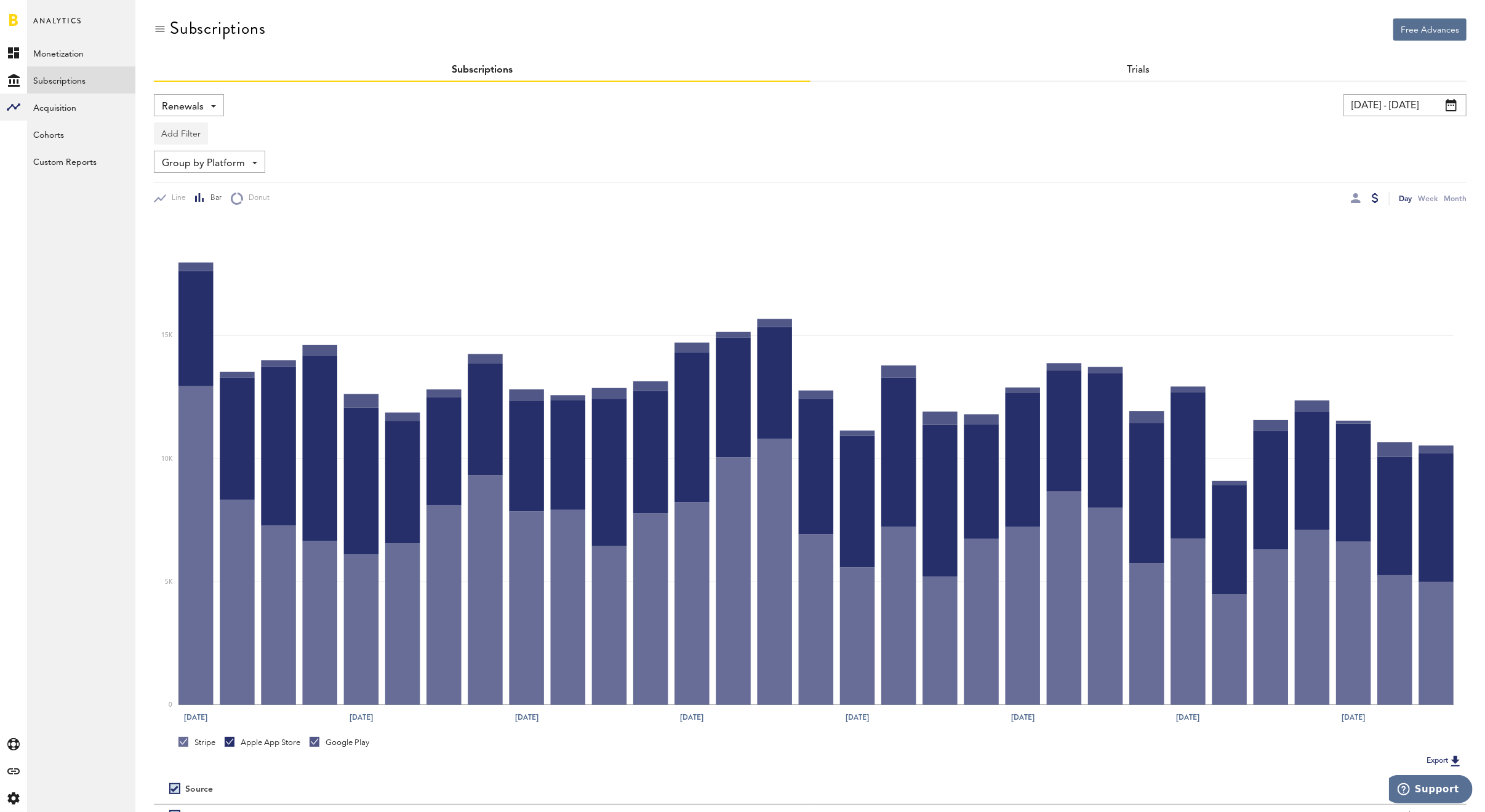
click at [185, 125] on button "Add Filter" at bounding box center [181, 133] width 54 height 22
click at [416, 126] on div "Add Filter Platforms Apps Subscriptions Subscription durations Countries" at bounding box center [810, 131] width 1313 height 28
click at [233, 157] on span "Group by Platform" at bounding box center [203, 163] width 83 height 21
click at [244, 249] on span "Group by Subscription Duration" at bounding box center [228, 257] width 124 height 21
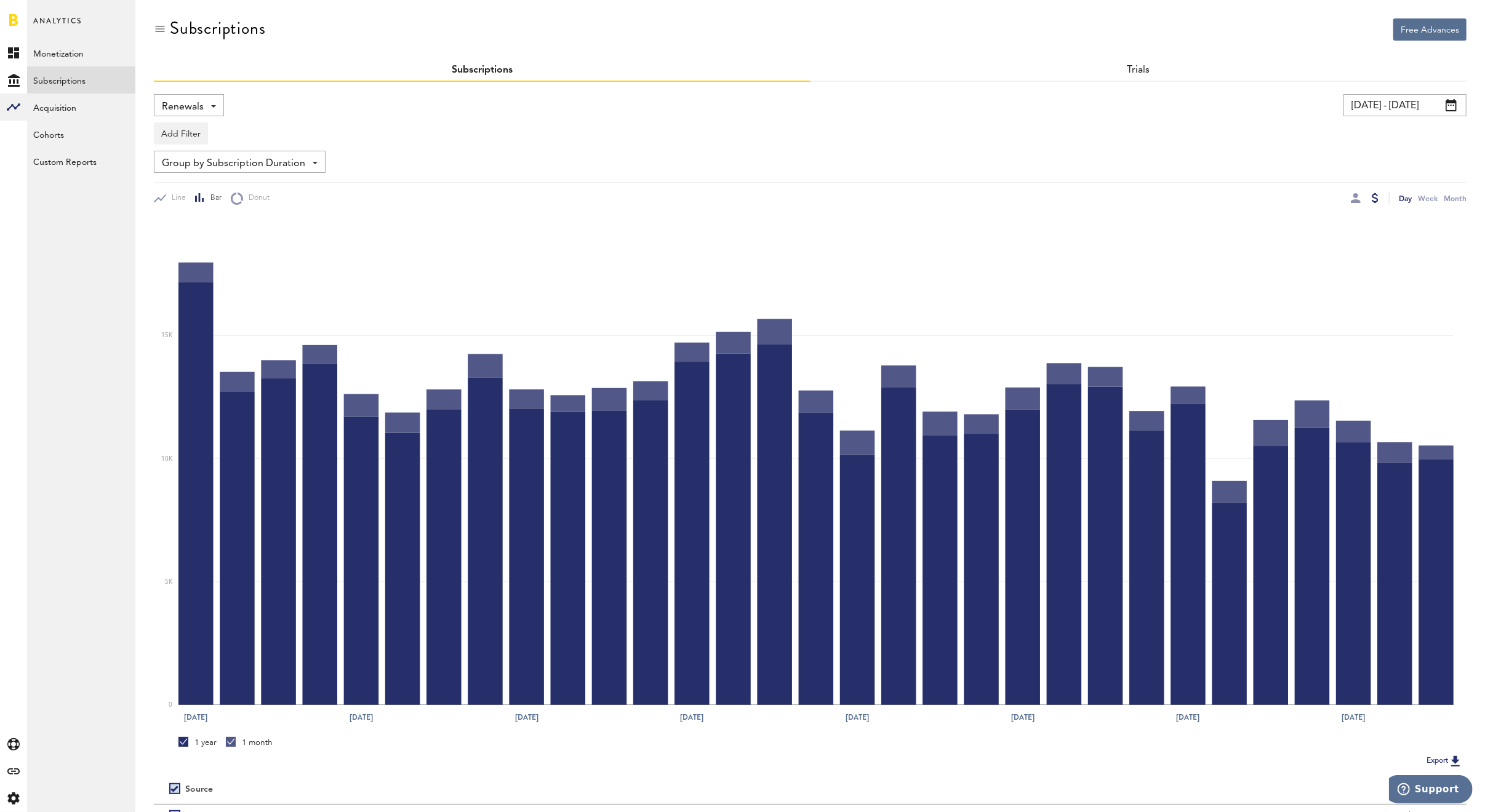
click at [249, 164] on span "Group by Subscription Duration" at bounding box center [233, 163] width 143 height 21
click at [562, 132] on div "Add Filter Platforms Apps Subscriptions Subscription durations Countries" at bounding box center [810, 131] width 1313 height 28
click at [165, 125] on button "Add Filter" at bounding box center [181, 133] width 54 height 22
click at [217, 167] on li "Platforms" at bounding box center [211, 165] width 100 height 22
click at [218, 131] on div "Platforms" at bounding box center [199, 135] width 53 height 21
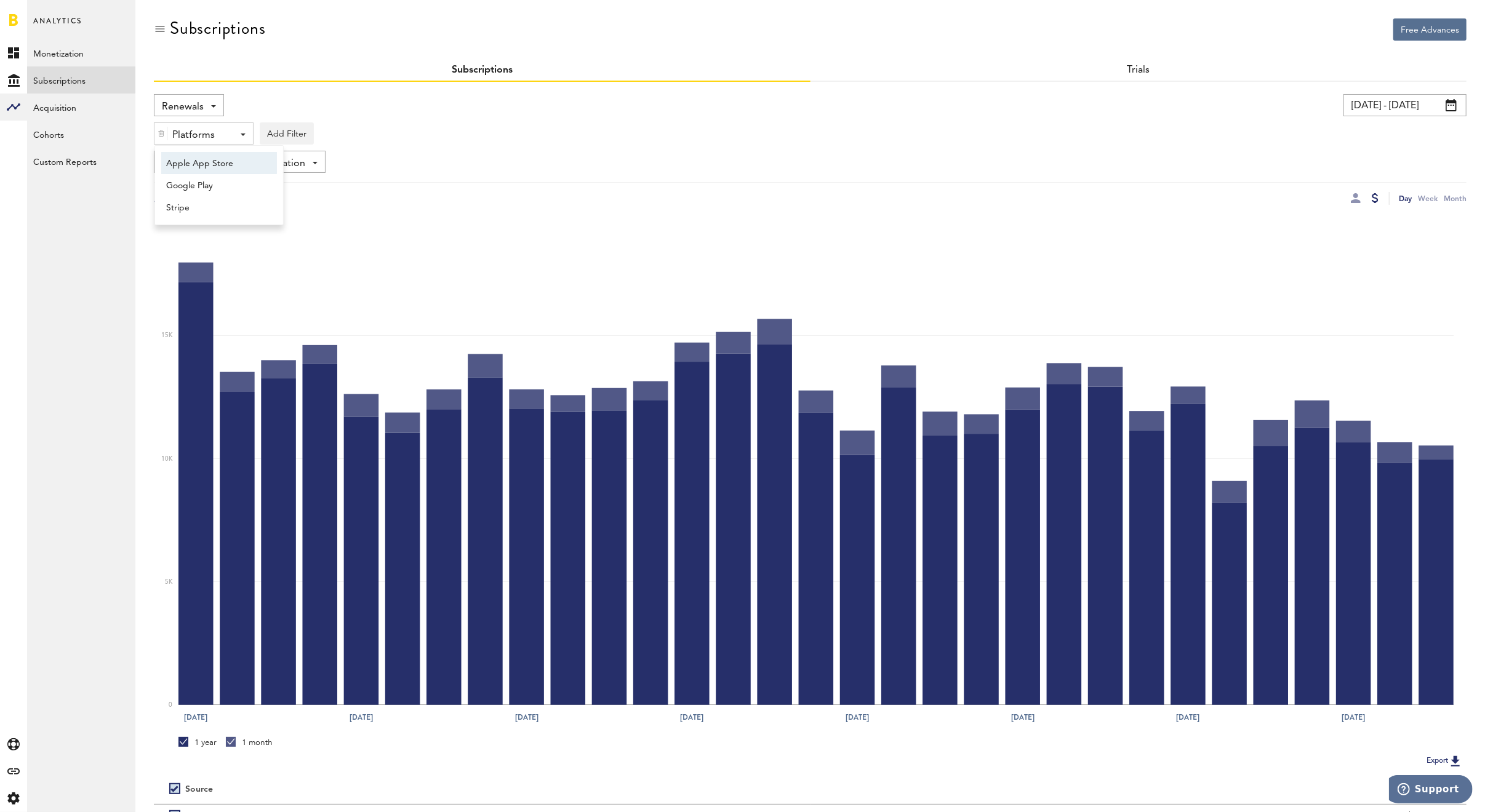
click at [217, 161] on span "Apple App Store" at bounding box center [213, 163] width 94 height 21
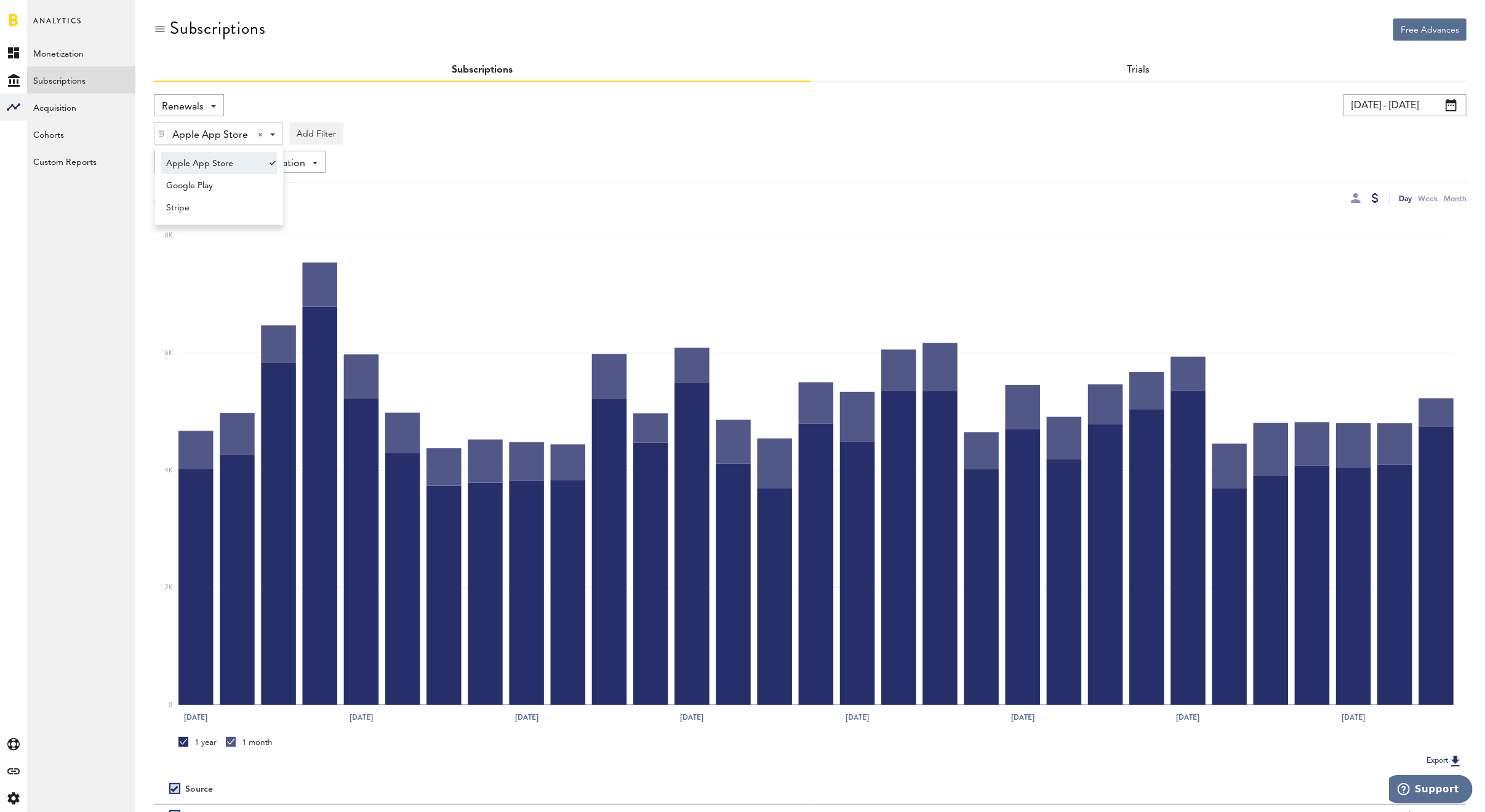
click at [571, 182] on div "Line Bar Donut Day Week Month" at bounding box center [810, 193] width 1313 height 22
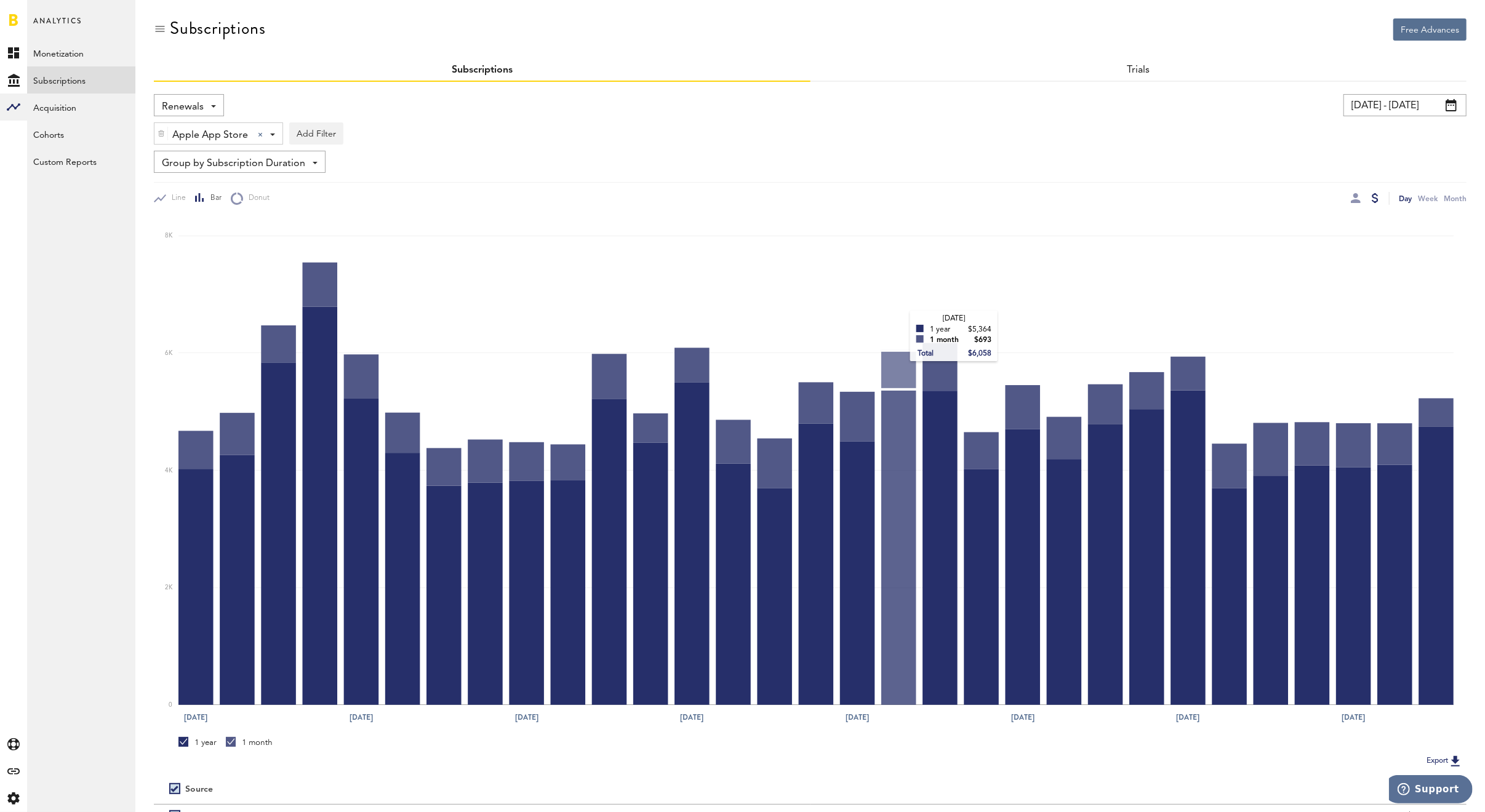
scroll to position [102, 0]
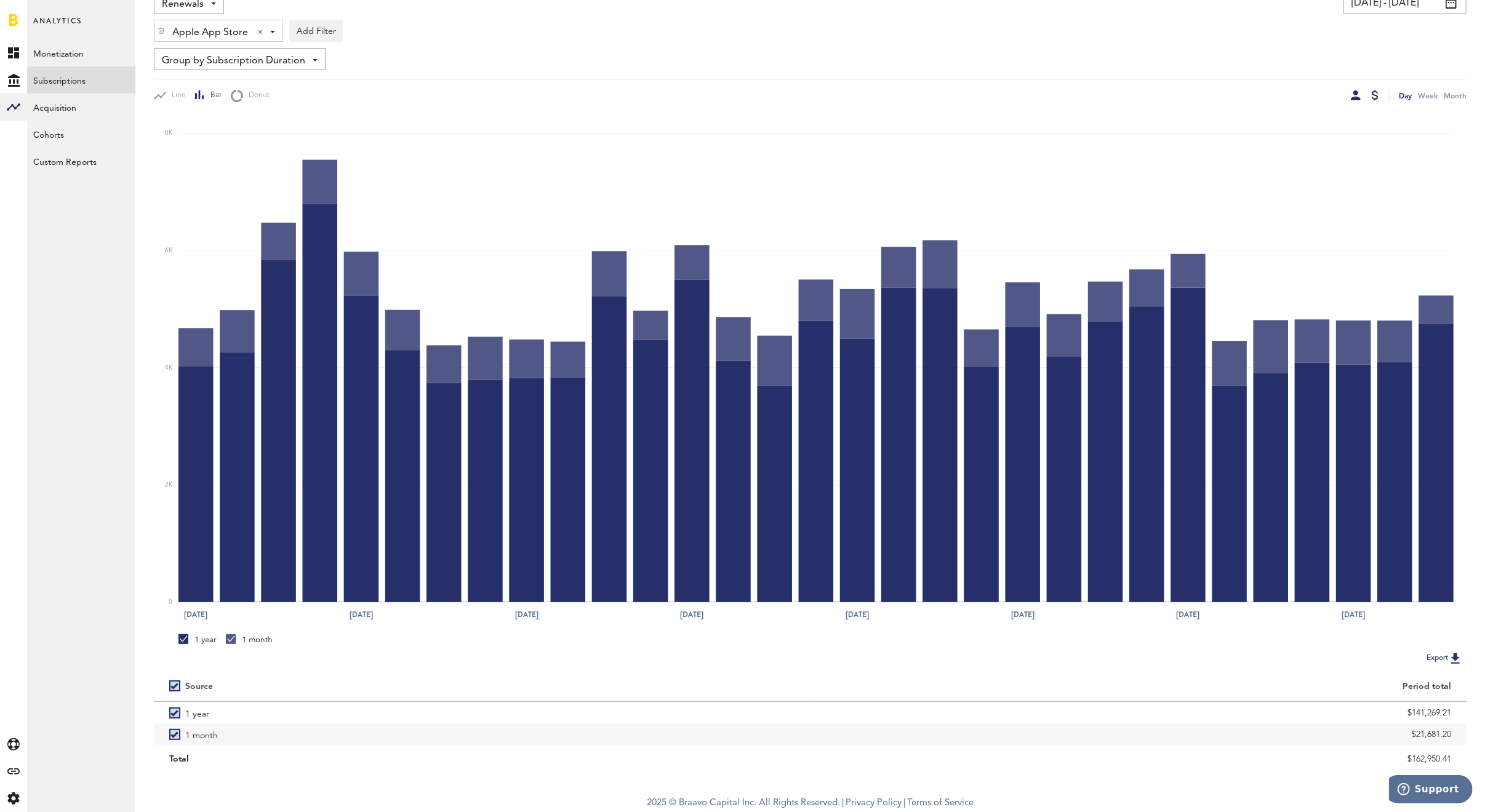
click at [1353, 91] on div at bounding box center [1356, 96] width 10 height 10
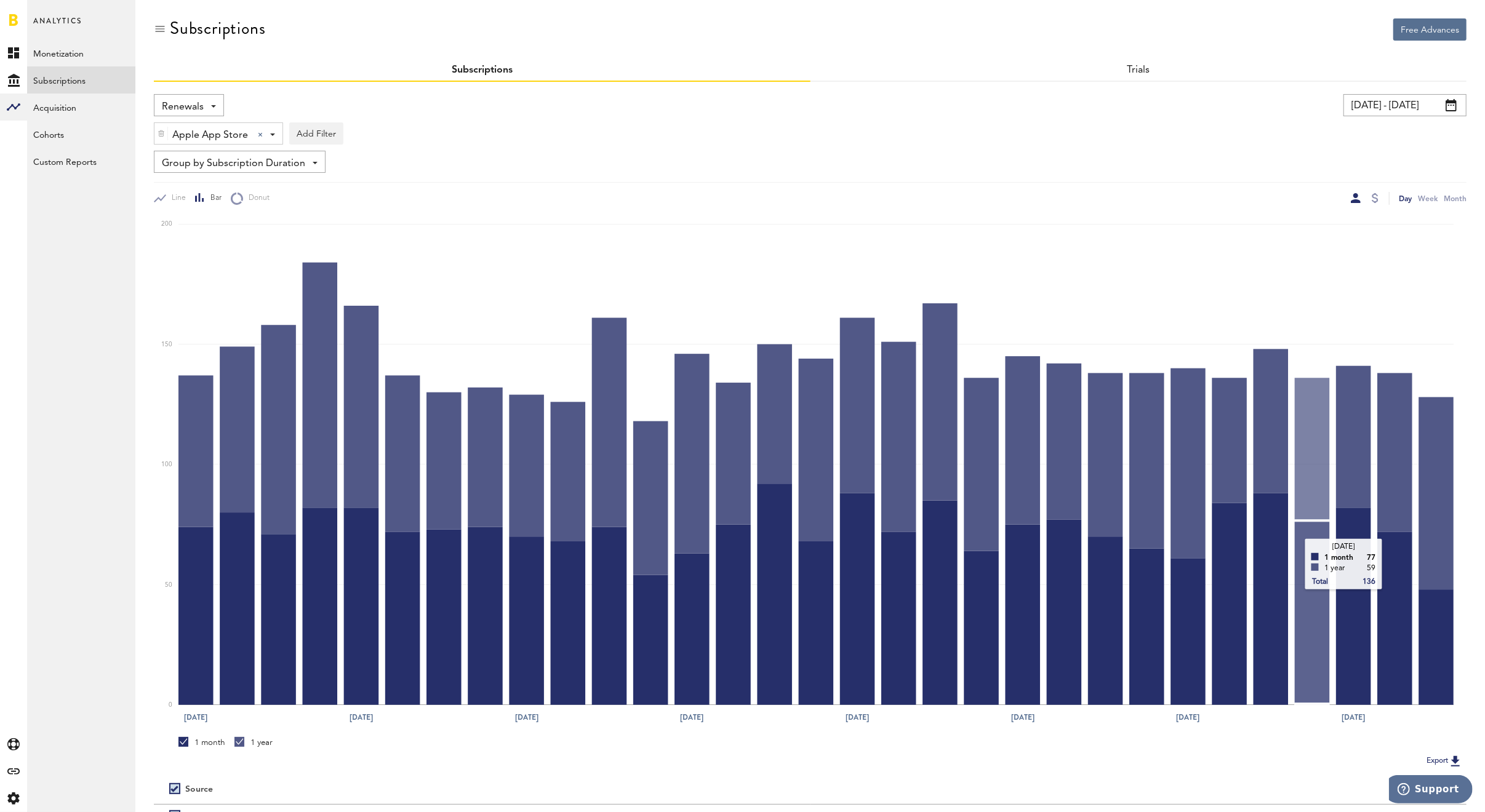
scroll to position [102, 0]
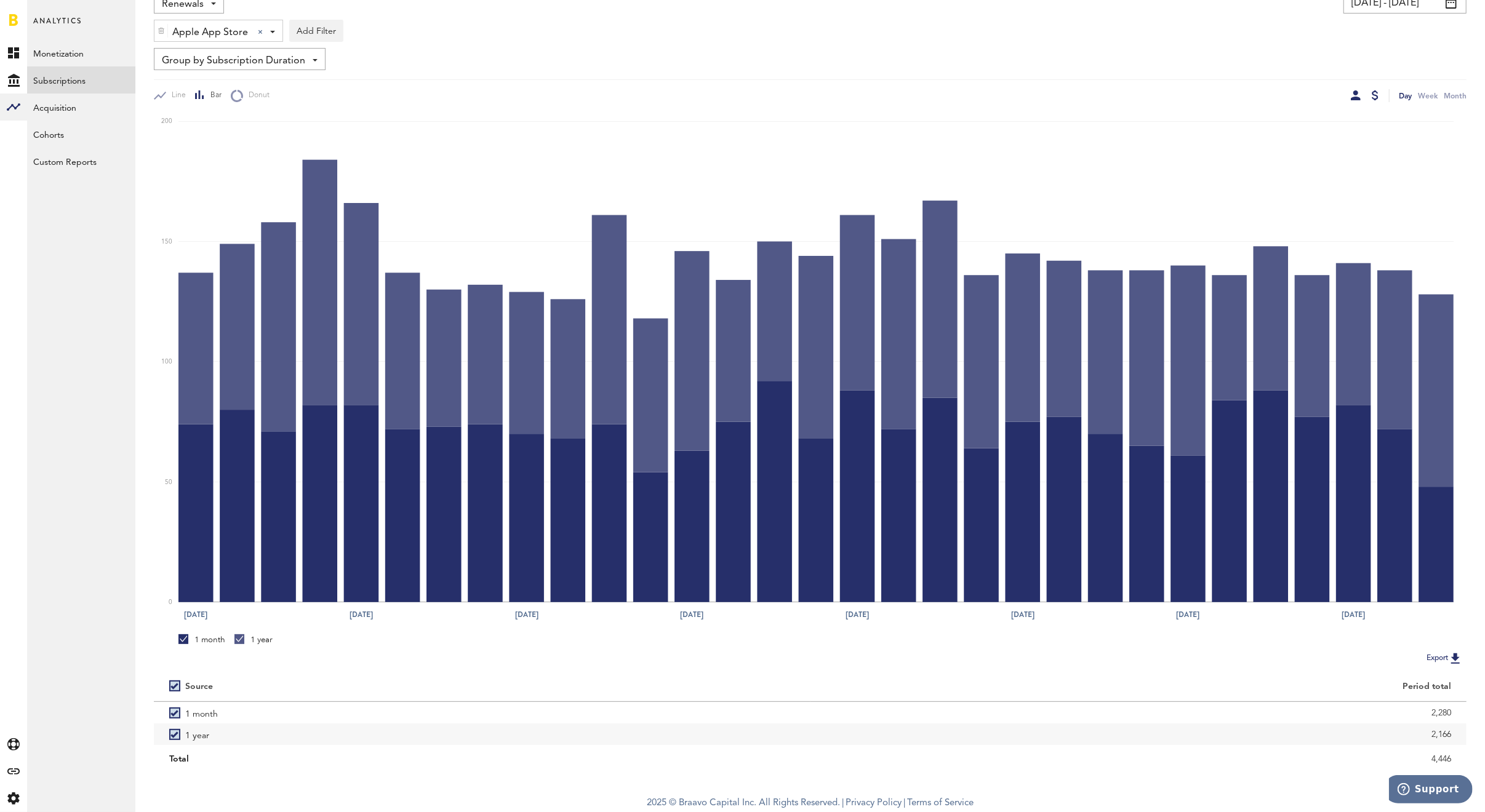
click at [1374, 96] on div at bounding box center [1375, 96] width 7 height 10
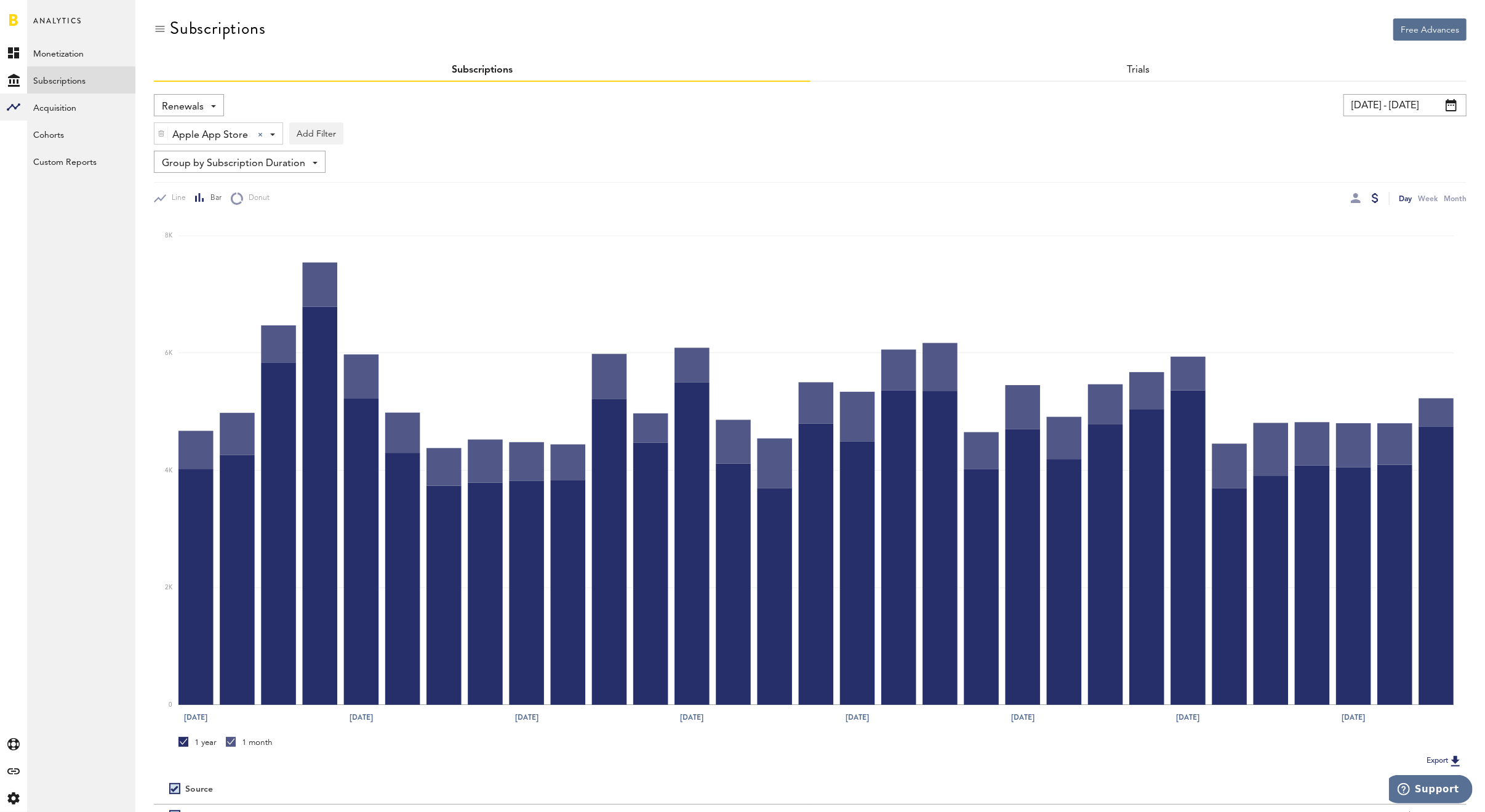
click at [227, 133] on span "Apple App Store" at bounding box center [210, 135] width 76 height 21
click at [212, 188] on span "Google Play" at bounding box center [213, 186] width 94 height 21
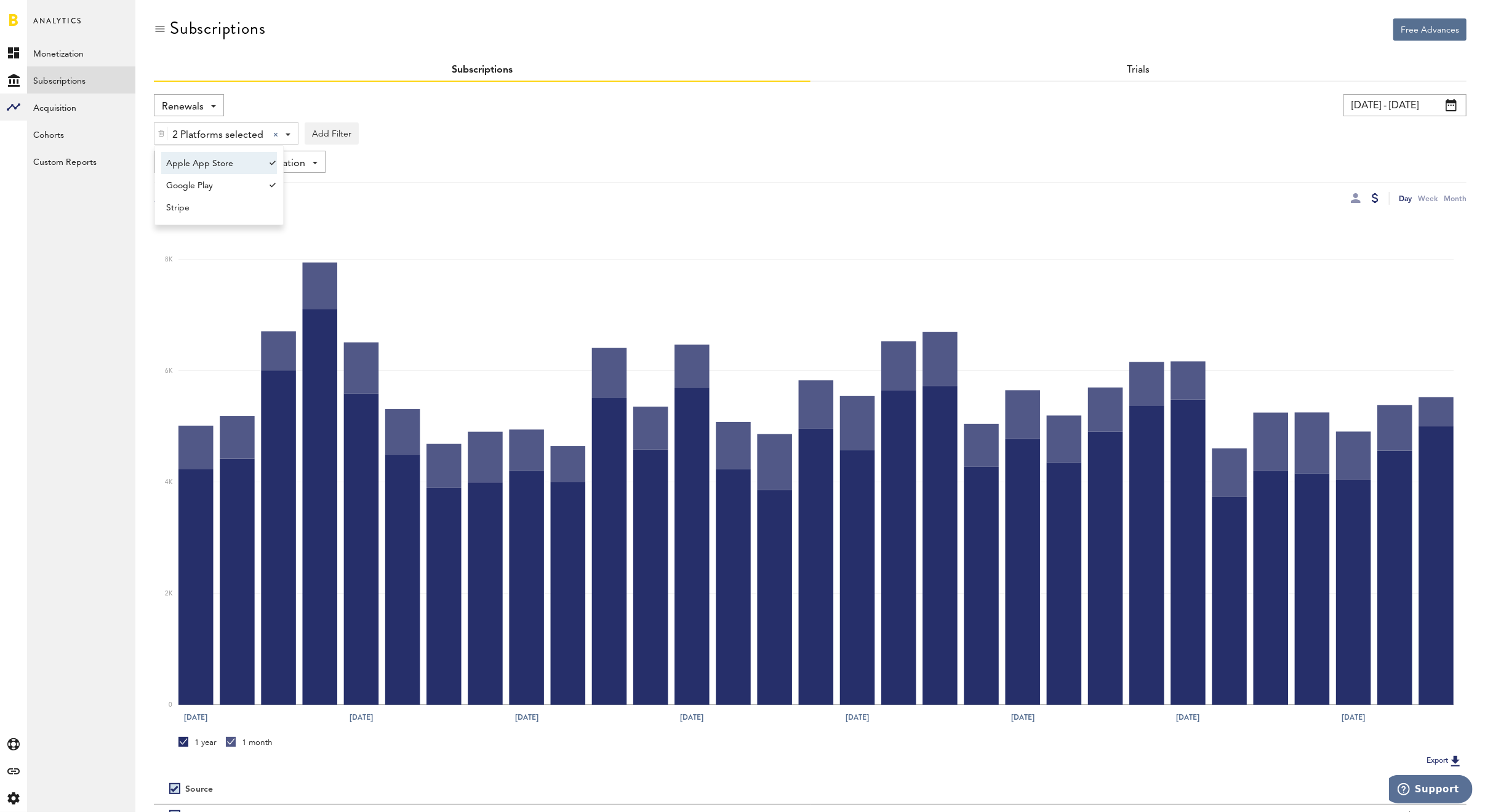
click at [237, 154] on span "Apple App Store" at bounding box center [213, 163] width 94 height 21
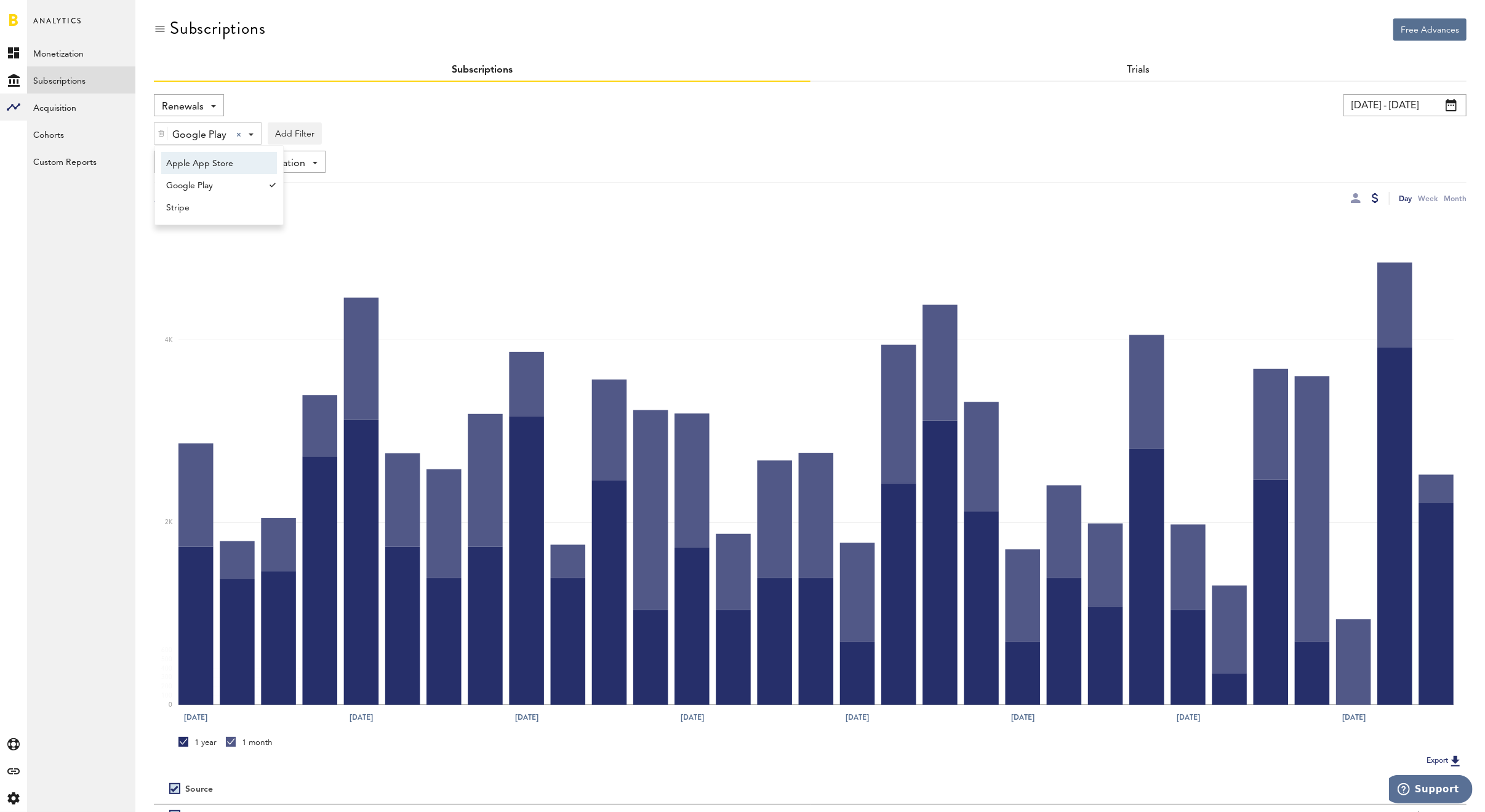
click at [774, 138] on div "Google Play Google Play Apple App Store Google Play Stripe Add Filter Platforms…" at bounding box center [810, 131] width 1313 height 28
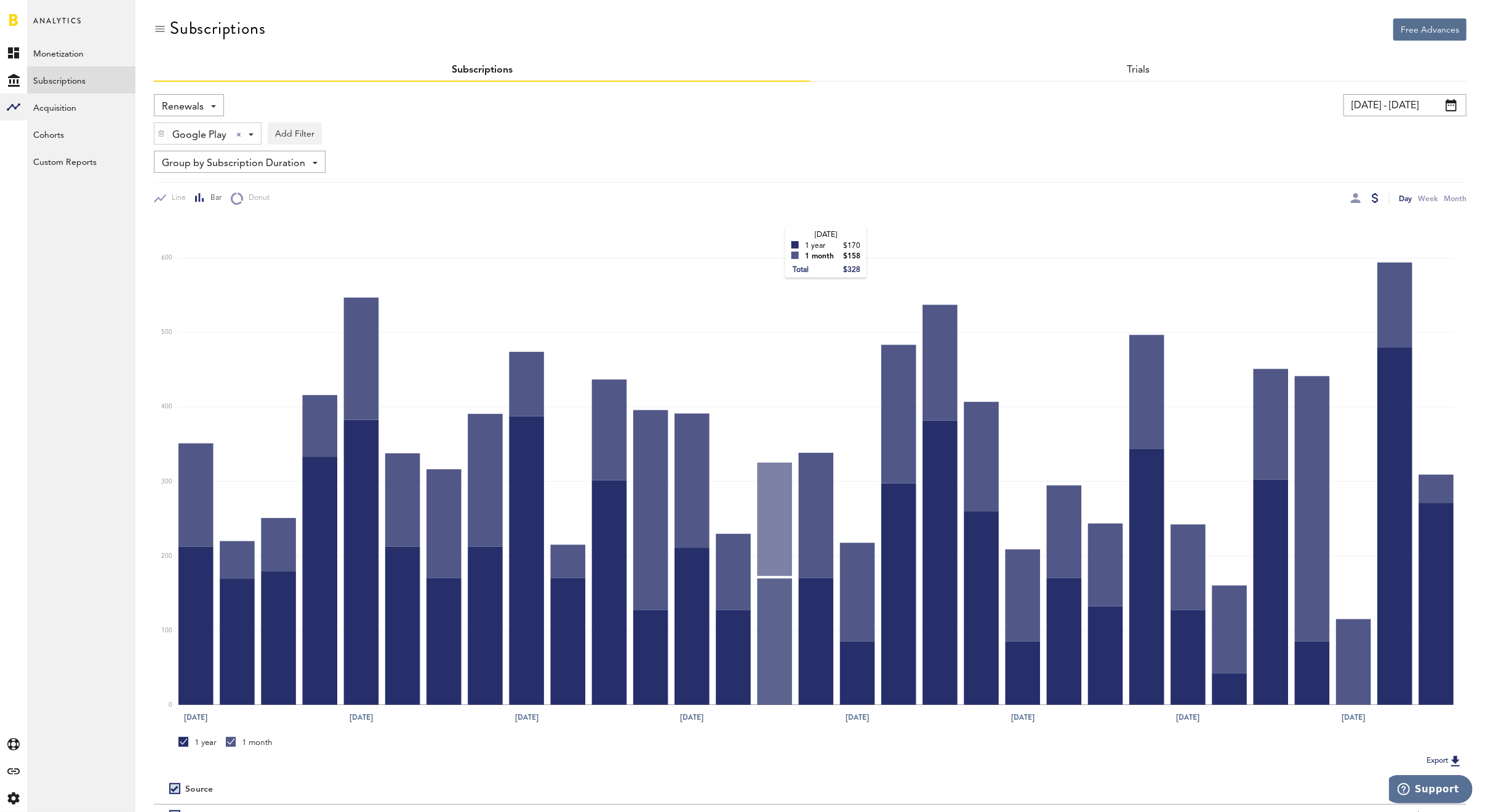
scroll to position [102, 0]
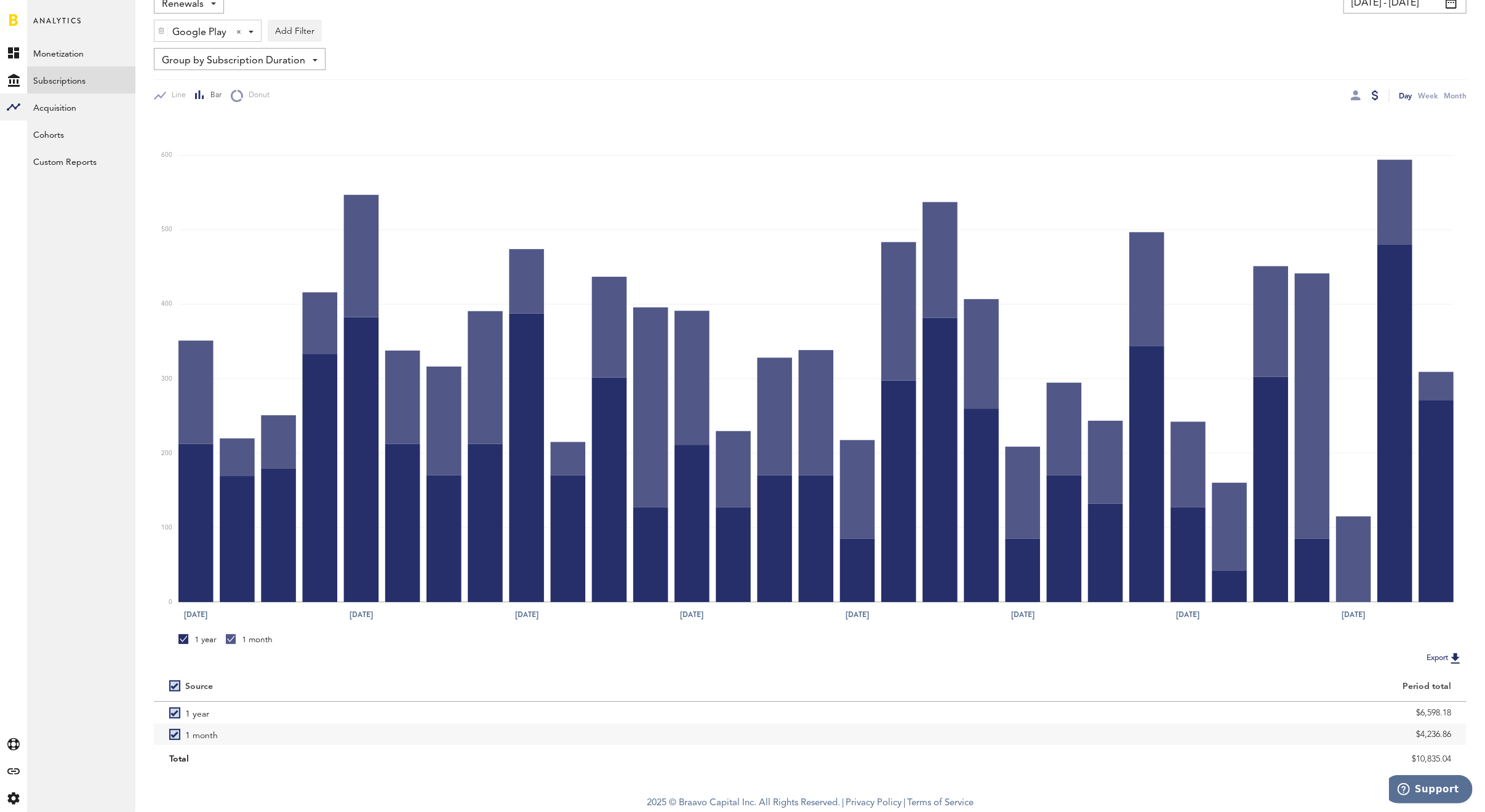
click at [1362, 93] on div at bounding box center [1365, 96] width 29 height 13
click at [1353, 92] on div at bounding box center [1356, 96] width 10 height 10
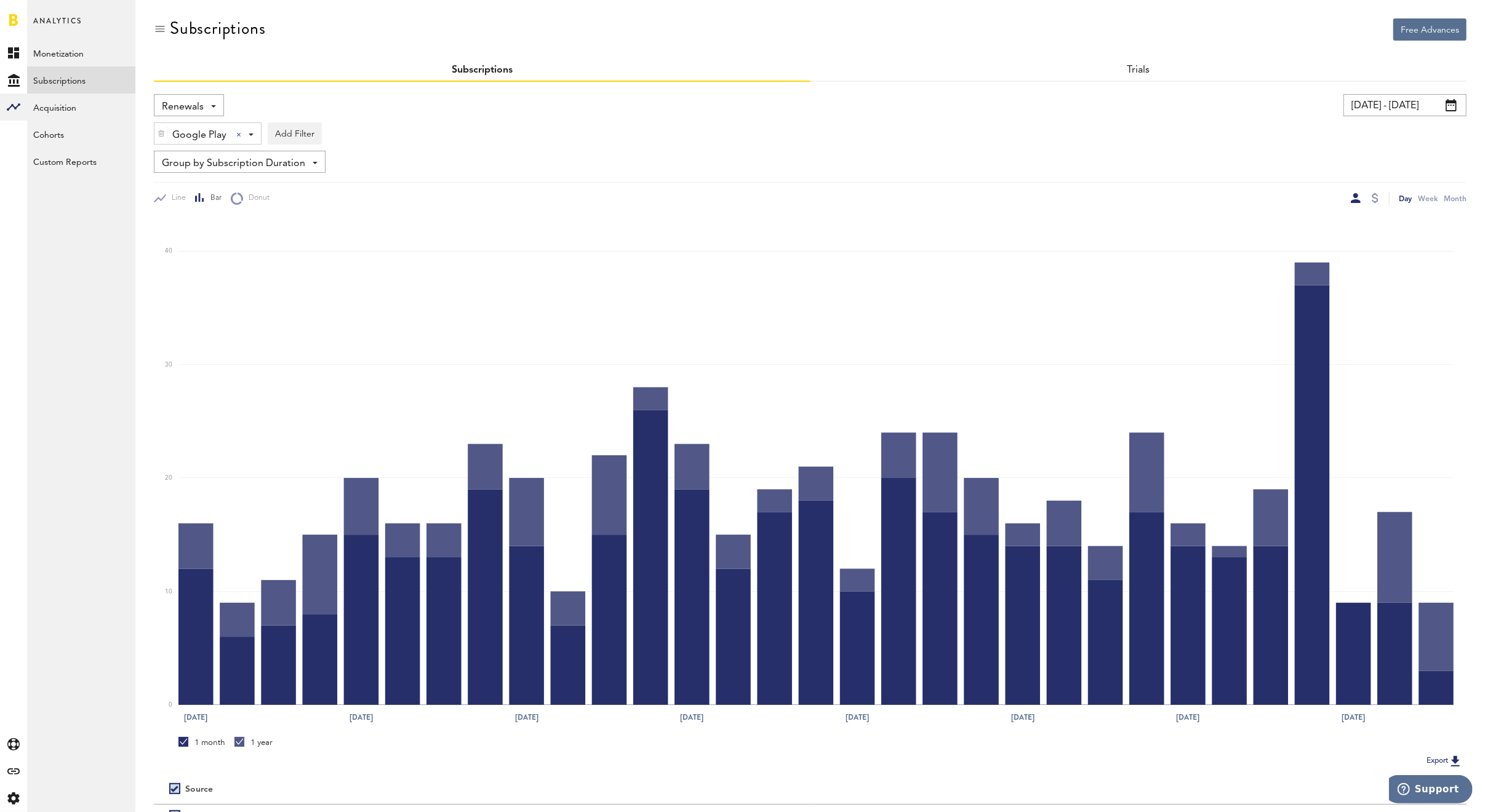
click at [185, 99] on span "Renewals" at bounding box center [182, 107] width 42 height 21
click at [485, 42] on div "Subscriptions" at bounding box center [810, 39] width 1313 height 42
click at [202, 130] on span "Google Play" at bounding box center [199, 135] width 54 height 21
click at [194, 203] on span "Stripe" at bounding box center [213, 207] width 94 height 21
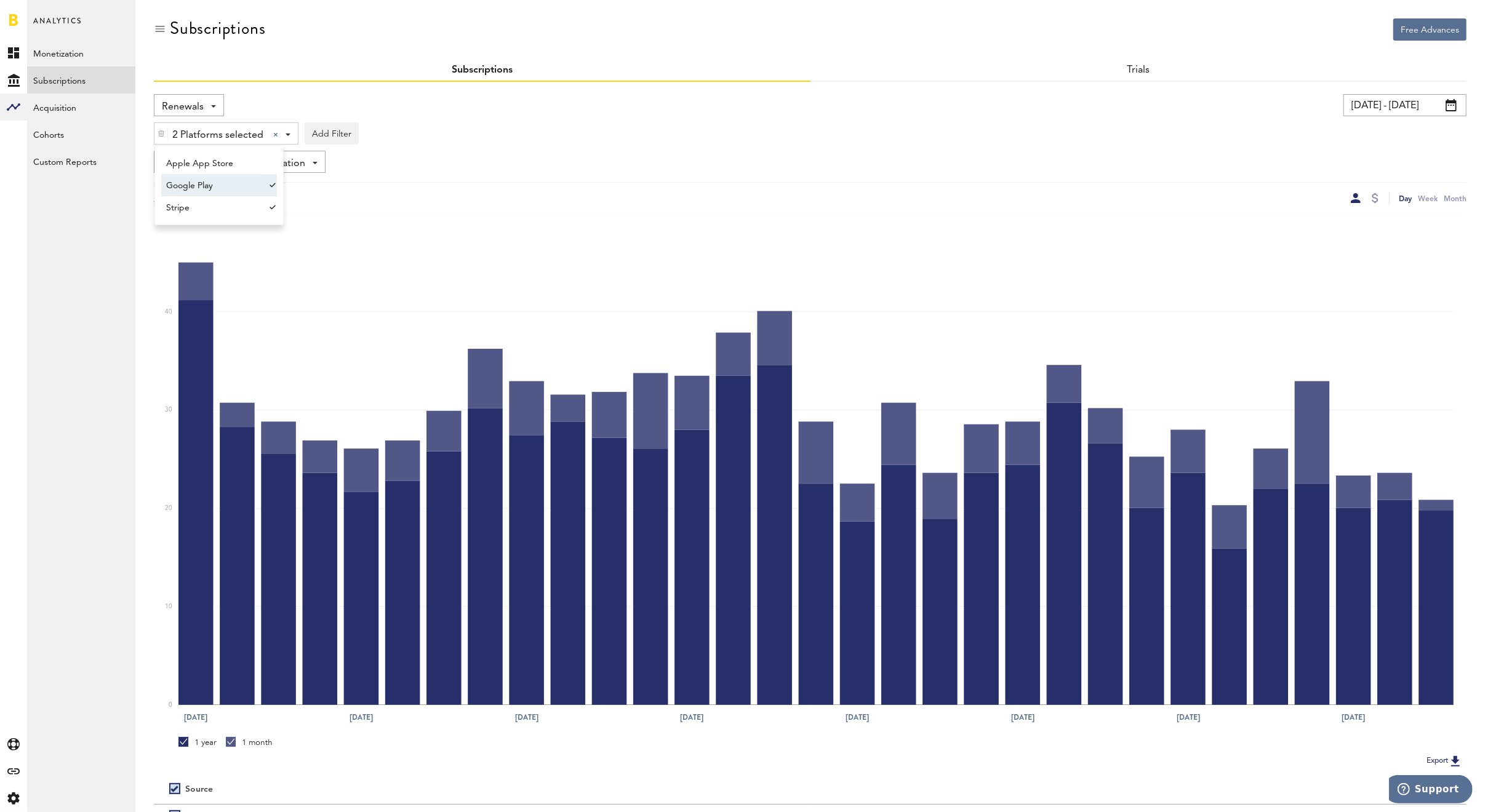
click at [194, 182] on span "Google Play" at bounding box center [213, 186] width 94 height 21
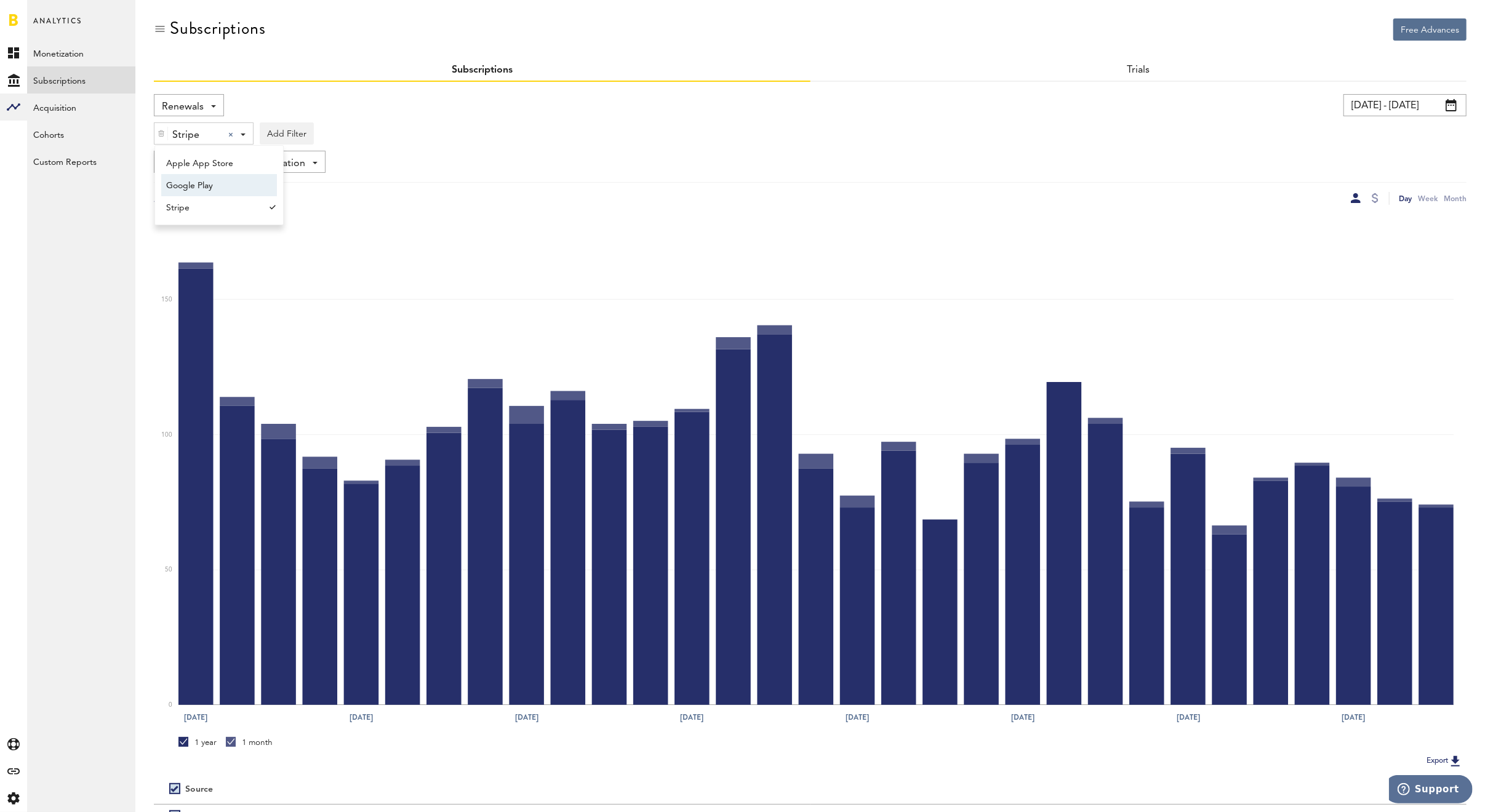
click at [419, 141] on div "Stripe Stripe Apple App Store Google Play Stripe Add Filter Platforms Apps Subs…" at bounding box center [810, 131] width 1313 height 28
click at [1376, 199] on div at bounding box center [1375, 198] width 7 height 10
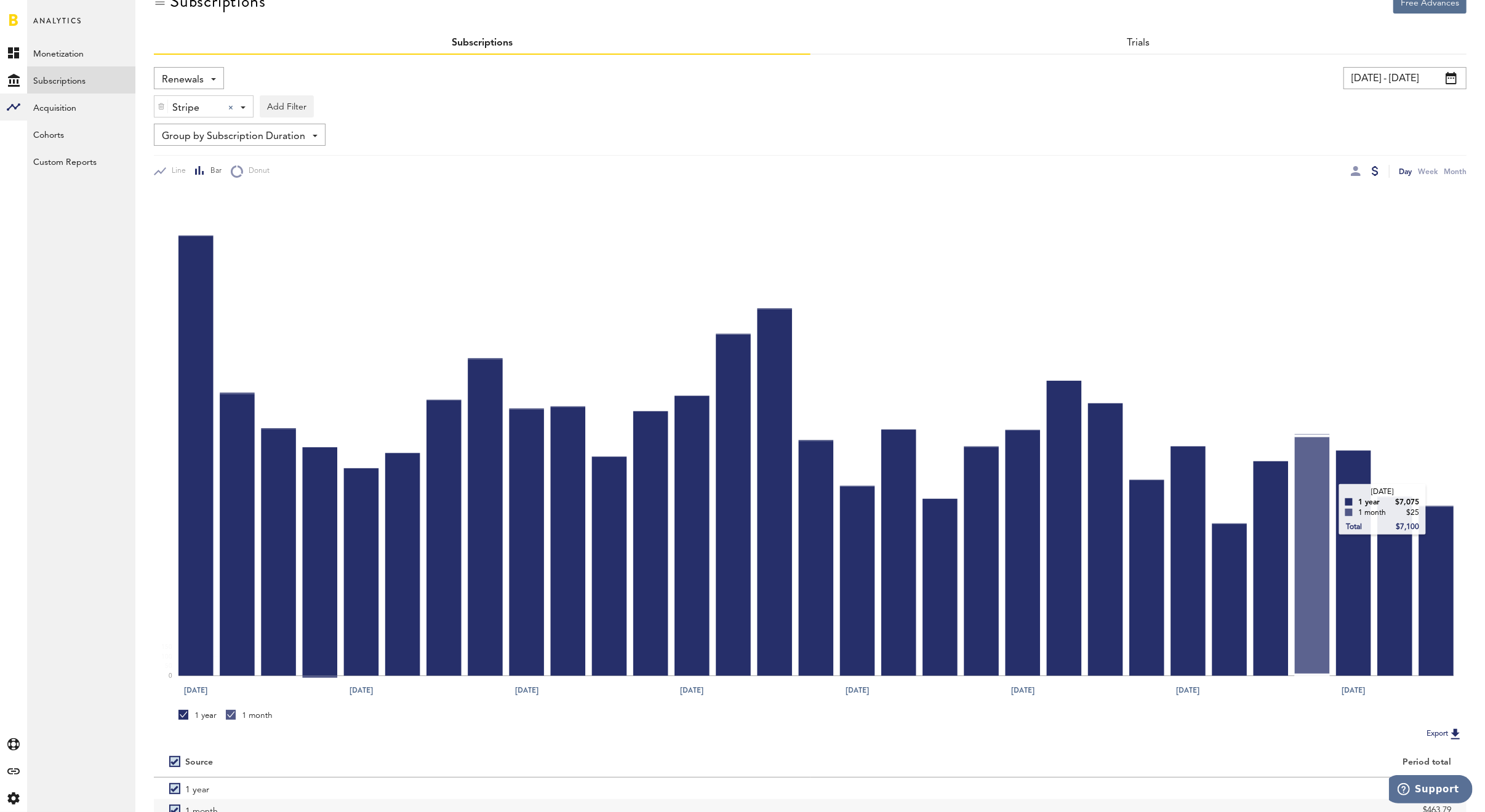
scroll to position [102, 0]
